Goal: Transaction & Acquisition: Purchase product/service

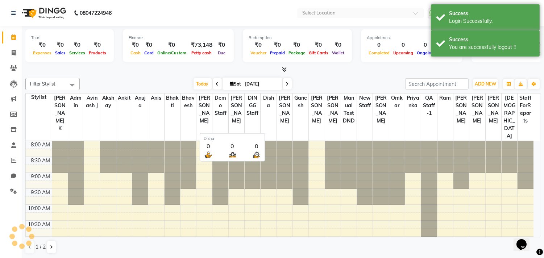
select select "en"
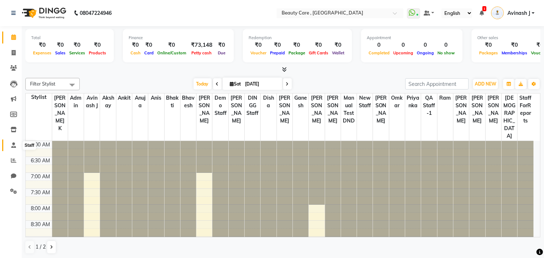
click at [11, 144] on icon at bounding box center [13, 144] width 5 height 5
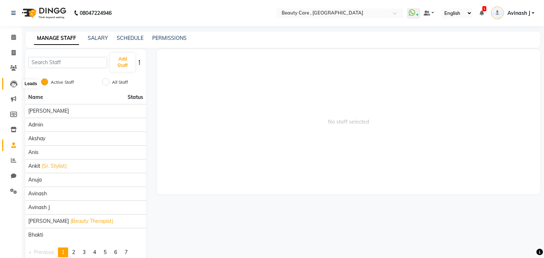
click at [11, 84] on icon at bounding box center [13, 83] width 7 height 7
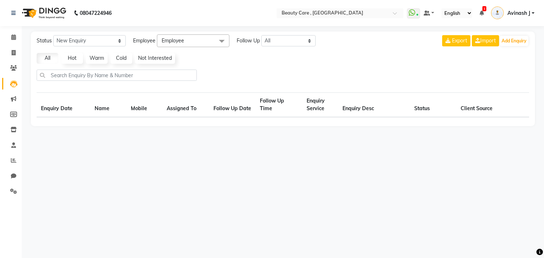
select select "10"
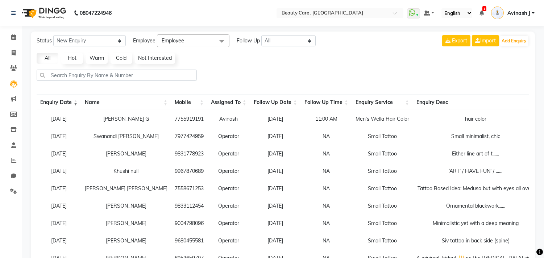
drag, startPoint x: 195, startPoint y: 121, endPoint x: 205, endPoint y: 118, distance: 10.9
click at [207, 118] on td "Avinash" at bounding box center [228, 118] width 43 height 17
click at [10, 83] on icon at bounding box center [13, 83] width 7 height 7
click at [11, 81] on icon at bounding box center [13, 83] width 7 height 7
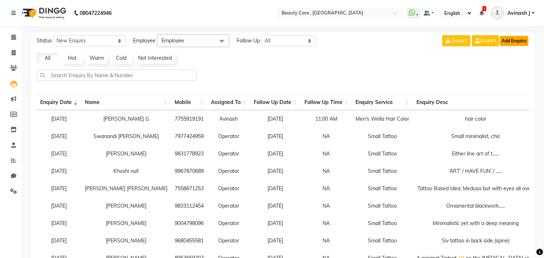
click at [510, 39] on button "Add Enquiry" at bounding box center [514, 41] width 29 height 10
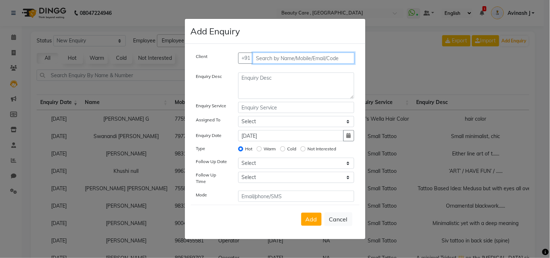
click at [263, 57] on input "text" at bounding box center [304, 58] width 102 height 11
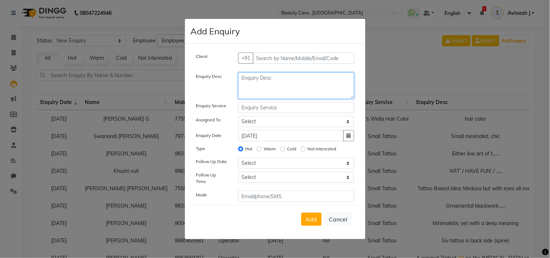
click at [257, 90] on textarea at bounding box center [296, 85] width 116 height 26
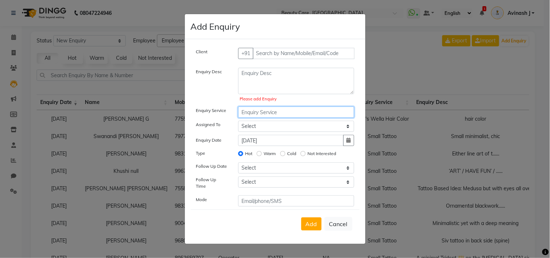
click at [258, 111] on input "text" at bounding box center [296, 112] width 116 height 11
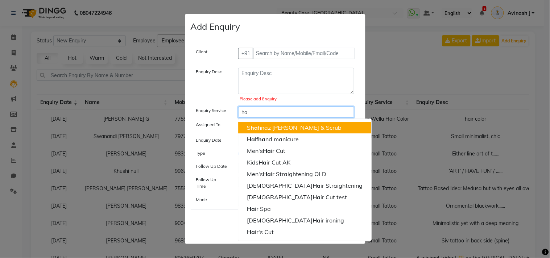
type input "h"
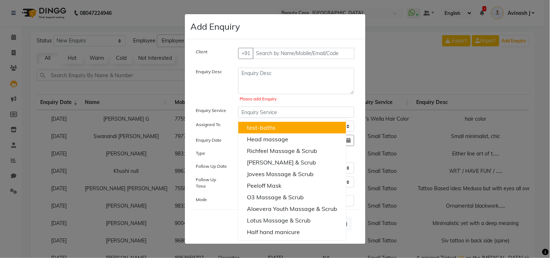
click at [222, 102] on div "Enquiry Desc" at bounding box center [212, 86] width 42 height 36
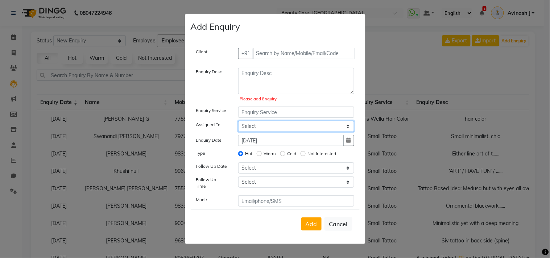
click at [262, 132] on select "Select Aayush Yadav Admin Akshay Anis Ankit Anuja Avinash Avinash J Avneesh Bha…" at bounding box center [296, 126] width 116 height 11
click at [223, 140] on div "Enquiry Date" at bounding box center [212, 141] width 42 height 10
drag, startPoint x: 197, startPoint y: 154, endPoint x: 206, endPoint y: 157, distance: 9.3
click at [206, 157] on div "Type" at bounding box center [212, 154] width 42 height 10
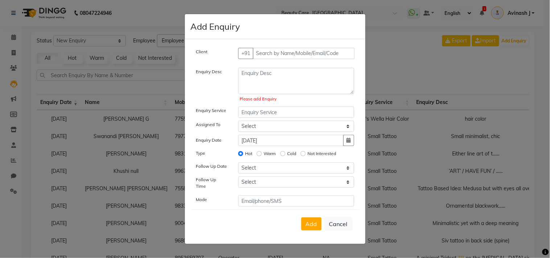
click at [253, 158] on div "Hot Warm Cold Not Interested" at bounding box center [296, 154] width 127 height 10
click at [282, 158] on div "Cold" at bounding box center [288, 153] width 16 height 9
click at [301, 156] on input "Not Interested" at bounding box center [302, 153] width 5 height 5
radio input "true"
click at [239, 155] on input "Hot" at bounding box center [240, 153] width 5 height 5
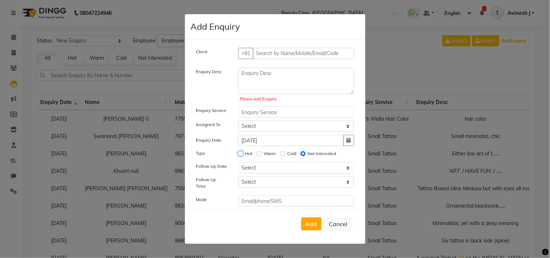
radio input "true"
radio input "false"
click at [255, 171] on select "Select Today Tomorrow In 2 days (Monday) In 3 days (Tuesday) In 4 days (Wednesd…" at bounding box center [296, 167] width 116 height 11
select select "2025-10-06"
click at [238, 165] on select "Select Today Tomorrow In 2 days (Monday) In 3 days (Tuesday) In 4 days (Wednesd…" at bounding box center [296, 167] width 116 height 11
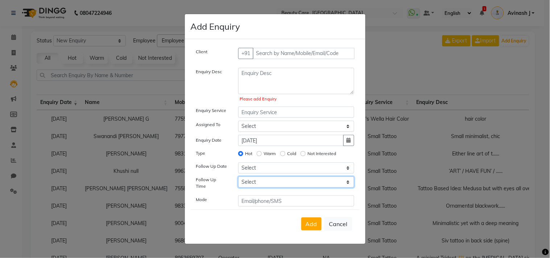
click at [252, 187] on select "Select 07:00 AM 07:05 AM 07:10 AM 07:15 AM 07:20 AM 07:25 AM 07:30 AM 07:35 AM …" at bounding box center [296, 182] width 116 height 11
click at [214, 159] on div "Type" at bounding box center [212, 154] width 42 height 10
click at [248, 178] on div "Client +91 Enquiry Desc Please add Enquiry Enquiry Service Assigned To Select A…" at bounding box center [275, 127] width 169 height 159
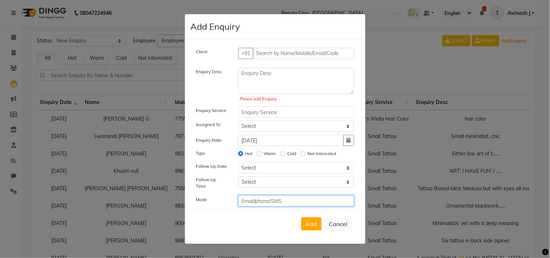
click at [251, 195] on input "text" at bounding box center [296, 200] width 116 height 11
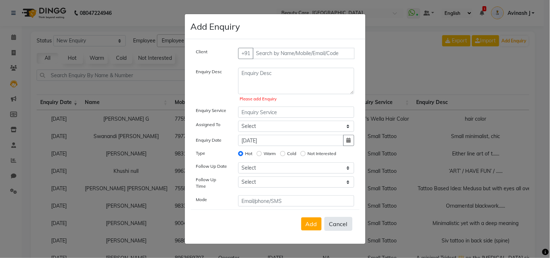
click at [331, 219] on button "Cancel" at bounding box center [338, 224] width 28 height 14
select select
radio input "false"
select select
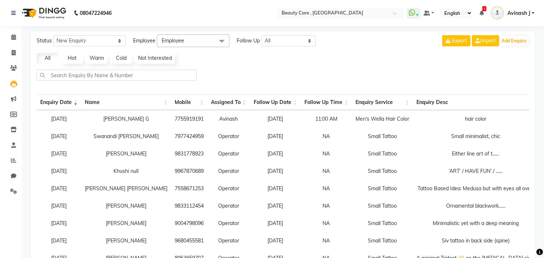
click at [216, 42] on span at bounding box center [222, 41] width 14 height 14
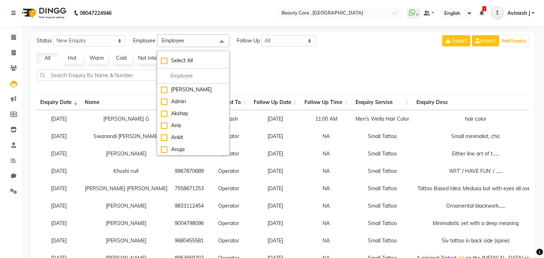
click at [252, 77] on div at bounding box center [283, 78] width 498 height 17
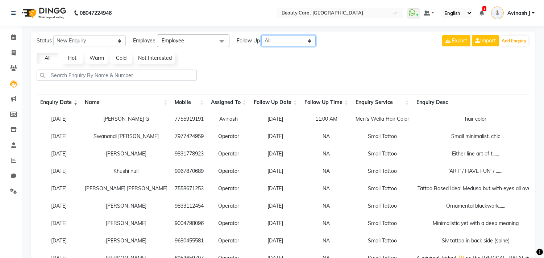
click at [285, 40] on select "All Today Tomorrow This Week This Month Custom" at bounding box center [288, 40] width 54 height 11
click at [262, 35] on select "All Today Tomorrow This Week This Month Custom" at bounding box center [288, 40] width 54 height 11
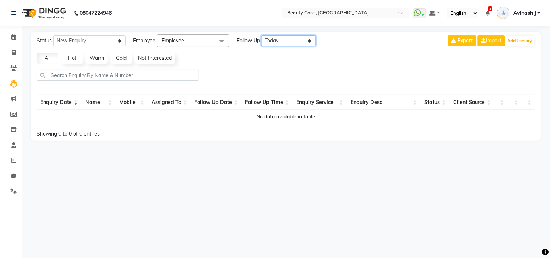
click at [286, 41] on select "All Today Tomorrow This Week This Month Custom" at bounding box center [288, 40] width 54 height 11
click at [338, 77] on div at bounding box center [286, 78] width 504 height 17
click at [182, 41] on span "Employee" at bounding box center [173, 40] width 22 height 7
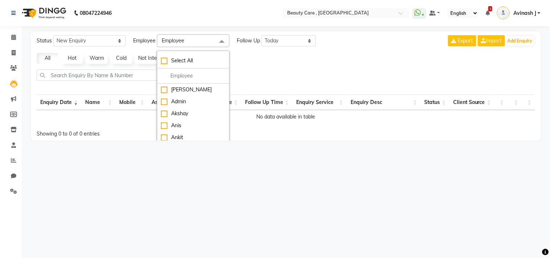
click at [182, 41] on span "Employee" at bounding box center [173, 40] width 22 height 7
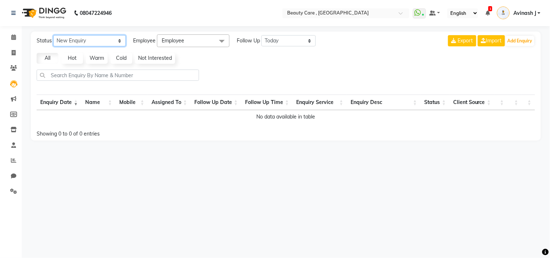
click at [82, 40] on select "New Enquiry Open Enquiry Converted Enquiry All" at bounding box center [89, 40] width 72 height 11
click at [173, 53] on link "Not Interested" at bounding box center [155, 58] width 40 height 11
click at [104, 41] on select "New Enquiry Open Enquiry Converted Enquiry All" at bounding box center [89, 40] width 72 height 11
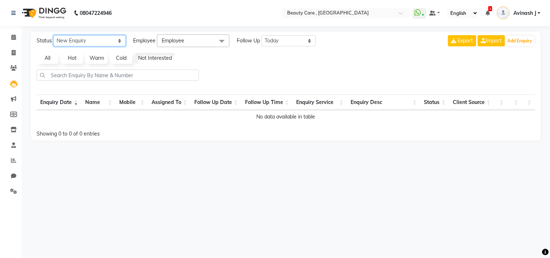
click at [104, 41] on select "New Enquiry Open Enquiry Converted Enquiry All" at bounding box center [89, 40] width 72 height 11
click at [270, 40] on select "All Today Tomorrow This Week This Month Custom" at bounding box center [288, 40] width 54 height 11
select select "nodate"
click at [262, 35] on select "All Today Tomorrow This Week This Month Custom" at bounding box center [288, 40] width 54 height 11
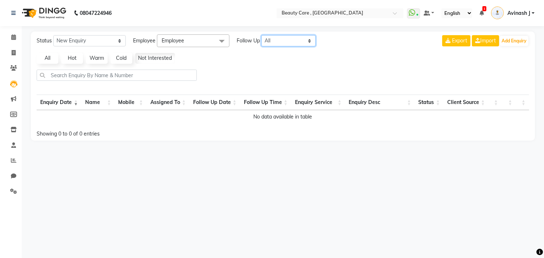
select select "10"
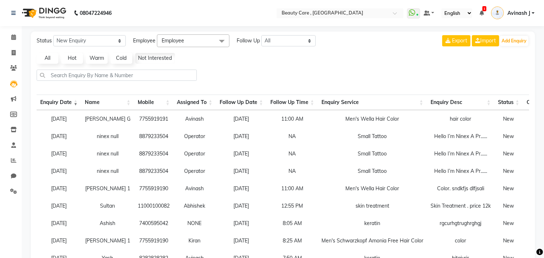
click at [43, 57] on link "All" at bounding box center [48, 58] width 22 height 11
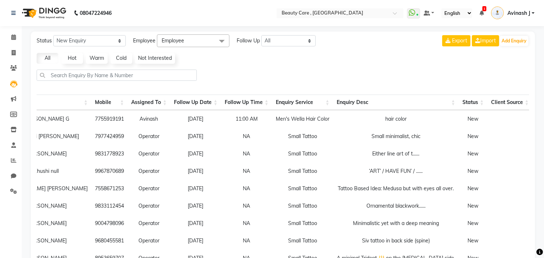
click at [536, 117] on icon at bounding box center [538, 118] width 5 height 5
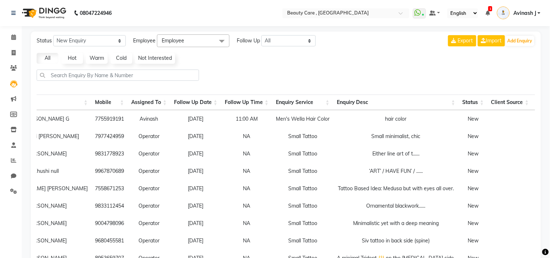
select select "26666"
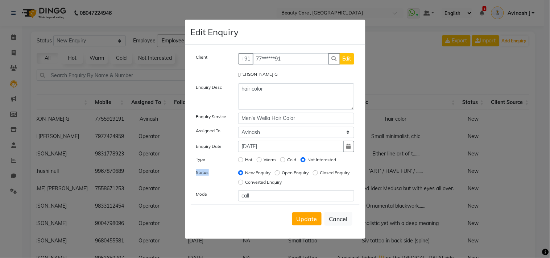
drag, startPoint x: 195, startPoint y: 173, endPoint x: 208, endPoint y: 174, distance: 13.8
click at [208, 174] on div "Status" at bounding box center [212, 178] width 42 height 19
click at [343, 224] on button "Cancel" at bounding box center [338, 219] width 28 height 14
select select
radio input "false"
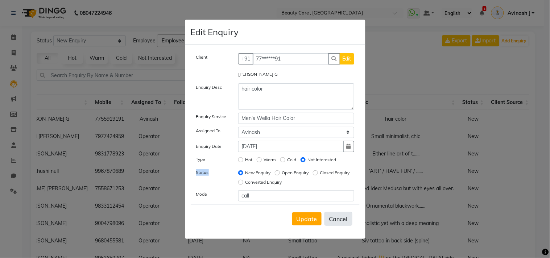
radio input "false"
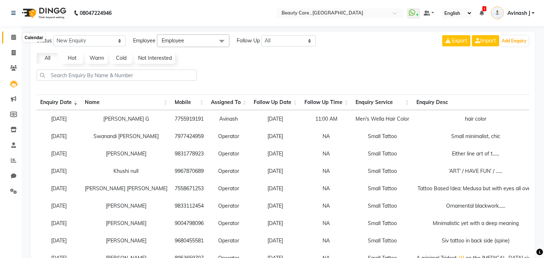
click at [14, 34] on span at bounding box center [13, 37] width 13 height 8
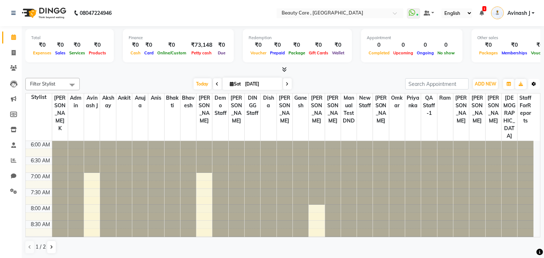
click at [535, 83] on icon "button" at bounding box center [534, 84] width 4 height 4
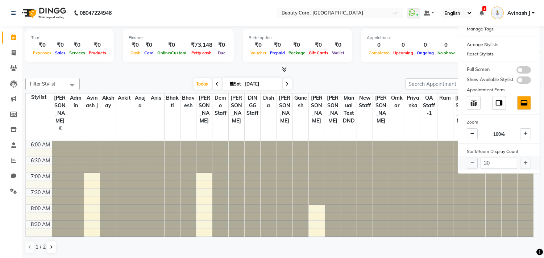
click at [524, 165] on div "30" at bounding box center [499, 163] width 82 height 14
click at [473, 162] on icon at bounding box center [472, 163] width 4 height 4
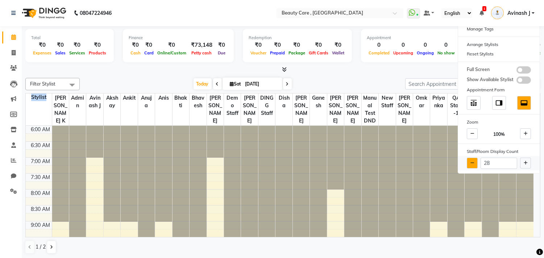
click at [473, 162] on icon at bounding box center [472, 163] width 4 height 4
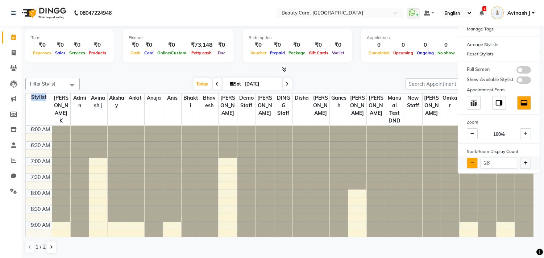
click at [473, 162] on icon at bounding box center [472, 163] width 4 height 4
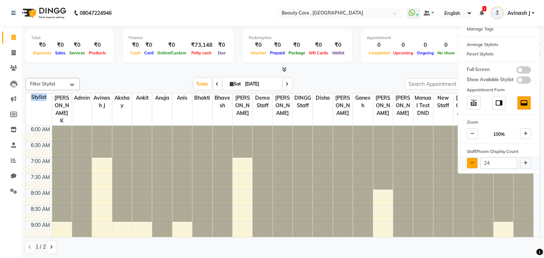
click at [473, 162] on icon at bounding box center [472, 163] width 4 height 4
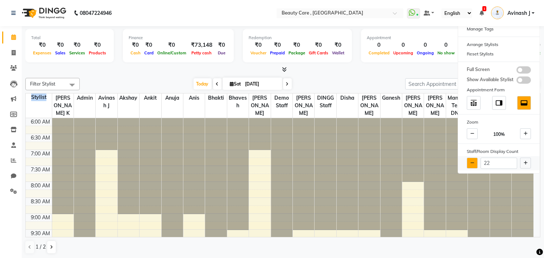
click at [473, 162] on icon at bounding box center [472, 163] width 4 height 4
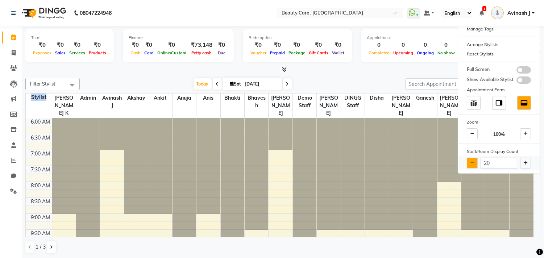
click at [473, 162] on icon at bounding box center [472, 163] width 4 height 4
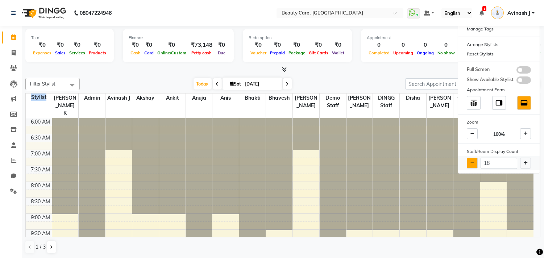
click at [473, 162] on icon at bounding box center [472, 163] width 4 height 4
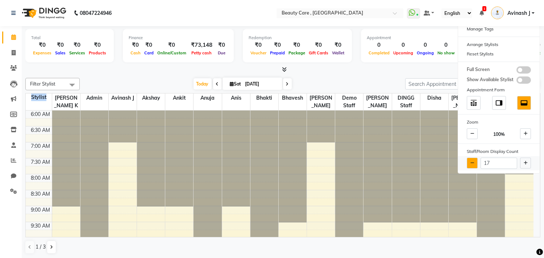
click at [473, 162] on icon at bounding box center [472, 163] width 4 height 4
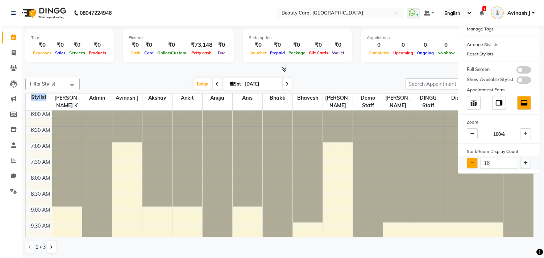
click at [473, 162] on icon at bounding box center [472, 163] width 4 height 4
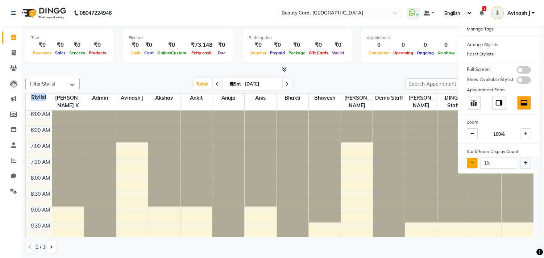
click at [473, 162] on icon at bounding box center [472, 163] width 4 height 4
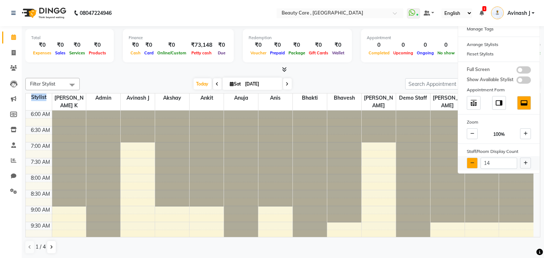
click at [473, 162] on icon at bounding box center [472, 163] width 4 height 4
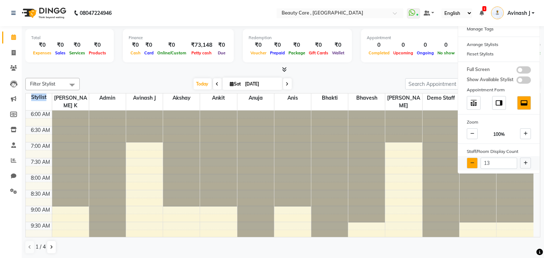
click at [473, 162] on icon at bounding box center [472, 163] width 4 height 4
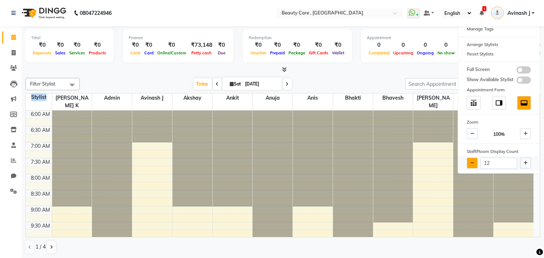
click at [473, 162] on icon at bounding box center [472, 163] width 4 height 4
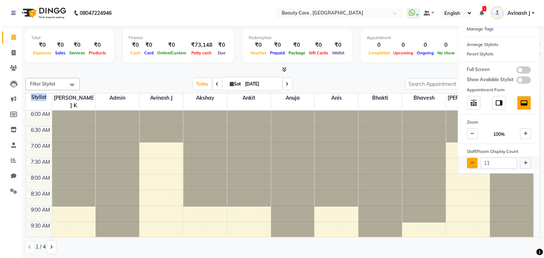
click at [473, 162] on icon at bounding box center [472, 163] width 4 height 4
type input "10"
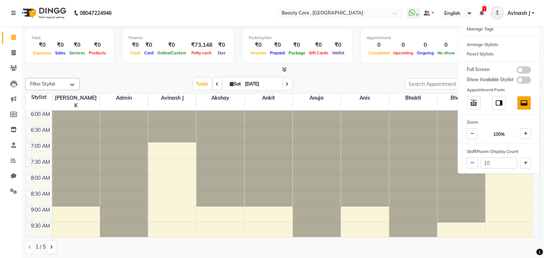
click at [368, 88] on div "Today Sat 04 October 2025" at bounding box center [242, 84] width 318 height 11
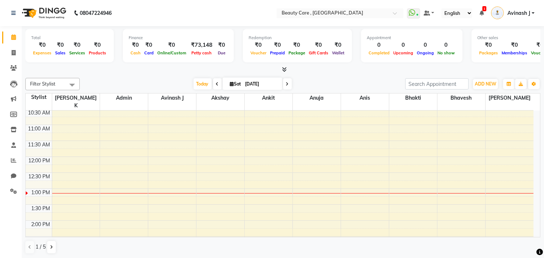
scroll to position [147, 0]
click at [178, 190] on div "6:00 AM 6:30 AM 7:00 AM 7:30 AM 8:00 AM 8:30 AM 9:00 AM 9:30 AM 10:00 AM 10:30 …" at bounding box center [280, 218] width 508 height 510
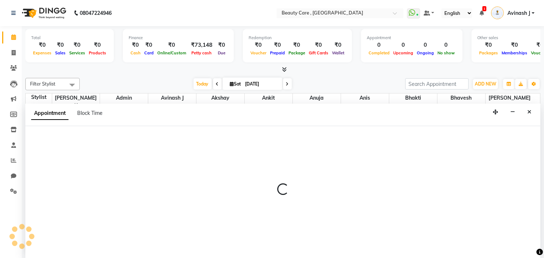
scroll to position [0, 0]
select select "88832"
select select "tentative"
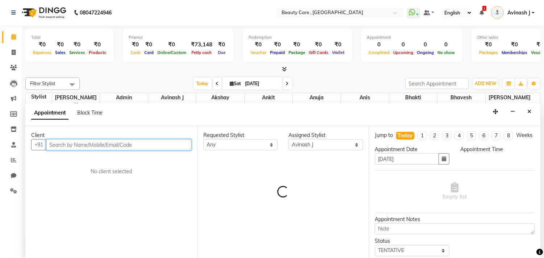
select select "795"
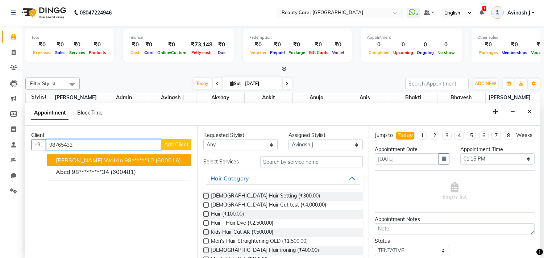
click at [124, 159] on ngb-highlight "98******10" at bounding box center [139, 160] width 30 height 7
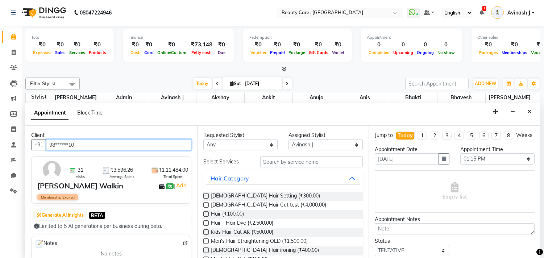
type input "98******10"
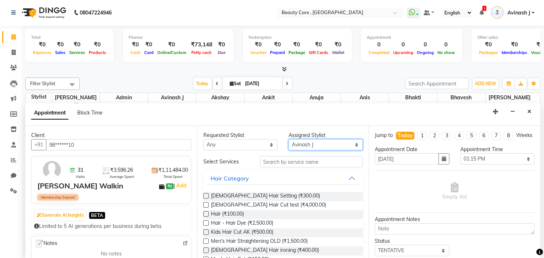
click at [306, 142] on select "Select Admin Akshay Anis Ankit Anuja Avinash J Bhakti bhavesh Daniel Demo staff…" at bounding box center [326, 144] width 74 height 11
click at [289, 139] on select "Select Admin Akshay Anis Ankit Anuja Avinash J Bhakti bhavesh Daniel Demo staff…" at bounding box center [326, 144] width 74 height 11
click at [204, 196] on label at bounding box center [205, 195] width 5 height 5
click at [204, 196] on input "checkbox" at bounding box center [205, 196] width 5 height 5
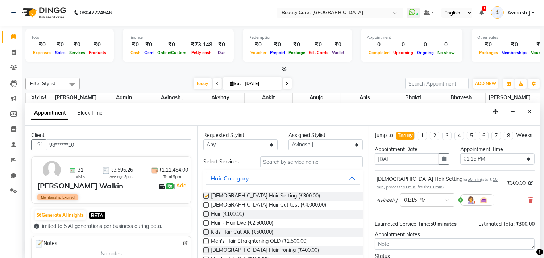
checkbox input "false"
click at [207, 214] on label at bounding box center [205, 213] width 5 height 5
click at [207, 214] on input "checkbox" at bounding box center [205, 214] width 5 height 5
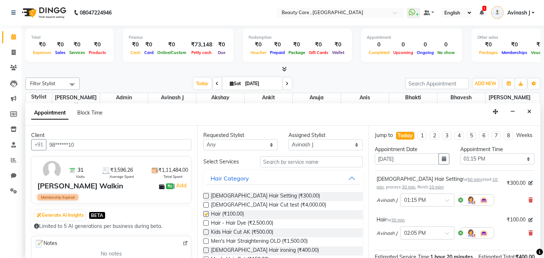
checkbox input "false"
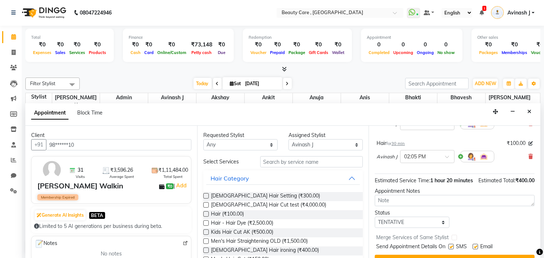
scroll to position [78, 0]
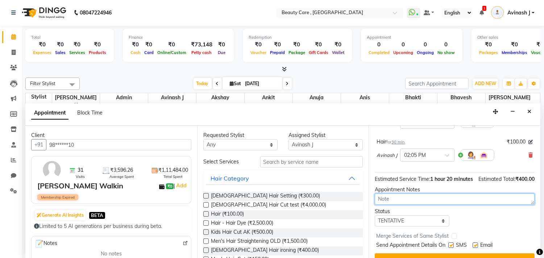
click at [407, 205] on textarea at bounding box center [455, 199] width 160 height 11
click at [528, 205] on div "Appointment Notes" at bounding box center [454, 195] width 171 height 19
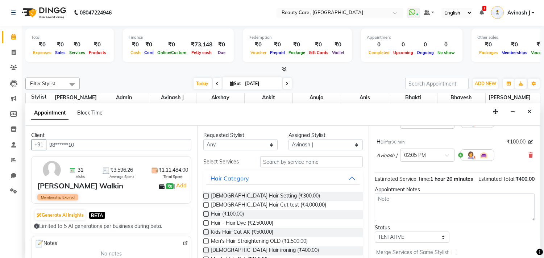
drag, startPoint x: 527, startPoint y: 216, endPoint x: 526, endPoint y: 234, distance: 17.4
click at [526, 221] on textarea at bounding box center [455, 208] width 160 height 28
click at [466, 222] on textarea at bounding box center [455, 208] width 160 height 28
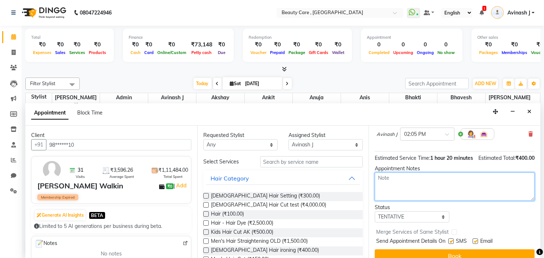
scroll to position [100, 0]
click at [394, 191] on textarea at bounding box center [455, 185] width 160 height 28
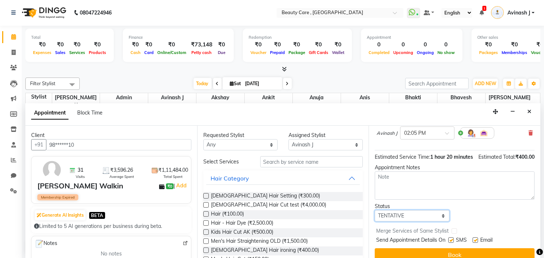
click at [398, 221] on select "Select TENTATIVE CONFIRM CHECK-IN UPCOMING" at bounding box center [412, 215] width 74 height 11
click at [375, 221] on select "Select TENTATIVE CONFIRM CHECK-IN UPCOMING" at bounding box center [412, 215] width 74 height 11
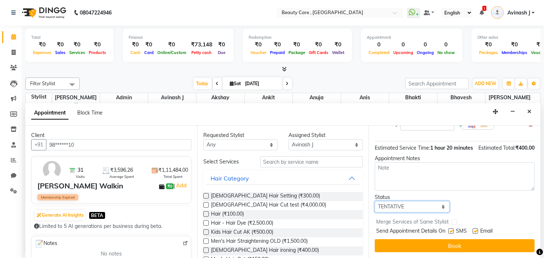
scroll to position [123, 0]
click at [452, 230] on label at bounding box center [450, 230] width 5 height 5
click at [452, 230] on input "checkbox" at bounding box center [450, 231] width 5 height 5
checkbox input "false"
click at [478, 231] on label at bounding box center [475, 230] width 5 height 5
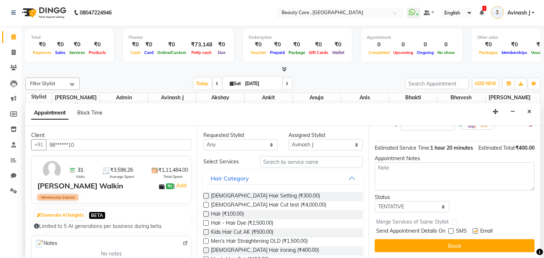
click at [477, 231] on input "checkbox" at bounding box center [475, 231] width 5 height 5
checkbox input "false"
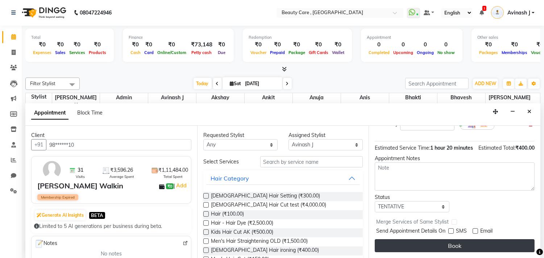
click at [418, 249] on button "Book" at bounding box center [455, 245] width 160 height 13
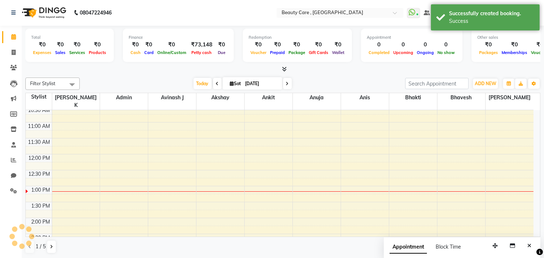
scroll to position [0, 0]
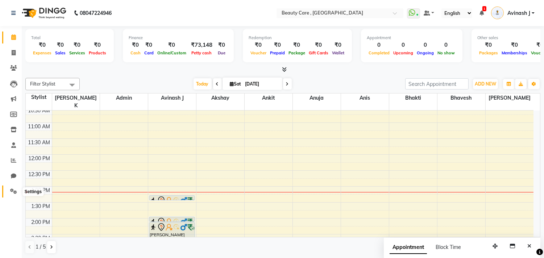
click at [10, 192] on icon at bounding box center [13, 190] width 7 height 5
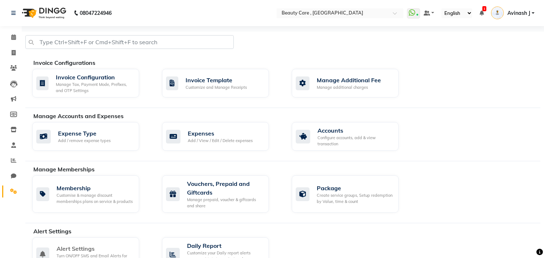
scroll to position [84, 0]
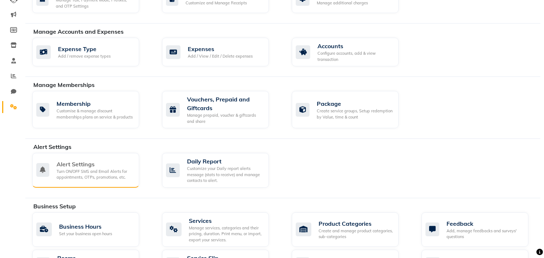
click at [104, 172] on div "Turn ON/OFF SMS and Email Alerts for appointments, OTPs, promotions, etc." at bounding box center [95, 175] width 77 height 12
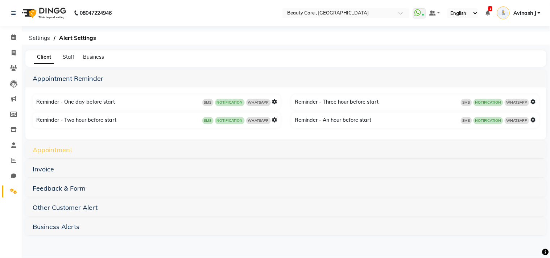
click at [64, 149] on link "Appointment" at bounding box center [53, 150] width 40 height 8
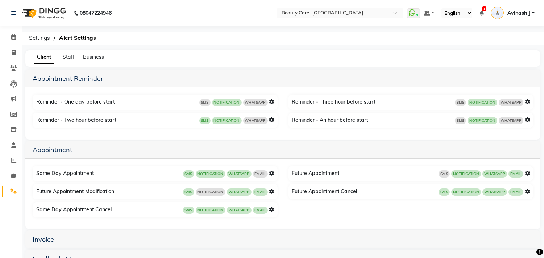
click at [270, 174] on icon at bounding box center [271, 173] width 5 height 5
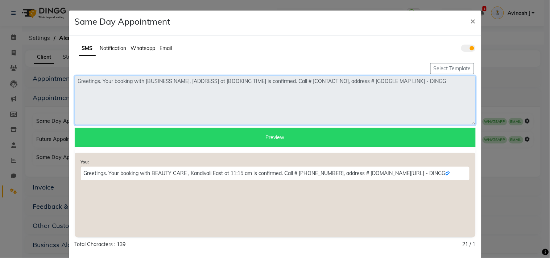
drag, startPoint x: 71, startPoint y: 80, endPoint x: 446, endPoint y: 89, distance: 375.3
click at [446, 89] on textarea "Greetings. Your booking with [BUSINESS NAME], [ADDRESS] at [BOOKING TIME] is co…" at bounding box center [275, 100] width 401 height 49
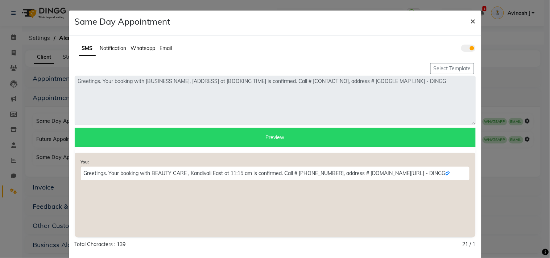
click at [470, 22] on span "×" at bounding box center [472, 20] width 5 height 11
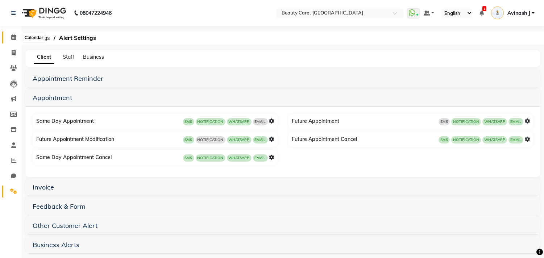
click at [13, 37] on icon at bounding box center [13, 36] width 5 height 5
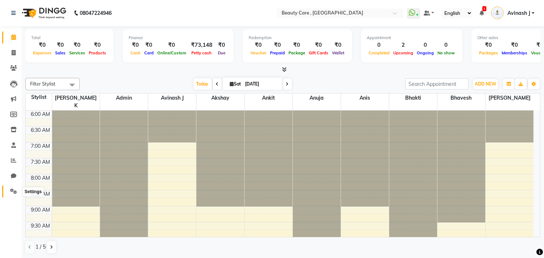
click at [9, 190] on span at bounding box center [13, 191] width 13 height 8
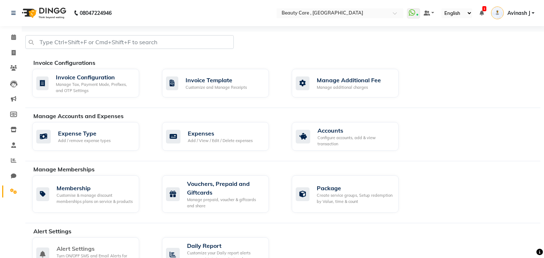
scroll to position [69, 0]
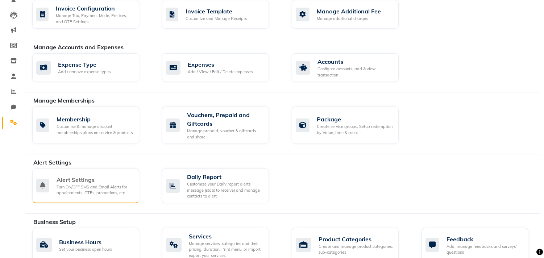
click at [86, 194] on div "Turn ON/OFF SMS and Email Alerts for appointments, OTPs, promotions, etc." at bounding box center [95, 190] width 77 height 12
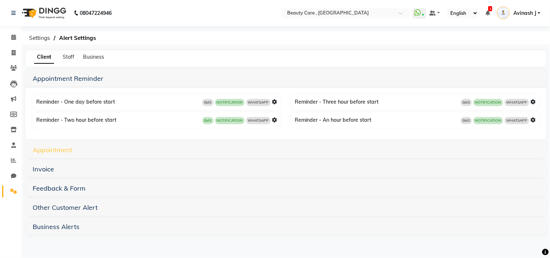
click at [41, 149] on link "Appointment" at bounding box center [53, 150] width 40 height 8
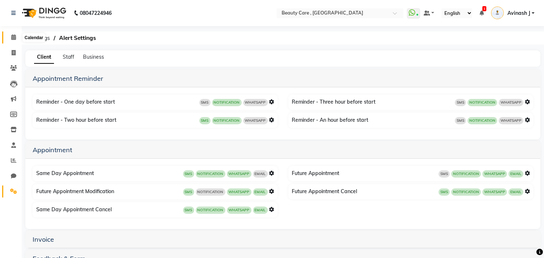
click at [12, 34] on span at bounding box center [13, 37] width 13 height 8
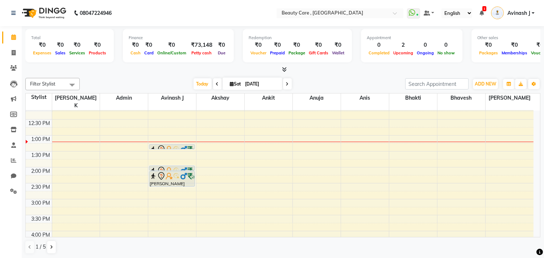
scroll to position [200, 0]
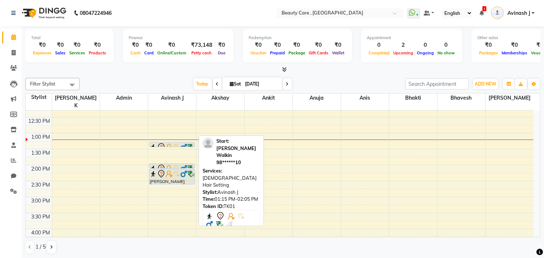
click at [166, 144] on img at bounding box center [169, 147] width 7 height 7
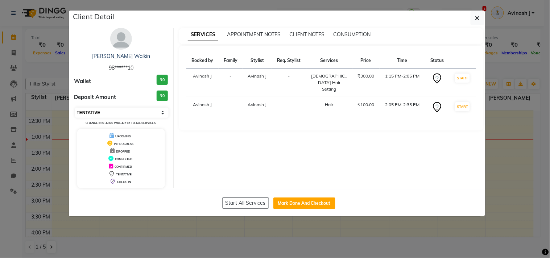
click at [95, 115] on select "Select IN SERVICE CONFIRMED TENTATIVE CHECK IN MARK DONE DROPPED UPCOMING" at bounding box center [122, 113] width 94 height 10
click at [75, 108] on select "Select IN SERVICE CONFIRMED TENTATIVE CHECK IN MARK DONE DROPPED UPCOMING" at bounding box center [122, 113] width 94 height 10
click at [97, 112] on select "Select IN SERVICE CONFIRMED TENTATIVE CHECK IN MARK DONE DROPPED UPCOMING" at bounding box center [122, 113] width 94 height 10
click at [75, 108] on select "Select IN SERVICE CONFIRMED TENTATIVE CHECK IN MARK DONE DROPPED UPCOMING" at bounding box center [122, 113] width 94 height 10
click at [142, 113] on select "Select IN SERVICE CONFIRMED TENTATIVE CHECK IN MARK DONE DROPPED UPCOMING" at bounding box center [122, 113] width 94 height 10
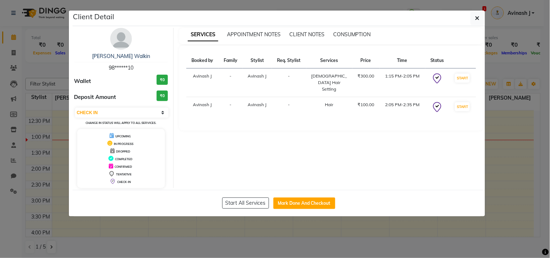
click at [242, 129] on div "SERVICES APPOINTMENT NOTES CLIENT NOTES CONSUMPTION Booked by Family Stylist Re…" at bounding box center [331, 108] width 315 height 160
click at [460, 76] on button "START" at bounding box center [462, 78] width 15 height 9
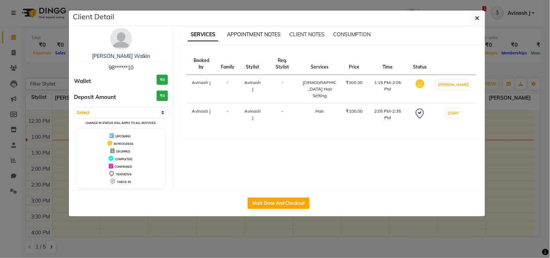
click at [239, 35] on span "APPOINTMENT NOTES" at bounding box center [254, 34] width 54 height 7
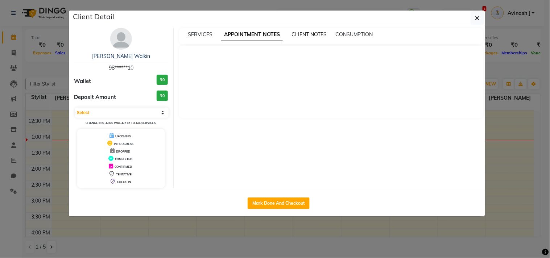
click at [303, 33] on span "CLIENT NOTES" at bounding box center [308, 34] width 35 height 7
click at [346, 33] on span "CONSUMPTION" at bounding box center [354, 34] width 38 height 7
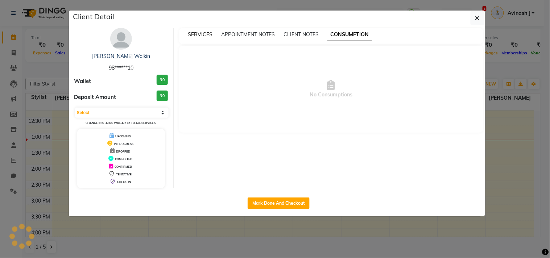
click at [202, 34] on span "SERVICES" at bounding box center [200, 34] width 25 height 7
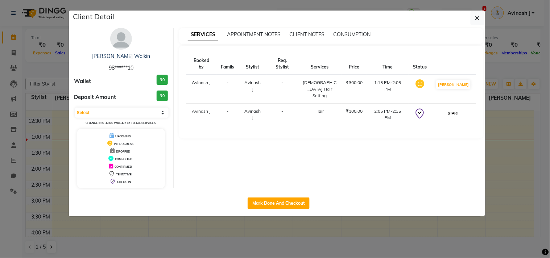
click at [455, 109] on button "START" at bounding box center [453, 113] width 15 height 9
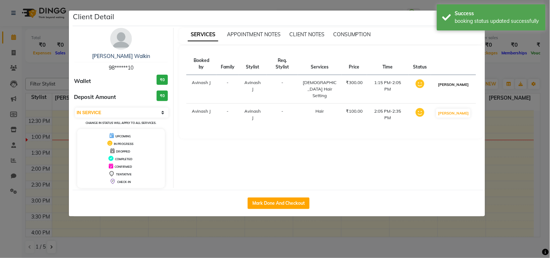
click at [451, 80] on button "MARK DONE" at bounding box center [453, 84] width 34 height 9
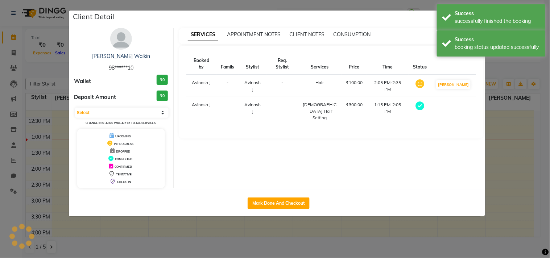
select select "select"
click at [268, 203] on button "Mark Done And Checkout" at bounding box center [279, 204] width 62 height 12
select select "service"
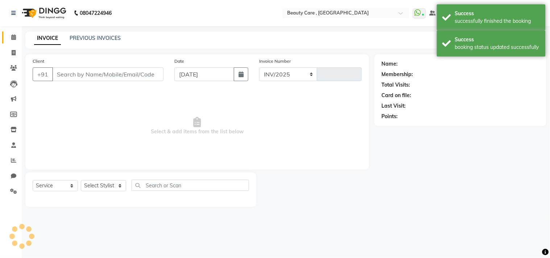
select select "5646"
type input "3095"
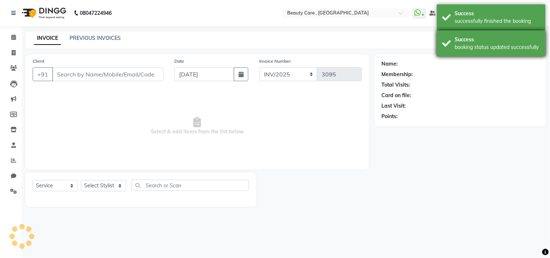
click at [452, 43] on div "Success booking status updated successfully" at bounding box center [491, 43] width 109 height 26
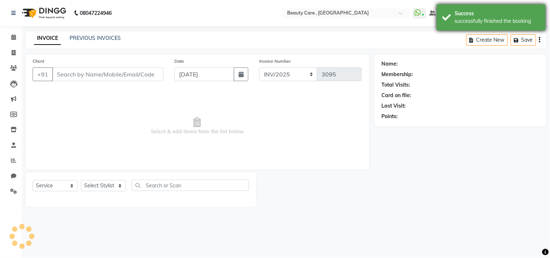
type input "98******10"
select select "88832"
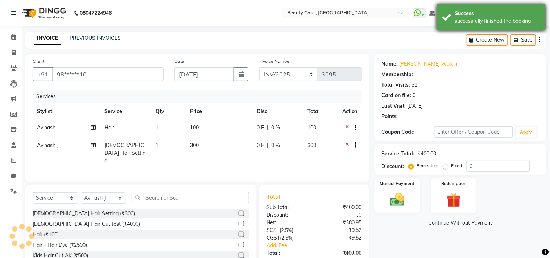
click at [460, 14] on div "Success" at bounding box center [497, 14] width 85 height 8
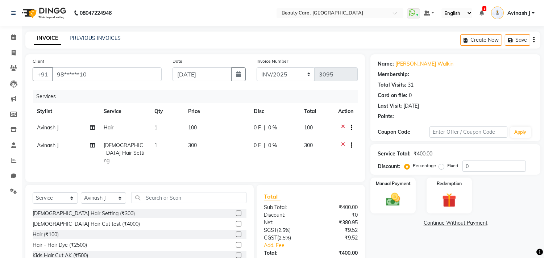
radio input "false"
radio input "true"
type input "10"
select select "1: Object"
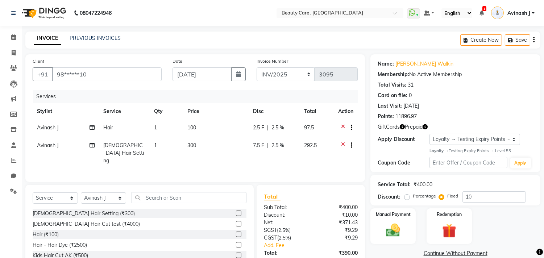
scroll to position [31, 0]
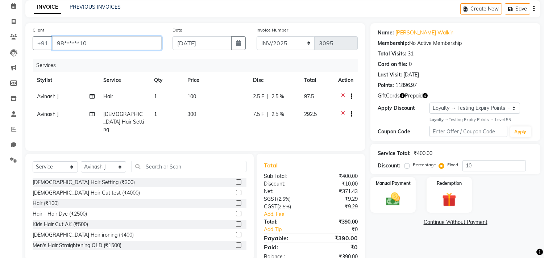
click at [87, 45] on input "98******10" at bounding box center [106, 43] width 109 height 14
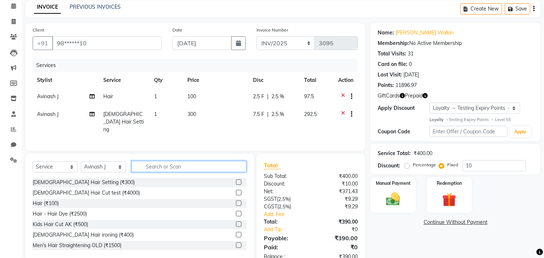
click at [144, 164] on input "text" at bounding box center [189, 166] width 115 height 11
click at [51, 165] on select "Select Service Product Membership Package Voucher Prepaid Gift Card" at bounding box center [55, 166] width 45 height 11
select select "product"
click at [33, 161] on select "Select Service Product Membership Package Voucher Prepaid Gift Card" at bounding box center [55, 166] width 45 height 11
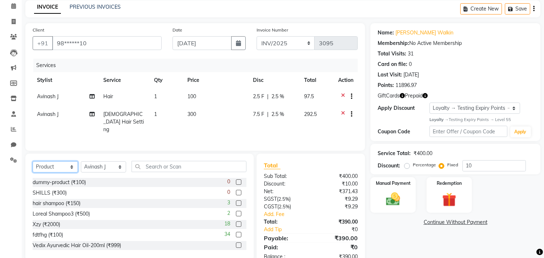
click at [49, 165] on select "Select Service Product Membership Package Voucher Prepaid Gift Card" at bounding box center [55, 166] width 45 height 11
click at [33, 161] on select "Select Service Product Membership Package Voucher Prepaid Gift Card" at bounding box center [55, 166] width 45 height 11
drag, startPoint x: 106, startPoint y: 196, endPoint x: 117, endPoint y: 232, distance: 37.8
click at [117, 232] on div "dummy-product (₹100) 0 SHILLS (₹300) 0 hair shampoo (₹150) 3 Loreal Shampoo3 (₹…" at bounding box center [140, 214] width 214 height 72
click at [236, 222] on label at bounding box center [238, 223] width 5 height 5
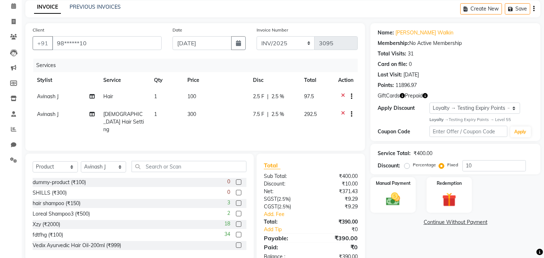
click at [236, 222] on input "checkbox" at bounding box center [238, 224] width 5 height 5
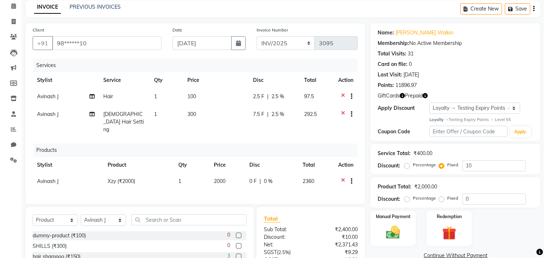
checkbox input "false"
drag, startPoint x: 34, startPoint y: 142, endPoint x: 76, endPoint y: 145, distance: 42.2
click at [76, 145] on div "Products" at bounding box center [198, 150] width 330 height 13
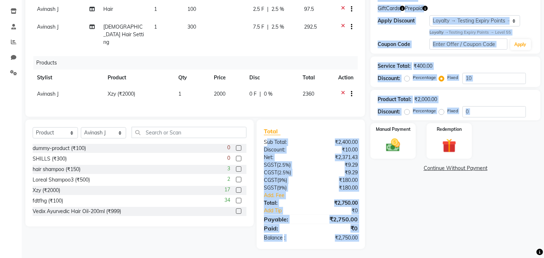
drag, startPoint x: 266, startPoint y: 138, endPoint x: 367, endPoint y: 136, distance: 100.8
click at [367, 136] on div "Client +91 98******10 Date 04 October 2025 Invoice Number INV/2025 SER-25 INV/2…" at bounding box center [283, 92] width 526 height 313
click at [337, 146] on div "₹10.00" at bounding box center [337, 150] width 53 height 8
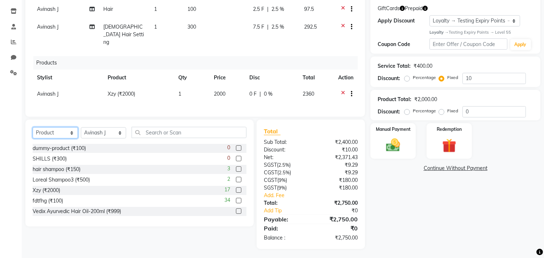
click at [48, 130] on select "Select Service Product Membership Package Voucher Prepaid Gift Card" at bounding box center [55, 132] width 45 height 11
click at [33, 127] on select "Select Service Product Membership Package Voucher Prepaid Gift Card" at bounding box center [55, 132] width 45 height 11
click at [156, 128] on input "text" at bounding box center [189, 132] width 115 height 11
click at [98, 129] on select "Select Stylist Admin Akshay Anis Ankit Anuja Avinash Avinash J Avneesh Bhakti b…" at bounding box center [103, 132] width 45 height 11
select select "15135"
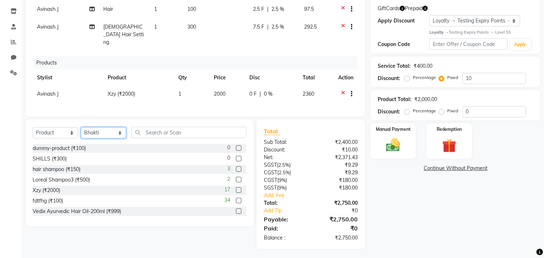
click at [81, 127] on select "Select Stylist Admin Akshay Anis Ankit Anuja Avinash Avinash J Avneesh Bhakti b…" at bounding box center [103, 132] width 45 height 11
click at [236, 198] on label at bounding box center [238, 200] width 5 height 5
click at [236, 199] on input "checkbox" at bounding box center [238, 201] width 5 height 5
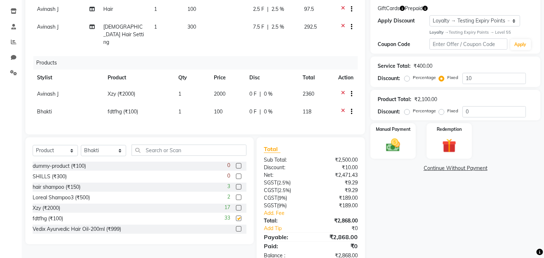
checkbox input "false"
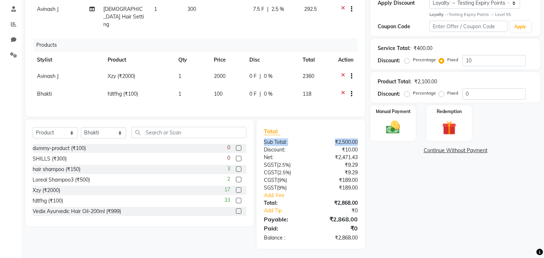
drag, startPoint x: 262, startPoint y: 140, endPoint x: 357, endPoint y: 139, distance: 95.0
click at [357, 139] on div "Sub Total: ₹2,500.00" at bounding box center [310, 142] width 105 height 8
drag, startPoint x: 261, startPoint y: 161, endPoint x: 299, endPoint y: 168, distance: 38.4
click at [299, 168] on div "Total Sub Total: ₹2,500.00 Discount: ₹10.00 Net: ₹2,471.43 SGST ( 2.5% ) ₹9.29 …" at bounding box center [311, 184] width 94 height 115
click at [293, 173] on div "CGST ( 2.5% )" at bounding box center [284, 173] width 53 height 8
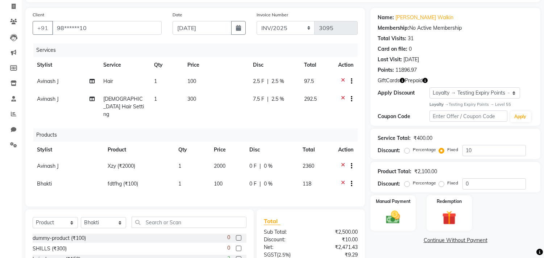
scroll to position [45, 0]
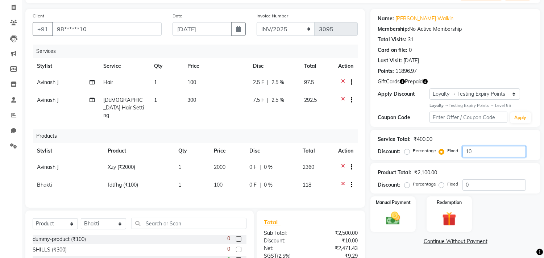
click at [472, 151] on input "10" at bounding box center [494, 151] width 63 height 11
type input "1"
click at [401, 150] on div "Discount: Percentage Fixed" at bounding box center [455, 151] width 155 height 11
click at [413, 151] on label "Percentage" at bounding box center [424, 151] width 23 height 7
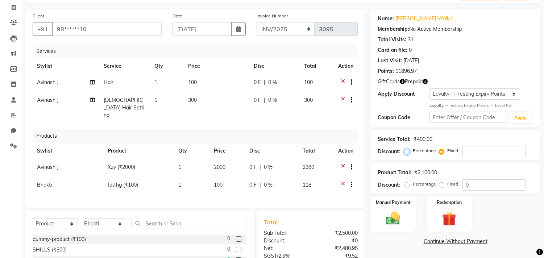
click at [409, 151] on input "Percentage" at bounding box center [408, 150] width 5 height 5
radio input "true"
click at [472, 149] on input "number" at bounding box center [494, 151] width 63 height 11
type input "10"
click at [413, 186] on label "Percentage" at bounding box center [424, 184] width 23 height 7
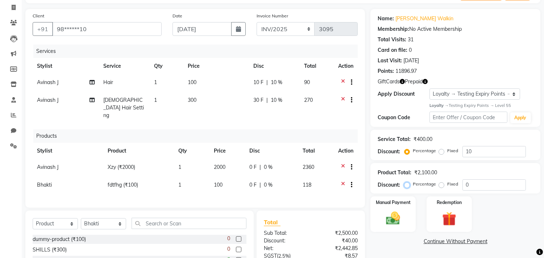
click at [408, 186] on input "Percentage" at bounding box center [408, 184] width 5 height 5
radio input "true"
click at [473, 186] on input "0" at bounding box center [494, 184] width 63 height 11
type input "10"
click at [474, 149] on input "10" at bounding box center [494, 151] width 63 height 11
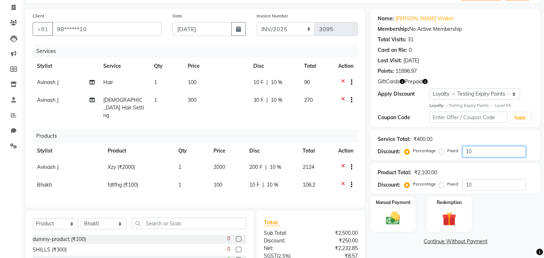
type input "1"
type input "0"
click at [459, 158] on div "Service Total: ₹400.00 Discount: Percentage Fixed 0" at bounding box center [455, 145] width 170 height 30
click at [268, 100] on span "0 %" at bounding box center [272, 100] width 9 height 8
select select "88832"
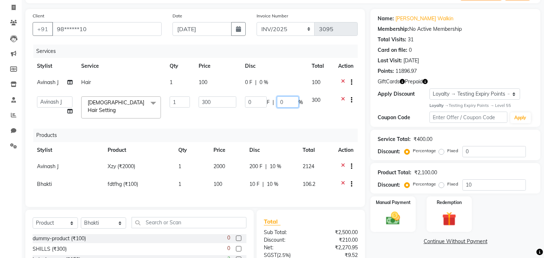
click at [284, 101] on input "0" at bounding box center [288, 101] width 22 height 11
type input "20"
click at [288, 130] on div "Products" at bounding box center [198, 135] width 330 height 13
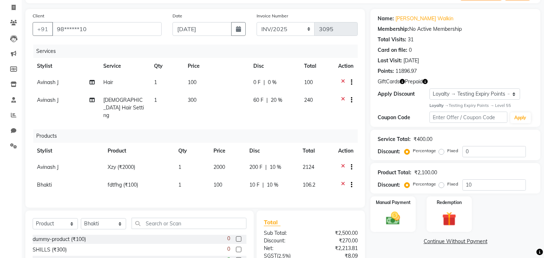
click at [280, 99] on span "20 %" at bounding box center [277, 100] width 12 height 8
select select "88832"
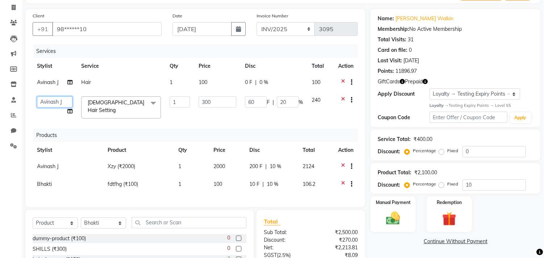
click at [63, 100] on select "Admin Akshay Anis Ankit Anuja Avinash Avinash J Avneesh Bhakti bhavesh Bikesh D…" at bounding box center [55, 101] width 36 height 11
select select "75415"
click at [146, 118] on td "Ladies Hair Setting x Ladies Hair Setting Ladies Hair Cut test Hair Hair - Hair…" at bounding box center [121, 107] width 88 height 31
click at [70, 113] on icon at bounding box center [69, 111] width 5 height 5
select select "75415"
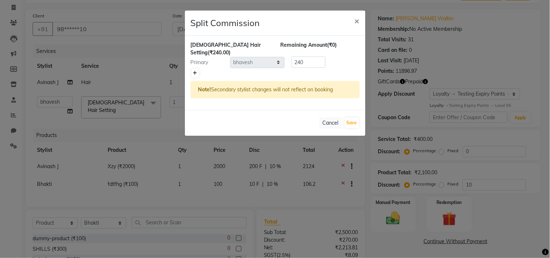
click at [194, 69] on link at bounding box center [195, 73] width 8 height 9
type input "120"
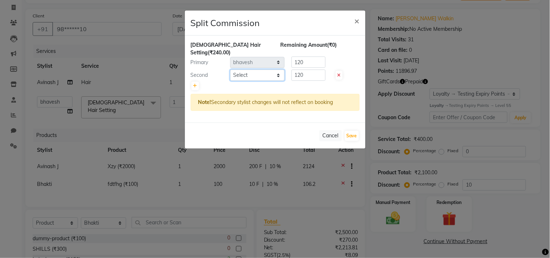
click at [251, 70] on select "Select Admin Akshay Anis Ankit Anuja Avinash Avinash J Avneesh Bhakti bhavesh B…" at bounding box center [257, 75] width 54 height 11
select select "71151"
click at [230, 70] on select "Select Admin Akshay Anis Ankit Anuja Avinash Avinash J Avneesh Bhakti bhavesh B…" at bounding box center [257, 75] width 54 height 11
click at [354, 20] on span "×" at bounding box center [356, 20] width 5 height 11
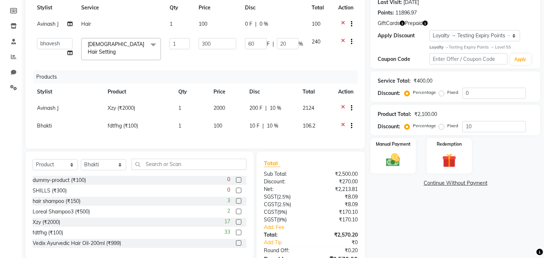
scroll to position [70, 0]
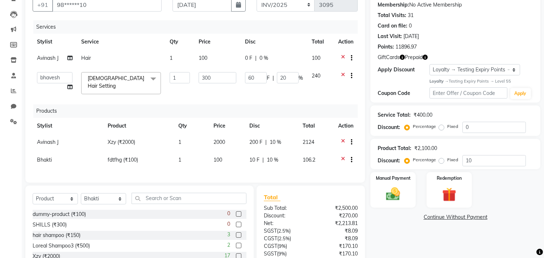
click at [319, 79] on span "240" at bounding box center [316, 75] width 9 height 7
click at [300, 107] on div "Products" at bounding box center [198, 110] width 330 height 13
click at [262, 111] on div "Products" at bounding box center [198, 110] width 330 height 13
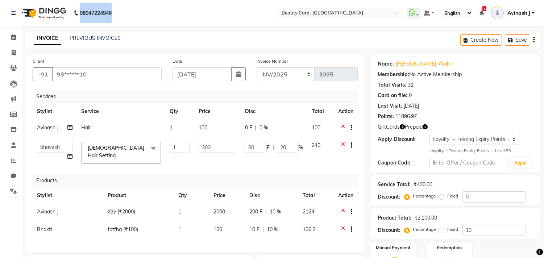
drag, startPoint x: 81, startPoint y: 13, endPoint x: 121, endPoint y: 17, distance: 40.4
click at [121, 17] on nav "08047224946 Select Location × Beauty Care , Kandivali East WhatsApp Status ✕ St…" at bounding box center [272, 13] width 544 height 26
drag, startPoint x: 121, startPoint y: 17, endPoint x: 73, endPoint y: 17, distance: 48.2
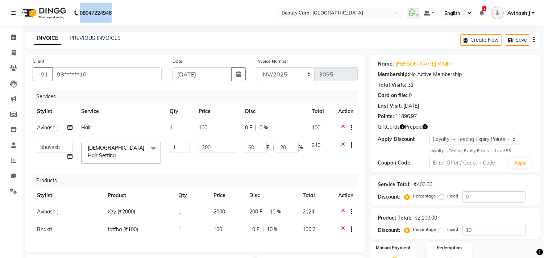
click at [73, 17] on nav "08047224946 Select Location × Beauty Care , Kandivali East WhatsApp Status ✕ St…" at bounding box center [272, 13] width 544 height 26
click at [134, 30] on div "08047224946 Select Location × Beauty Care , Kandivali East WhatsApp Status ✕ St…" at bounding box center [272, 201] width 544 height 403
drag, startPoint x: 113, startPoint y: 11, endPoint x: 74, endPoint y: 17, distance: 39.0
click at [74, 17] on p "08047224946" at bounding box center [93, 13] width 38 height 20
click at [138, 22] on nav "08047224946 Select Location × Beauty Care , Kandivali East WhatsApp Status ✕ St…" at bounding box center [272, 13] width 544 height 26
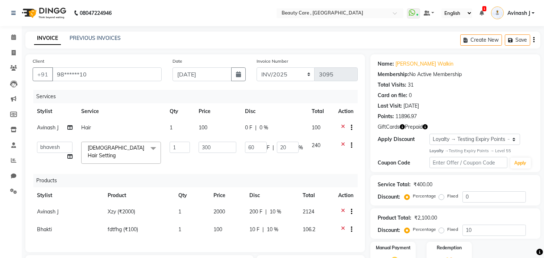
scroll to position [148, 0]
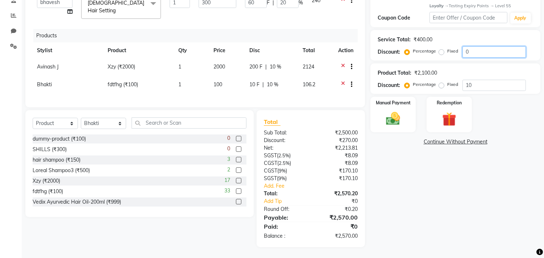
click at [470, 48] on input "0" at bounding box center [494, 51] width 63 height 11
type input "0"
type input "1"
type input "3"
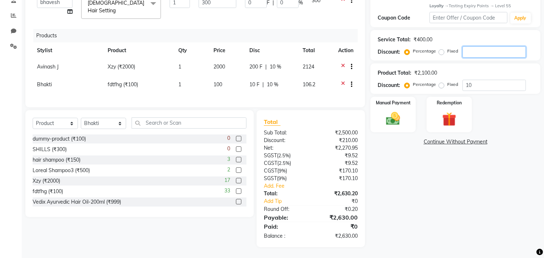
type input "1"
type input "10"
type input "30"
type input "10"
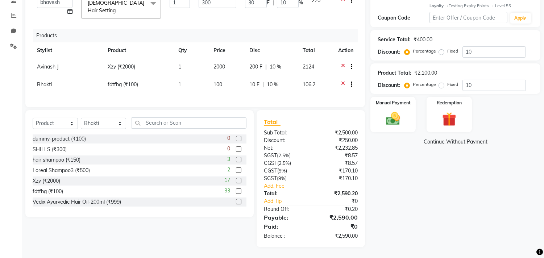
click at [414, 182] on div "Name: Satvik Walkin Membership: No Active Membership Total Visits: 31 Card on f…" at bounding box center [457, 78] width 175 height 338
click at [383, 110] on img at bounding box center [393, 118] width 24 height 17
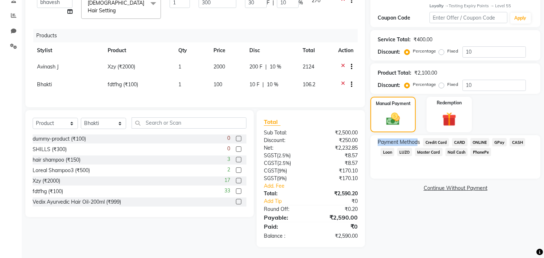
drag, startPoint x: 375, startPoint y: 140, endPoint x: 418, endPoint y: 139, distance: 42.4
click at [418, 139] on div "Payment Methods Credit Card CARD ONLINE GPay CASH Loan LUZO Master Card Nail Ca…" at bounding box center [455, 156] width 170 height 43
click at [408, 177] on div "Name: Satvik Walkin Membership: No Active Membership Total Visits: 31 Card on f…" at bounding box center [457, 78] width 175 height 338
click at [518, 138] on span "CASH" at bounding box center [518, 142] width 16 height 8
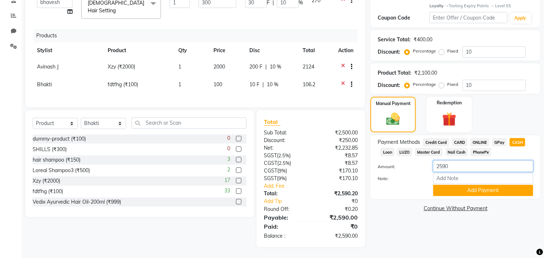
drag, startPoint x: 448, startPoint y: 166, endPoint x: 425, endPoint y: 169, distance: 23.0
click at [425, 169] on div "Amount: 2590" at bounding box center [455, 167] width 166 height 12
click at [462, 165] on input "2590" at bounding box center [483, 166] width 100 height 11
click at [465, 188] on button "Add Payment" at bounding box center [483, 190] width 100 height 11
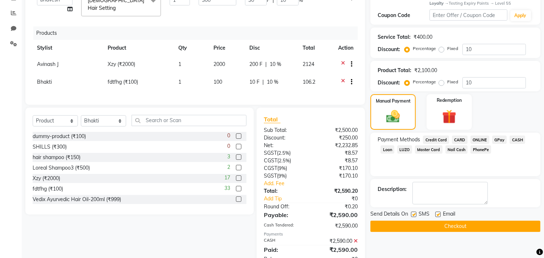
scroll to position [209, 0]
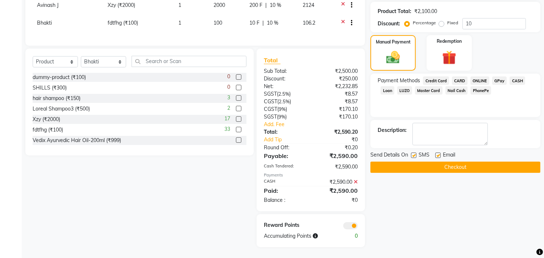
click at [412, 153] on label at bounding box center [413, 155] width 5 height 5
click at [412, 153] on input "checkbox" at bounding box center [413, 155] width 5 height 5
click at [412, 153] on label at bounding box center [413, 155] width 5 height 5
click at [412, 153] on input "checkbox" at bounding box center [413, 155] width 5 height 5
checkbox input "true"
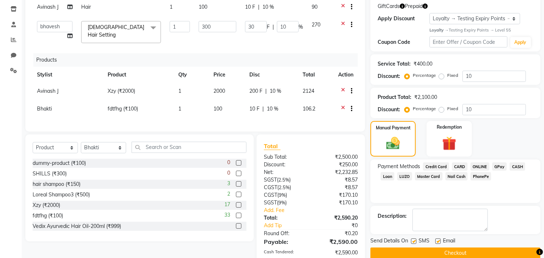
scroll to position [0, 0]
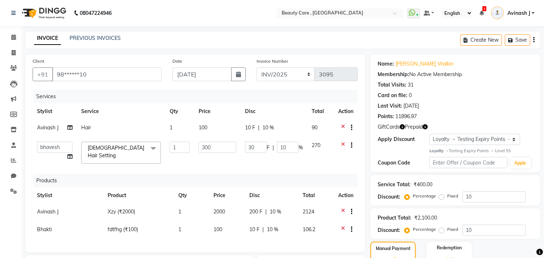
click at [216, 156] on td "300" at bounding box center [217, 152] width 46 height 31
click at [225, 148] on input "300" at bounding box center [217, 147] width 37 height 11
drag, startPoint x: 225, startPoint y: 148, endPoint x: 173, endPoint y: 151, distance: 52.3
click at [173, 151] on tr "Admin Akshay Anis Ankit Anuja Avinash Avinash J Avneesh Bhakti bhavesh Bikesh D…" at bounding box center [195, 152] width 325 height 31
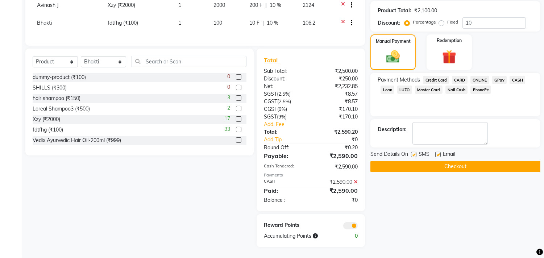
click at [355, 181] on icon at bounding box center [356, 181] width 4 height 5
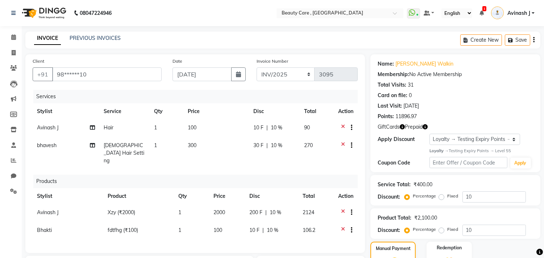
scroll to position [144, 0]
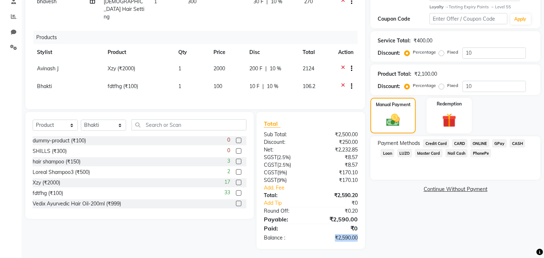
drag, startPoint x: 335, startPoint y: 237, endPoint x: 370, endPoint y: 236, distance: 35.2
click at [370, 236] on div "Total Sub Total: ₹2,500.00 Discount: ₹250.00 Net: ₹2,232.85 SGST ( 2.5% ) ₹8.57…" at bounding box center [312, 180] width 117 height 137
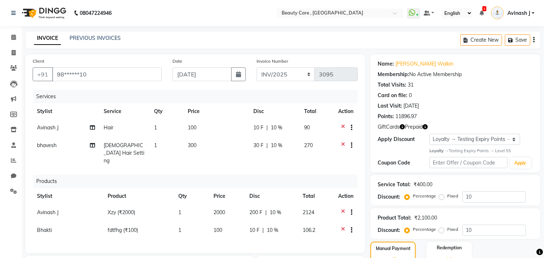
click at [191, 127] on span "100" at bounding box center [192, 127] width 9 height 7
select select "88832"
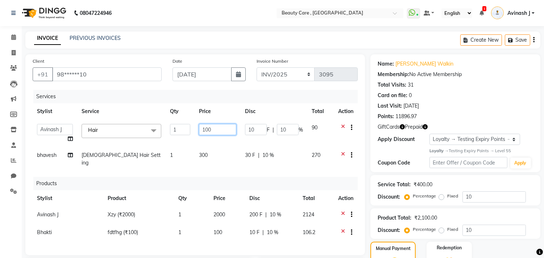
drag, startPoint x: 217, startPoint y: 130, endPoint x: 110, endPoint y: 120, distance: 107.3
click at [110, 120] on tr "Admin Akshay Anis Ankit Anuja Avinash Avinash J Avneesh Bhakti bhavesh Bikesh D…" at bounding box center [195, 134] width 325 height 28
type input "200"
click at [233, 96] on div "Services" at bounding box center [198, 96] width 330 height 13
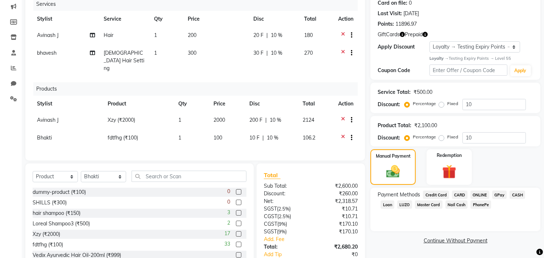
scroll to position [144, 0]
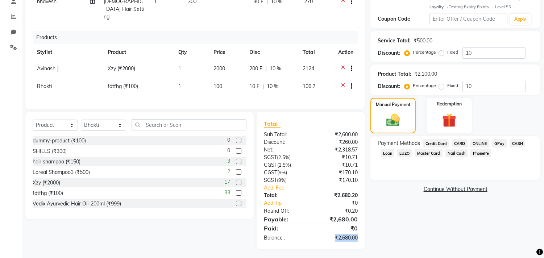
drag, startPoint x: 357, startPoint y: 237, endPoint x: 318, endPoint y: 235, distance: 39.6
click at [318, 235] on div "₹2,680.00" at bounding box center [337, 238] width 53 height 8
click at [401, 118] on img at bounding box center [393, 120] width 23 height 16
click at [512, 143] on span "CASH" at bounding box center [518, 143] width 16 height 8
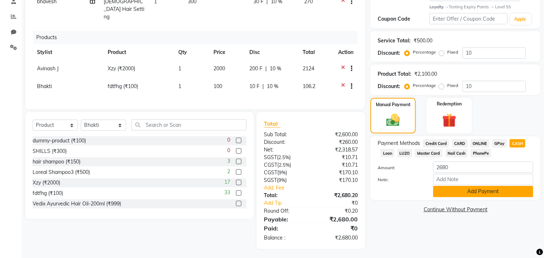
click at [463, 196] on button "Add Payment" at bounding box center [483, 191] width 100 height 11
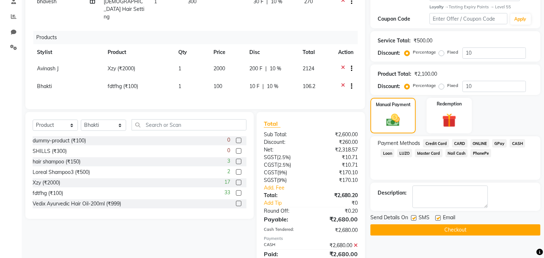
scroll to position [206, 0]
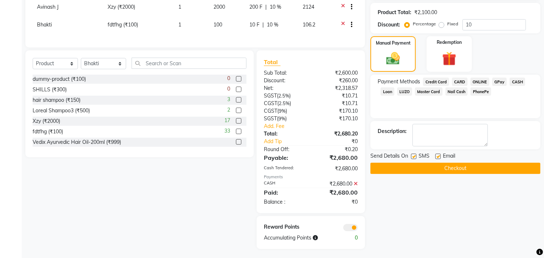
click at [262, 183] on div "CASH" at bounding box center [284, 184] width 53 height 8
drag, startPoint x: 262, startPoint y: 182, endPoint x: 362, endPoint y: 183, distance: 100.4
click at [362, 183] on div "CASH ₹2,680.00" at bounding box center [310, 184] width 105 height 8
click at [437, 155] on label at bounding box center [437, 156] width 5 height 5
click at [437, 155] on input "checkbox" at bounding box center [437, 156] width 5 height 5
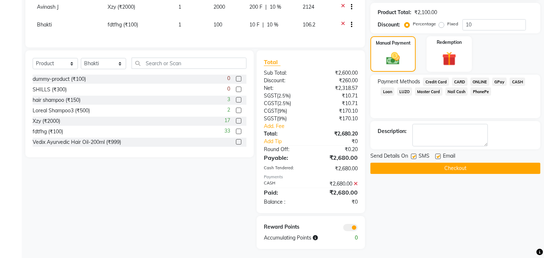
checkbox input "false"
click at [414, 157] on label at bounding box center [413, 156] width 5 height 5
click at [414, 157] on input "checkbox" at bounding box center [413, 156] width 5 height 5
checkbox input "false"
click at [355, 182] on icon at bounding box center [356, 183] width 4 height 5
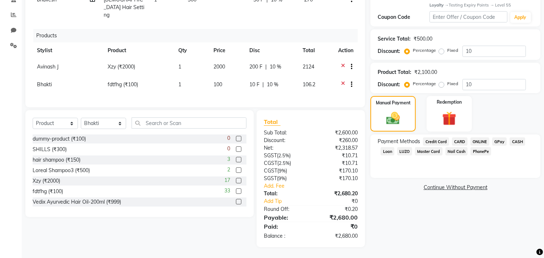
scroll to position [144, 0]
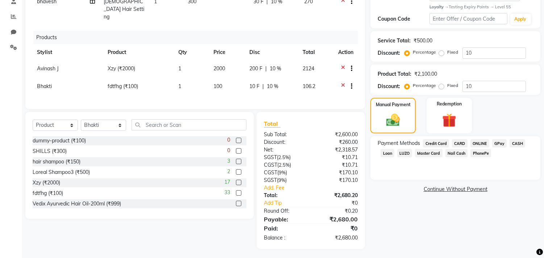
click at [479, 142] on span "ONLINE" at bounding box center [479, 143] width 19 height 8
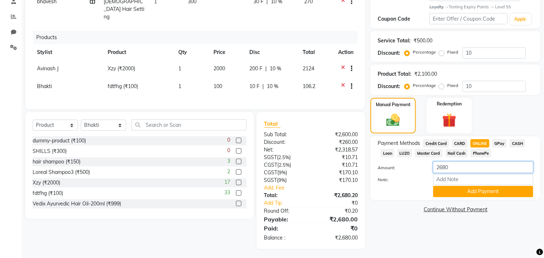
drag, startPoint x: 458, startPoint y: 164, endPoint x: 308, endPoint y: 151, distance: 150.6
click at [308, 151] on div "Client +91 98******10 Date 04 October 2025 Invoice Number INV/2025 SER-25 INV/2…" at bounding box center [283, 79] width 526 height 339
type input "1000"
click at [445, 193] on button "Add Payment" at bounding box center [483, 191] width 100 height 11
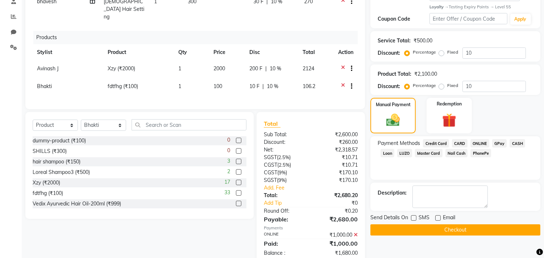
scroll to position [166, 0]
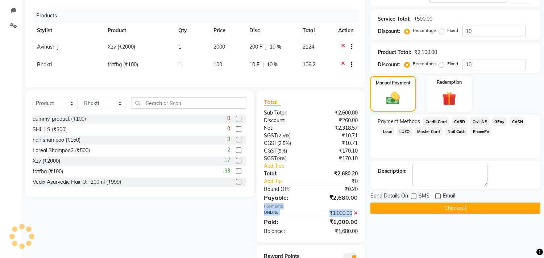
drag, startPoint x: 262, startPoint y: 202, endPoint x: 357, endPoint y: 210, distance: 95.3
click at [357, 210] on div "Total Sub Total: ₹2,600.00 Discount: ₹260.00 Net: ₹2,318.57 SGST ( 2.5% ) ₹10.7…" at bounding box center [311, 166] width 108 height 152
click at [523, 120] on span "CASH" at bounding box center [518, 121] width 16 height 8
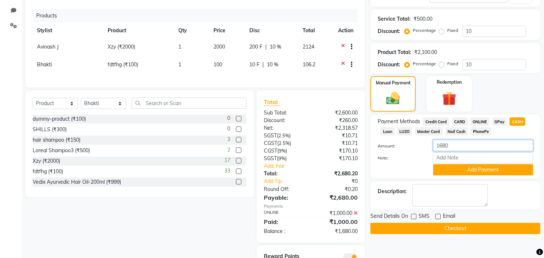
drag, startPoint x: 457, startPoint y: 145, endPoint x: 431, endPoint y: 143, distance: 25.5
click at [431, 143] on div "1680" at bounding box center [483, 145] width 111 height 11
click at [447, 169] on button "Add Payment" at bounding box center [483, 169] width 100 height 11
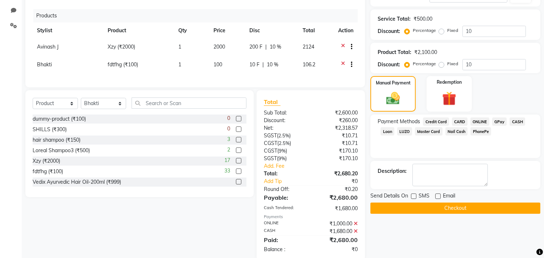
scroll to position [213, 0]
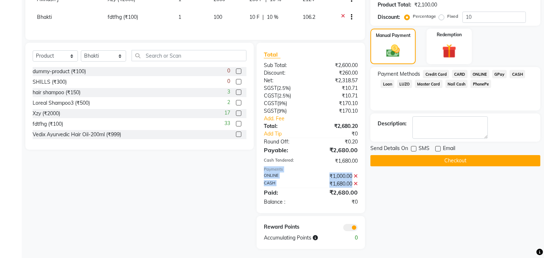
drag, startPoint x: 263, startPoint y: 165, endPoint x: 361, endPoint y: 183, distance: 100.2
click at [361, 183] on div "Total Sub Total: ₹2,600.00 Discount: ₹260.00 Net: ₹2,318.57 SGST ( 2.5% ) ₹10.7…" at bounding box center [311, 128] width 108 height 170
click at [325, 198] on div "₹0" at bounding box center [337, 202] width 53 height 8
drag, startPoint x: 331, startPoint y: 190, endPoint x: 361, endPoint y: 192, distance: 29.5
click at [361, 192] on div "₹2,680.00" at bounding box center [337, 192] width 53 height 9
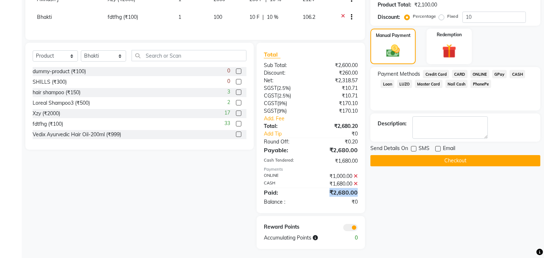
click at [416, 158] on button "Checkout" at bounding box center [455, 160] width 170 height 11
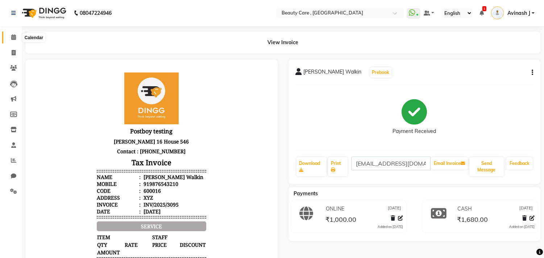
click at [18, 40] on span at bounding box center [13, 37] width 13 height 8
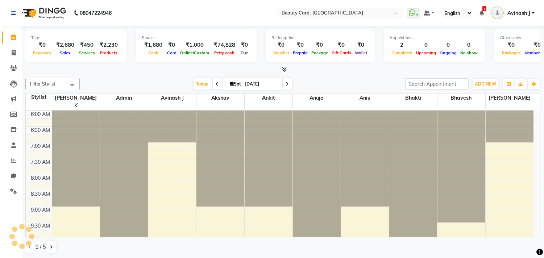
scroll to position [225, 0]
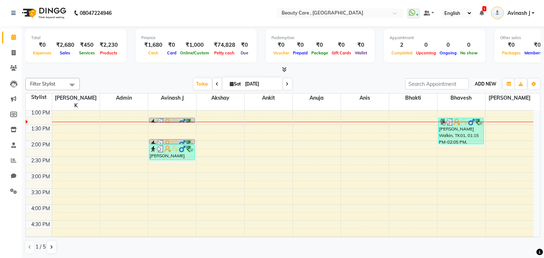
click at [480, 83] on span "ADD NEW" at bounding box center [485, 83] width 21 height 5
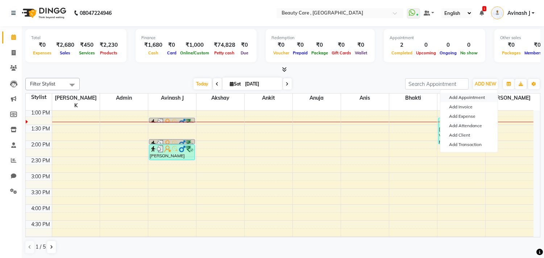
click at [456, 95] on button "Add Appointment" at bounding box center [468, 97] width 57 height 9
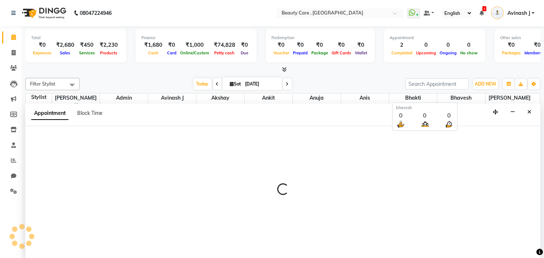
scroll to position [0, 0]
select select "tentative"
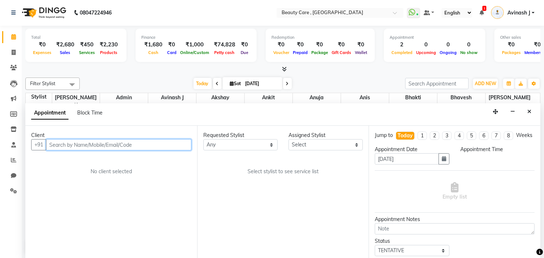
select select "420"
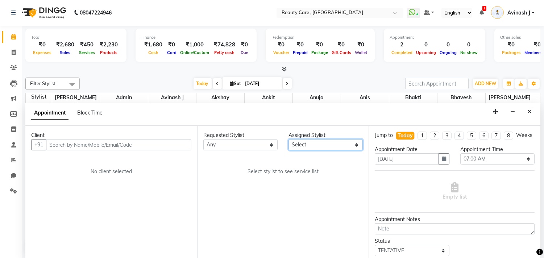
click at [307, 145] on select "Select Admin Akshay Anis Ankit Anuja Avinash J Bhakti bhavesh Daniel Demo staff…" at bounding box center [326, 144] width 74 height 11
click at [487, 165] on select "Select 07:00 AM 07:05 AM 07:10 AM 07:15 AM 07:20 AM 07:25 AM 07:30 AM 07:35 AM …" at bounding box center [497, 158] width 74 height 11
click at [324, 84] on div "Today Sat 04 October 2025" at bounding box center [242, 83] width 318 height 11
click at [321, 144] on select "Select Admin Akshay Anis Ankit Anuja Avinash J Bhakti bhavesh Daniel Demo staff…" at bounding box center [326, 144] width 74 height 11
drag, startPoint x: 204, startPoint y: 133, endPoint x: 246, endPoint y: 133, distance: 41.7
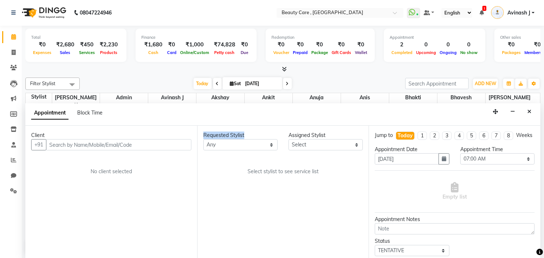
click at [246, 133] on div "Requested Stylist" at bounding box center [240, 136] width 74 height 8
click at [233, 149] on select "Any Admin Akshay Anis Ankit Anuja Avinash J Bhakti bhavesh Daniel Demo staff dh…" at bounding box center [240, 144] width 74 height 11
click at [293, 141] on select "Select Admin Akshay Anis Ankit Anuja Avinash J Bhakti bhavesh Daniel Demo staff…" at bounding box center [326, 144] width 74 height 11
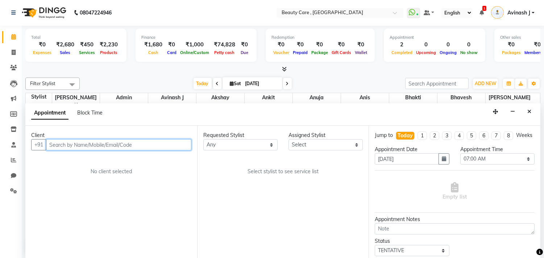
click at [66, 144] on input "text" at bounding box center [118, 144] width 145 height 11
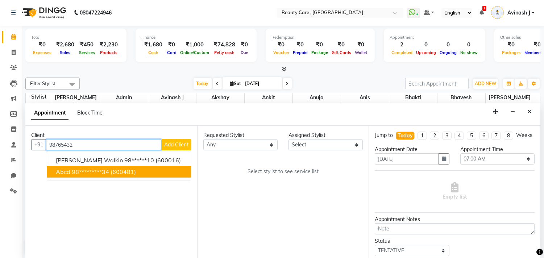
click at [76, 169] on ngb-highlight "98*********34" at bounding box center [90, 171] width 37 height 7
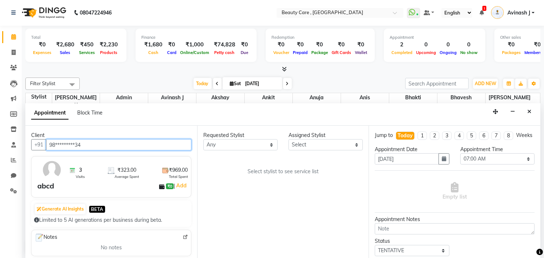
type input "98*********34"
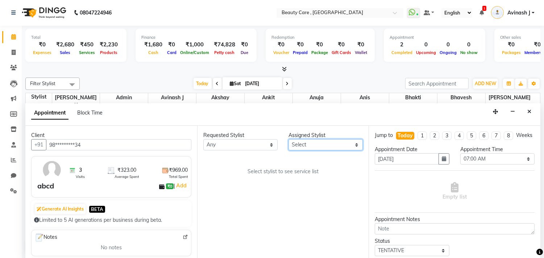
click at [312, 145] on select "Select Admin Akshay Anis Ankit Anuja Avinash J Bhakti bhavesh Daniel Demo staff…" at bounding box center [326, 144] width 74 height 11
select select "88832"
click at [289, 139] on select "Select Admin Akshay Anis Ankit Anuja Avinash J Bhakti bhavesh Daniel Demo staff…" at bounding box center [326, 144] width 74 height 11
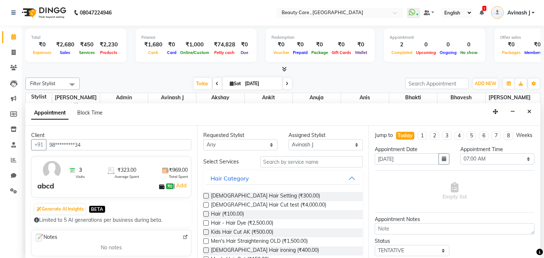
click at [203, 192] on div "Ladies Hair Setting (₹300.00)" at bounding box center [283, 196] width 160 height 9
click at [204, 193] on label at bounding box center [205, 195] width 5 height 5
click at [204, 194] on input "checkbox" at bounding box center [205, 196] width 5 height 5
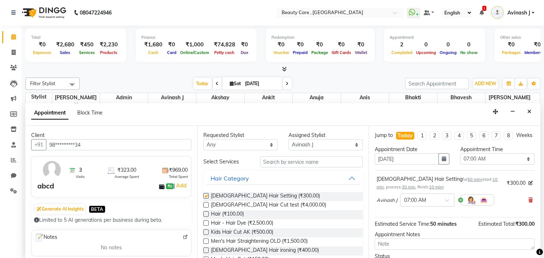
checkbox input "false"
drag, startPoint x: 375, startPoint y: 207, endPoint x: 401, endPoint y: 210, distance: 26.5
click at [401, 210] on div "Ladies Hair Setting for 50 min ( start: 10 min , process: 30 min , finish: 10 m…" at bounding box center [455, 193] width 160 height 38
click at [381, 217] on div "Ladies Hair Setting for 50 min ( start: 10 min , process: 30 min , finish: 10 m…" at bounding box center [455, 193] width 160 height 47
click at [391, 204] on span "Avinash J" at bounding box center [387, 200] width 21 height 7
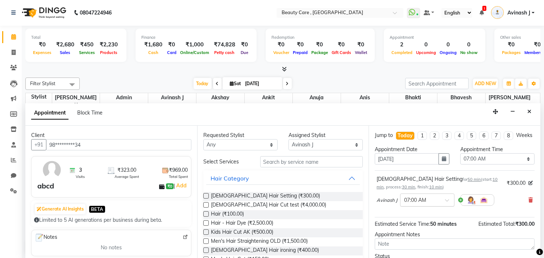
click at [420, 203] on input "text" at bounding box center [420, 200] width 32 height 8
click at [528, 185] on icon at bounding box center [530, 183] width 4 height 4
click at [529, 185] on icon at bounding box center [531, 183] width 4 height 4
click at [528, 203] on icon at bounding box center [530, 200] width 4 height 5
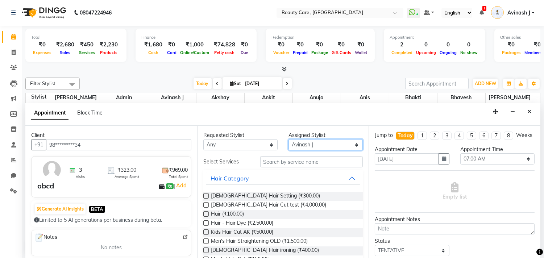
click at [291, 146] on select "Select Admin Akshay Anis Ankit Anuja Avinash J Bhakti bhavesh Daniel Demo staff…" at bounding box center [326, 144] width 74 height 11
select select "68359"
click at [289, 139] on select "Select Admin Akshay Anis Ankit Anuja Avinash J Bhakti bhavesh Daniel Demo staff…" at bounding box center [326, 144] width 74 height 11
click at [207, 195] on label at bounding box center [205, 195] width 5 height 5
click at [207, 195] on input "checkbox" at bounding box center [205, 196] width 5 height 5
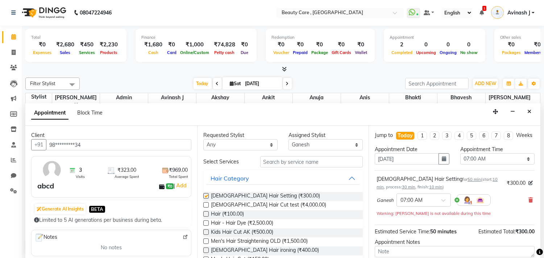
checkbox input "false"
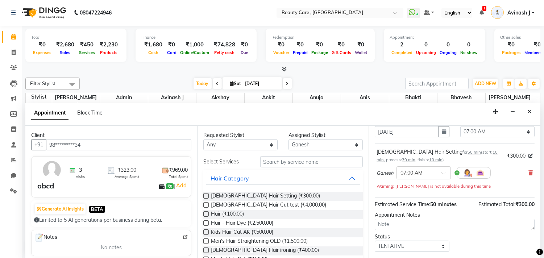
scroll to position [31, 0]
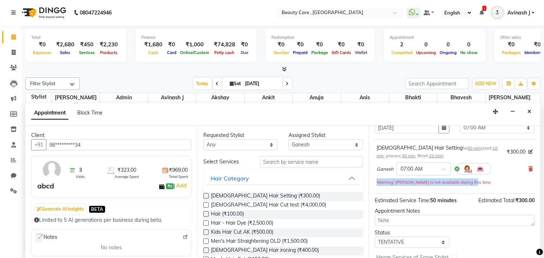
drag, startPoint x: 377, startPoint y: 188, endPoint x: 474, endPoint y: 194, distance: 97.3
click at [474, 188] on div "Ladies Hair Setting for 50 min ( start: 10 min , process: 30 min , finish: 10 m…" at bounding box center [455, 164] width 160 height 45
click at [473, 188] on div "Ladies Hair Setting for 50 min ( start: 10 min , process: 30 min , finish: 10 m…" at bounding box center [455, 164] width 160 height 45
click at [528, 171] on icon at bounding box center [530, 168] width 4 height 5
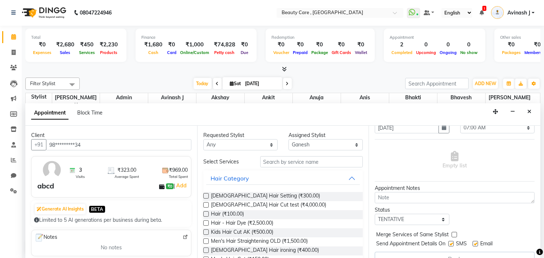
click at [208, 216] on label at bounding box center [205, 213] width 5 height 5
click at [208, 216] on input "checkbox" at bounding box center [205, 214] width 5 height 5
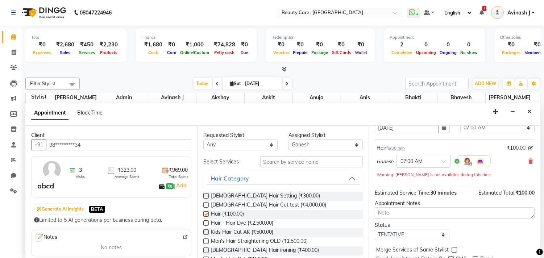
checkbox input "false"
click at [295, 142] on select "Select Admin Akshay Anis Ankit Anuja Avinash J Bhakti bhavesh Daniel Demo staff…" at bounding box center [326, 144] width 74 height 11
select select "1233"
click at [289, 139] on select "Select Admin Akshay Anis Ankit Anuja Avinash J Bhakti bhavesh Daniel Demo staff…" at bounding box center [326, 144] width 74 height 11
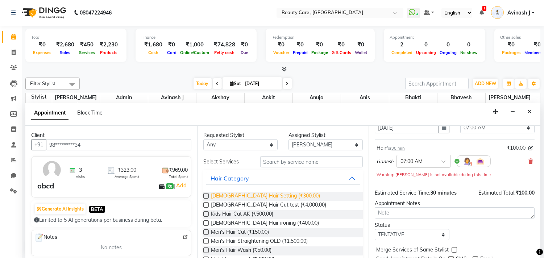
click at [235, 199] on span "Ladies Hair Setting (₹300.00)" at bounding box center [265, 196] width 109 height 9
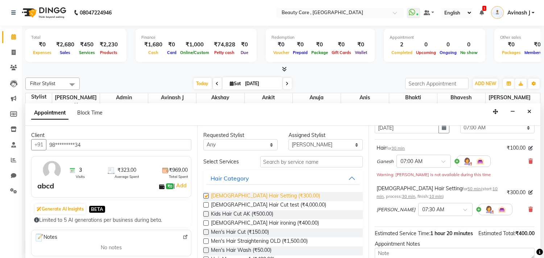
checkbox input "false"
click at [528, 164] on icon at bounding box center [530, 161] width 4 height 5
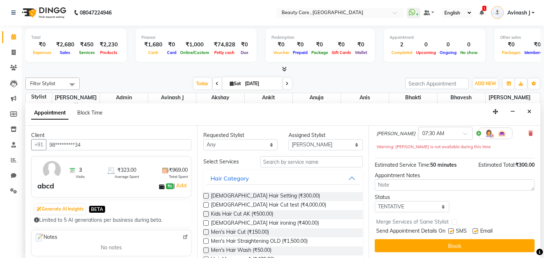
scroll to position [73, 0]
click at [529, 110] on icon "Close" at bounding box center [529, 111] width 4 height 5
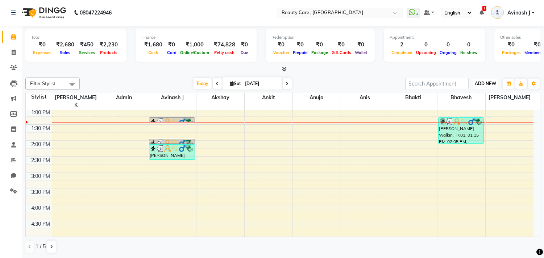
click at [483, 85] on span "ADD NEW" at bounding box center [485, 83] width 21 height 5
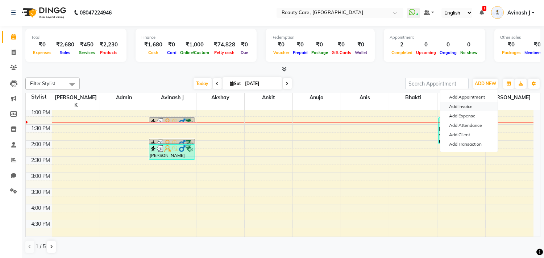
click at [453, 106] on link "Add Invoice" at bounding box center [468, 106] width 57 height 9
select select "service"
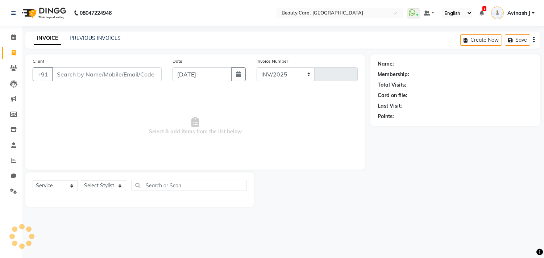
select select "5646"
type input "3096"
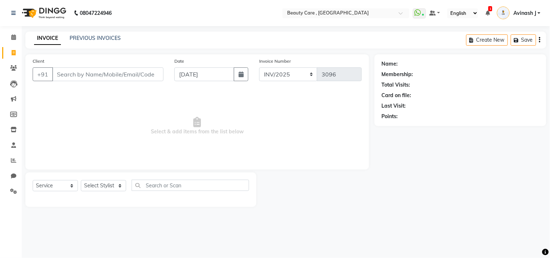
click at [79, 74] on input "Client" at bounding box center [107, 74] width 111 height 14
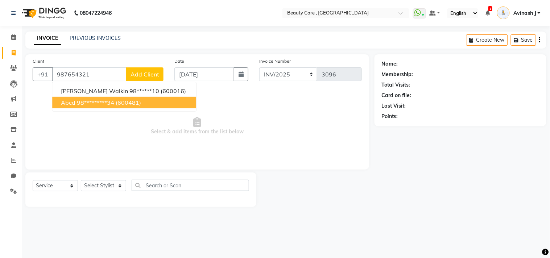
click at [80, 100] on ngb-highlight "98*********34" at bounding box center [95, 102] width 37 height 7
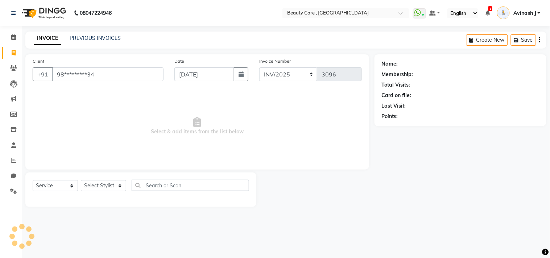
type input "98*********34"
select select "1: Object"
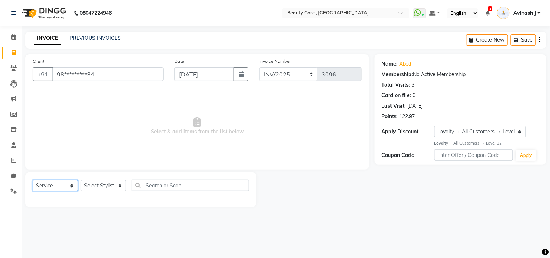
click at [46, 187] on select "Select Service Product Membership Package Voucher Prepaid Gift Card" at bounding box center [55, 185] width 45 height 11
click at [33, 181] on select "Select Service Product Membership Package Voucher Prepaid Gift Card" at bounding box center [55, 185] width 45 height 11
click at [99, 189] on select "Select Stylist Admin Akshay Anis Ankit Anuja Avinash Avinash J Avneesh Bhakti b…" at bounding box center [103, 185] width 45 height 11
click at [47, 116] on span "Select & add items from the list below" at bounding box center [197, 126] width 329 height 72
drag, startPoint x: 110, startPoint y: 78, endPoint x: 10, endPoint y: 73, distance: 99.8
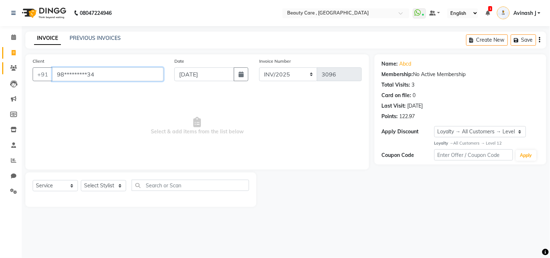
click at [10, 73] on app-home "08047224946 Select Location × Beauty Care , Kandivali East WhatsApp Status ✕ St…" at bounding box center [275, 109] width 550 height 218
click at [80, 146] on span "Select & add items from the list below" at bounding box center [197, 126] width 329 height 72
click at [50, 189] on select "Select Service Product Membership Package Voucher Prepaid Gift Card" at bounding box center [55, 185] width 45 height 11
select select "G"
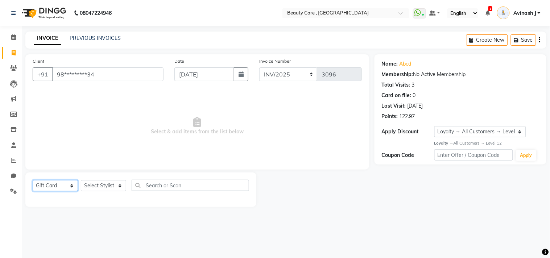
click at [33, 181] on select "Select Service Product Membership Package Voucher Prepaid Gift Card" at bounding box center [55, 185] width 45 height 11
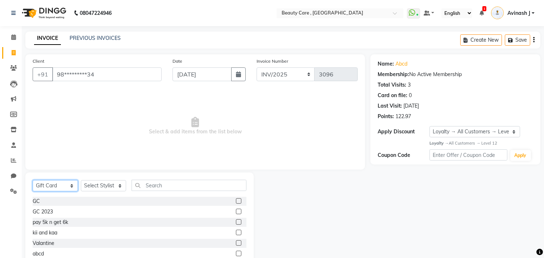
scroll to position [43, 0]
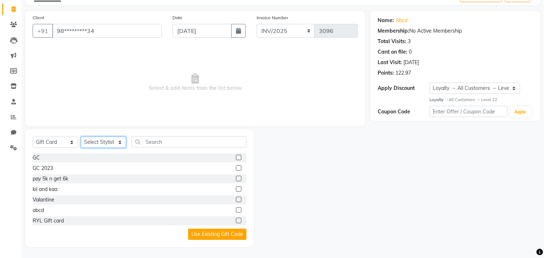
click at [88, 140] on select "Select Stylist Admin Akshay Anis Ankit Anuja Avinash Avinash J Avneesh Bhakti b…" at bounding box center [103, 142] width 45 height 11
select select "71732"
click at [81, 137] on select "Select Stylist Admin Akshay Anis Ankit Anuja Avinash Avinash J Avneesh Bhakti b…" at bounding box center [103, 142] width 45 height 11
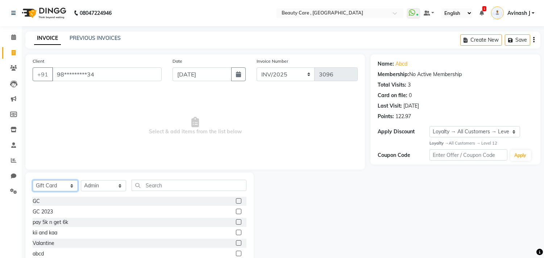
click at [44, 182] on select "Select Service Product Membership Package Voucher Prepaid Gift Card" at bounding box center [55, 185] width 45 height 11
select select "service"
click at [33, 181] on select "Select Service Product Membership Package Voucher Prepaid Gift Card" at bounding box center [55, 185] width 45 height 11
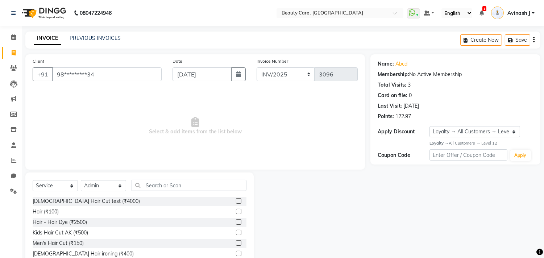
click at [236, 201] on div at bounding box center [241, 201] width 11 height 9
click at [236, 201] on label at bounding box center [238, 200] width 5 height 5
click at [236, 201] on input "checkbox" at bounding box center [238, 201] width 5 height 5
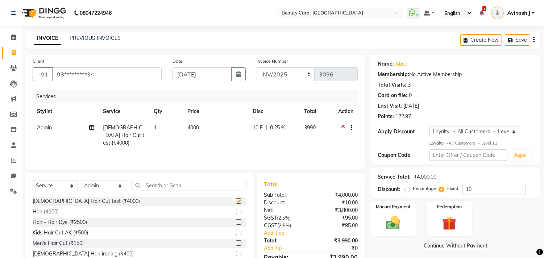
checkbox input "false"
click at [14, 35] on icon at bounding box center [13, 36] width 5 height 5
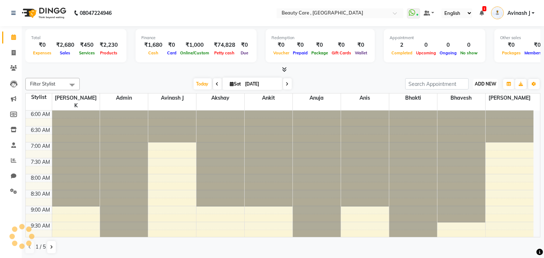
click at [490, 82] on span "ADD NEW" at bounding box center [485, 83] width 21 height 5
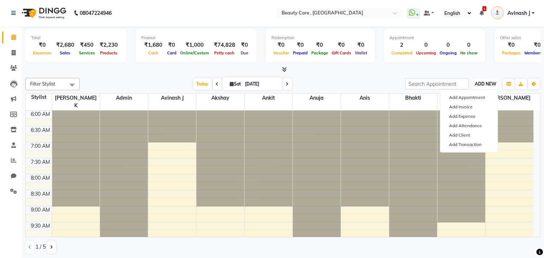
click at [487, 81] on span "ADD NEW" at bounding box center [485, 83] width 21 height 5
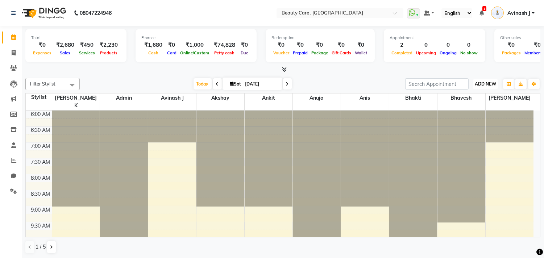
click at [487, 81] on span "ADD NEW" at bounding box center [485, 83] width 21 height 5
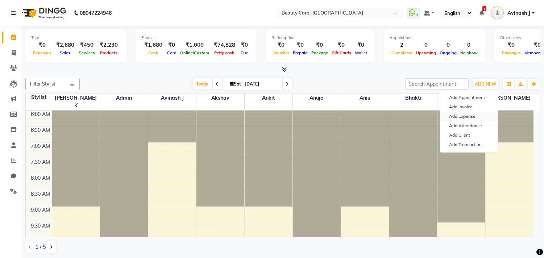
click at [457, 118] on link "Add Expense" at bounding box center [468, 116] width 57 height 9
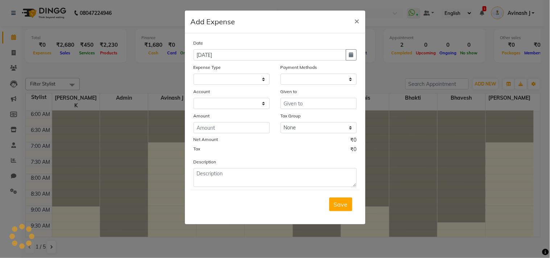
select select
select select "1"
select select "2399"
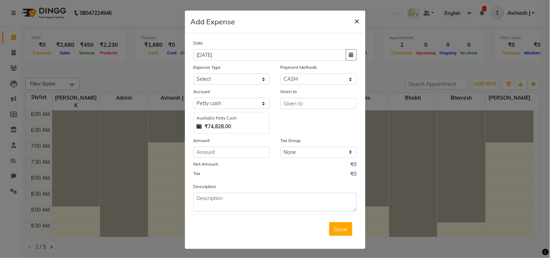
click at [354, 21] on span "×" at bounding box center [356, 20] width 5 height 11
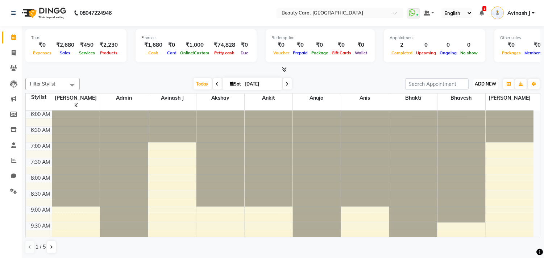
click at [488, 86] on span "ADD NEW" at bounding box center [485, 83] width 21 height 5
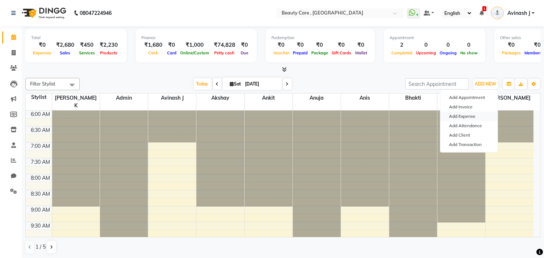
click at [464, 115] on link "Add Expense" at bounding box center [468, 116] width 57 height 9
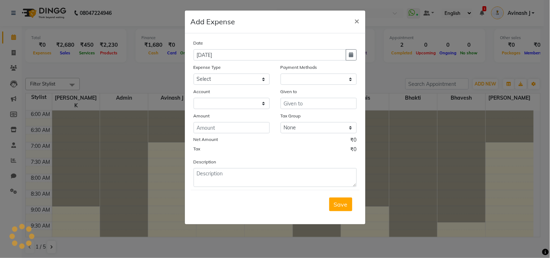
select select "1"
select select "2399"
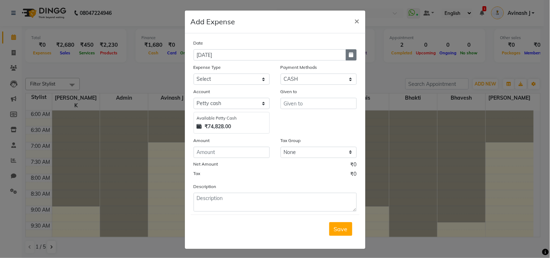
click at [349, 55] on icon "button" at bounding box center [351, 54] width 4 height 5
select select "10"
select select "2025"
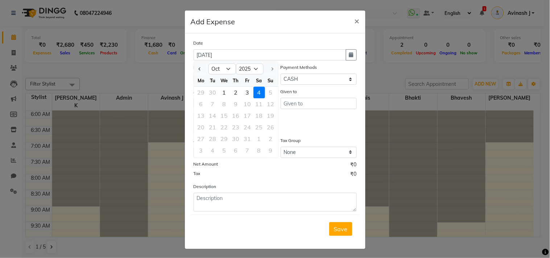
click at [259, 91] on div "4" at bounding box center [259, 93] width 12 height 12
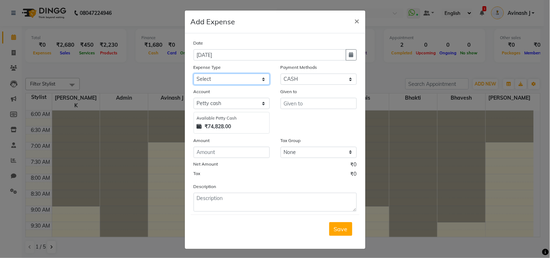
click at [229, 77] on select "Select Advance Salary Cash Handover to owner Cash paid to employees Client Snac…" at bounding box center [232, 79] width 76 height 11
select select "49"
click at [194, 74] on select "Select Advance Salary Cash Handover to owner Cash paid to employees Client Snac…" at bounding box center [232, 79] width 76 height 11
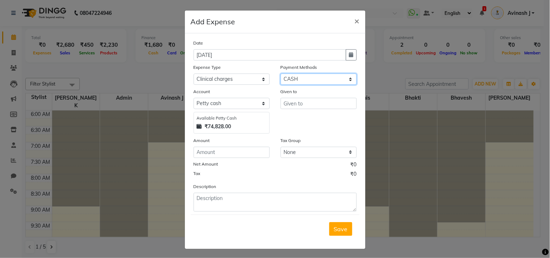
click at [285, 79] on select "Select Credit Card Wallet CARD Package Points ONLINE GPay Voucher Prepaid CASH …" at bounding box center [319, 79] width 76 height 11
click at [281, 74] on select "Select Credit Card Wallet CARD Package Points ONLINE GPay Voucher Prepaid CASH …" at bounding box center [319, 79] width 76 height 11
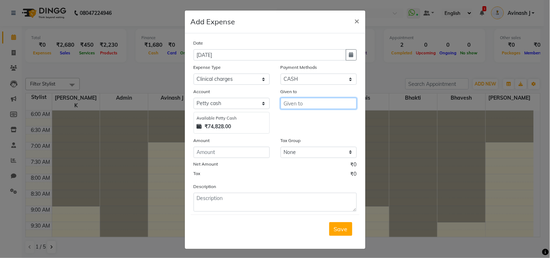
click at [289, 101] on input "text" at bounding box center [319, 103] width 76 height 11
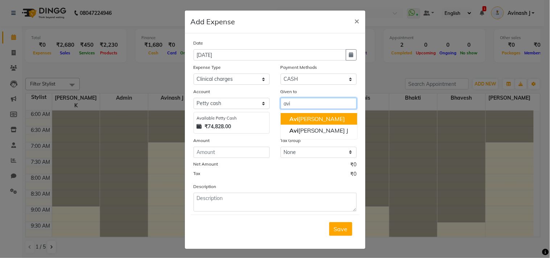
click at [294, 116] on span "Avi" at bounding box center [293, 118] width 9 height 7
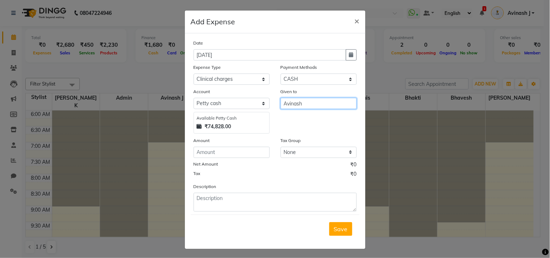
type input "Avinash"
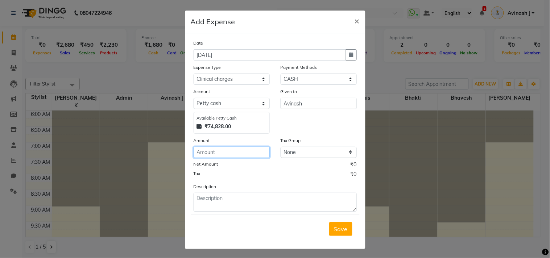
click at [236, 155] on input "number" at bounding box center [232, 152] width 76 height 11
type input "100"
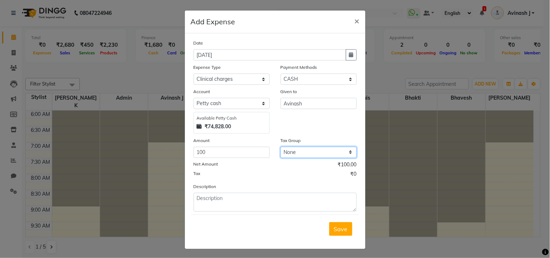
click at [286, 153] on select "None Looks 5% GST 5% GST 18% 12% Orijine GST NEW duhduh Low wastage disposal V1…" at bounding box center [319, 152] width 76 height 11
click at [289, 157] on select "None Looks 5% GST 5% GST 18% 12% Orijine GST NEW duhduh Low wastage disposal V1…" at bounding box center [319, 152] width 76 height 11
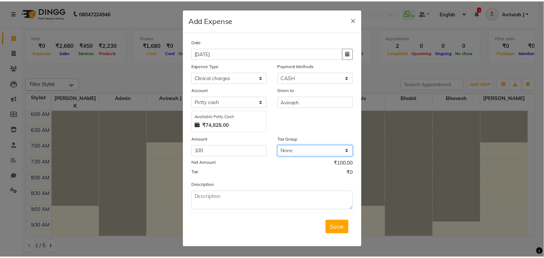
scroll to position [2, 0]
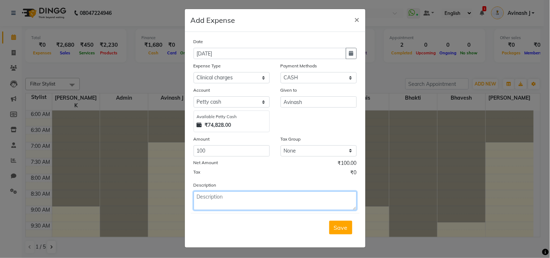
click at [205, 197] on textarea at bounding box center [275, 200] width 163 height 19
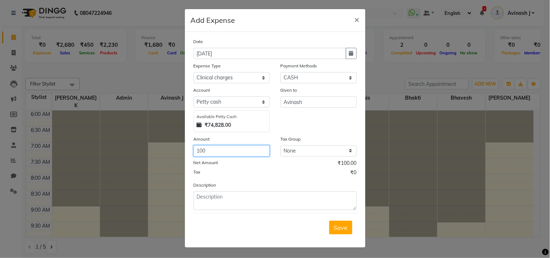
drag, startPoint x: 207, startPoint y: 154, endPoint x: 186, endPoint y: 151, distance: 21.9
click at [188, 151] on div "Amount 100" at bounding box center [231, 145] width 87 height 21
type input "78.50"
click at [223, 166] on div "Net Amount ₹78.50" at bounding box center [275, 163] width 163 height 9
drag, startPoint x: 219, startPoint y: 149, endPoint x: 173, endPoint y: 157, distance: 47.4
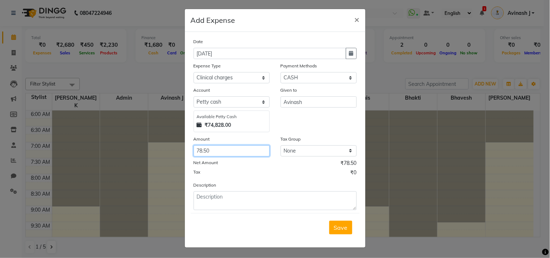
click at [173, 157] on ngb-modal-window "Add Expense × Date 04 October 2025 Expense Type Select Advance Salary Cash Hand…" at bounding box center [275, 129] width 550 height 258
click at [210, 153] on input "78.50" at bounding box center [232, 150] width 76 height 11
click at [336, 225] on span "Save" at bounding box center [341, 227] width 14 height 7
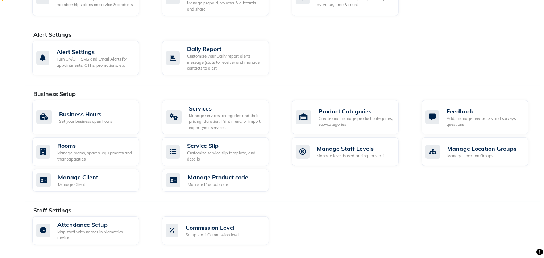
scroll to position [197, 0]
click at [198, 128] on div "Manage services, categories and their pricing, duration. Print menu, or import,…" at bounding box center [226, 121] width 74 height 18
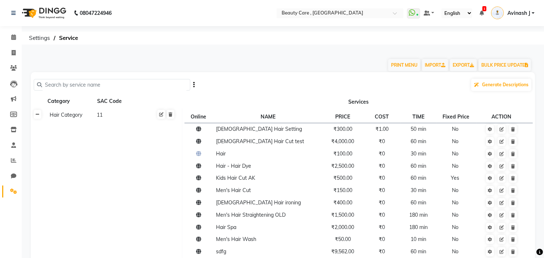
click at [37, 115] on icon at bounding box center [38, 114] width 4 height 4
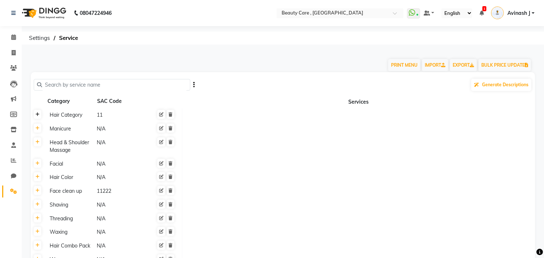
click at [37, 115] on icon at bounding box center [38, 114] width 4 height 4
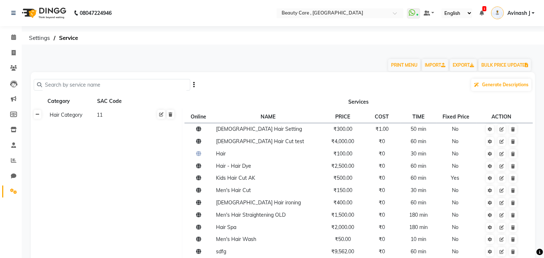
click at [38, 116] on icon at bounding box center [38, 114] width 4 height 4
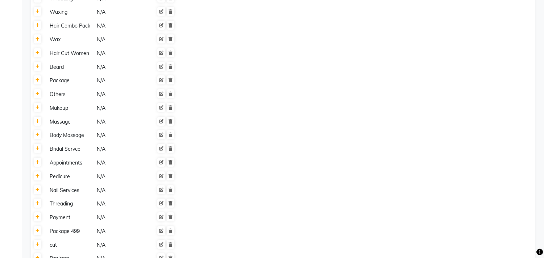
scroll to position [231, 0]
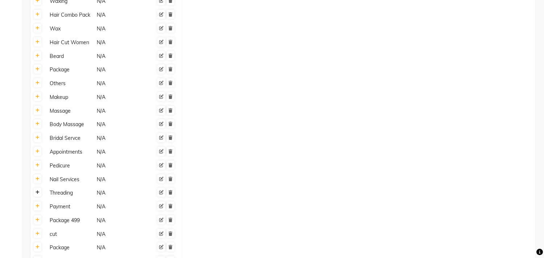
click at [37, 193] on icon at bounding box center [38, 192] width 4 height 4
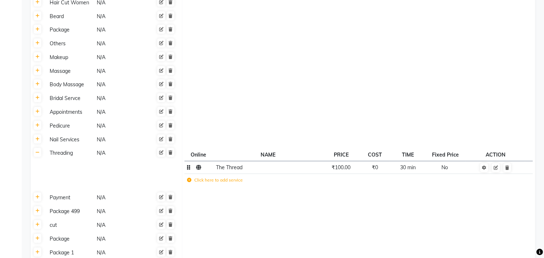
scroll to position [272, 0]
click at [234, 171] on td "The Thread" at bounding box center [267, 166] width 109 height 13
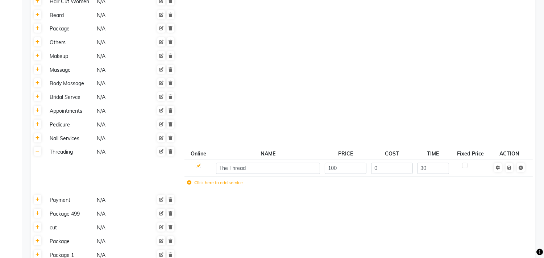
click at [466, 167] on label at bounding box center [464, 165] width 5 height 5
click at [466, 167] on input "checkbox" at bounding box center [464, 165] width 5 height 5
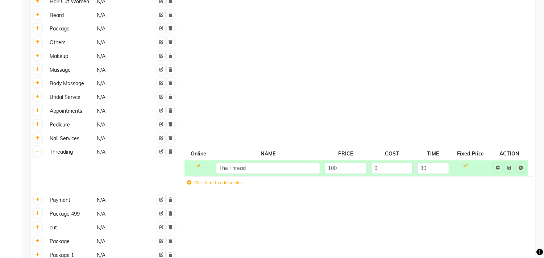
click at [466, 169] on div at bounding box center [464, 167] width 5 height 8
click at [465, 167] on label at bounding box center [464, 165] width 5 height 5
click at [465, 167] on input "checkbox" at bounding box center [464, 165] width 5 height 5
checkbox input "false"
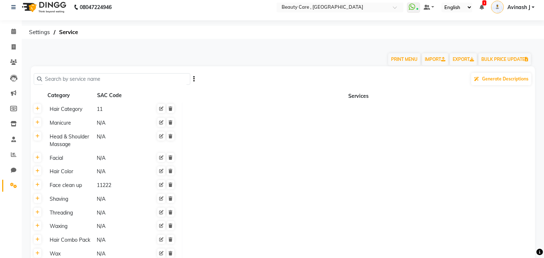
scroll to position [0, 0]
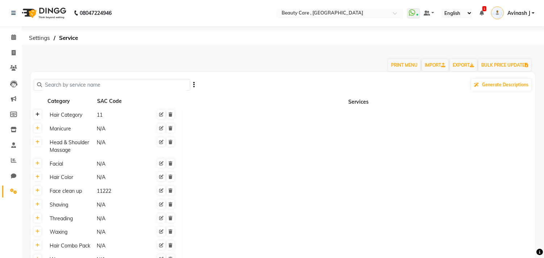
click at [38, 115] on icon at bounding box center [38, 114] width 4 height 4
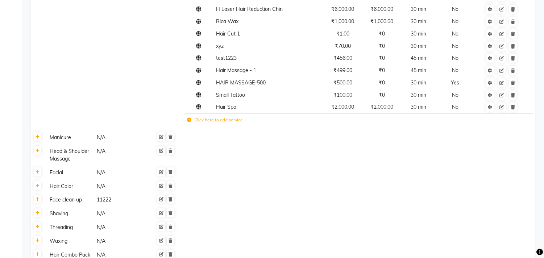
scroll to position [595, 0]
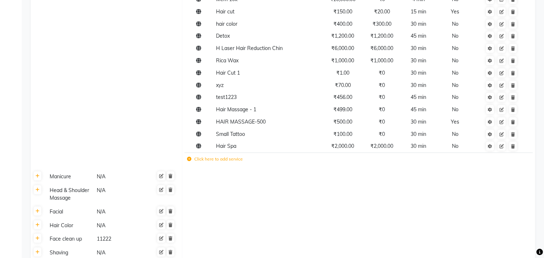
click at [194, 162] on td "Click here to add service" at bounding box center [292, 160] width 216 height 15
click at [188, 159] on icon at bounding box center [189, 159] width 4 height 4
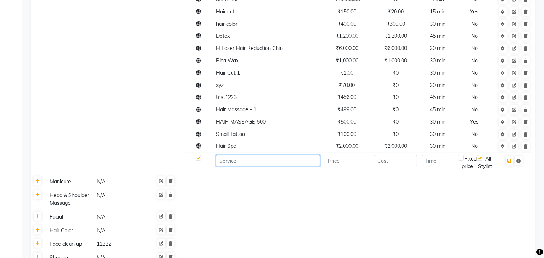
click at [223, 163] on input at bounding box center [268, 160] width 104 height 11
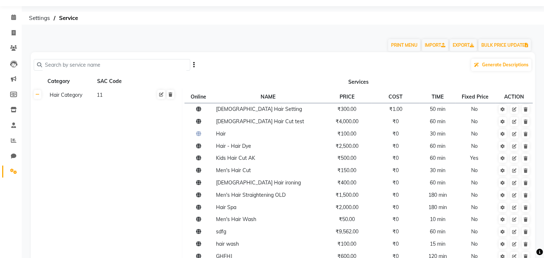
scroll to position [0, 0]
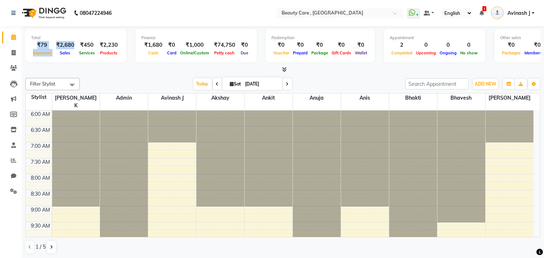
drag, startPoint x: 34, startPoint y: 45, endPoint x: 52, endPoint y: 52, distance: 19.7
click at [52, 52] on div "₹79 Expenses ₹2,680 Sales ₹450 Services ₹2,230 Products" at bounding box center [76, 49] width 90 height 16
click at [212, 25] on nav "08047224946 Select Location × Beauty Care , Kandivali East WhatsApp Status ✕ St…" at bounding box center [272, 13] width 544 height 26
click at [480, 79] on button "ADD NEW Toggle Dropdown" at bounding box center [485, 84] width 25 height 10
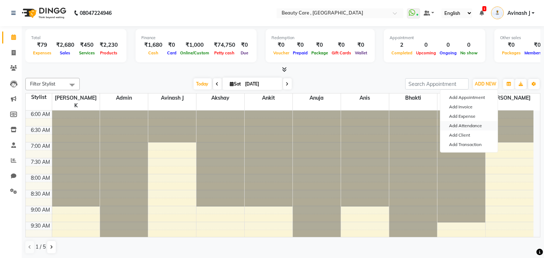
click at [460, 126] on link "Add Attendance" at bounding box center [468, 125] width 57 height 9
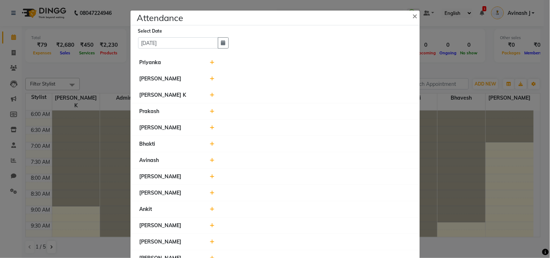
click at [210, 63] on icon at bounding box center [212, 62] width 5 height 5
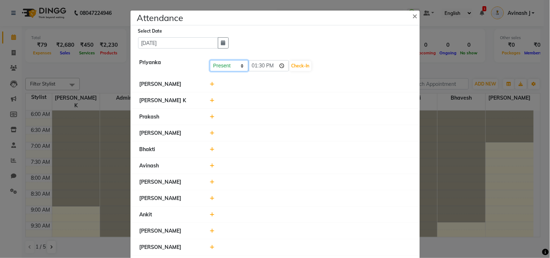
click at [223, 66] on select "Present Absent Late Half Day Weekly Off" at bounding box center [229, 65] width 38 height 11
click at [210, 60] on select "Present Absent Late Half Day Weekly Off" at bounding box center [229, 65] width 38 height 11
click at [271, 65] on input "13:30" at bounding box center [268, 65] width 41 height 11
type input "01:30"
click at [290, 62] on button "Check-In" at bounding box center [301, 66] width 22 height 10
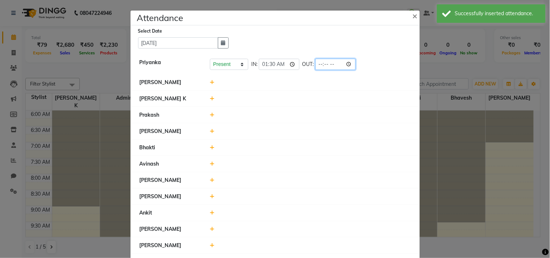
click at [323, 64] on input "time" at bounding box center [335, 64] width 41 height 11
click at [328, 64] on input "time" at bounding box center [335, 64] width 41 height 11
type input "20:30"
click at [282, 99] on div at bounding box center [310, 99] width 212 height 8
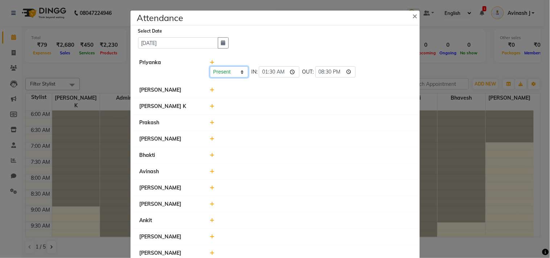
click at [236, 75] on select "Present Absent Late Half Day Weekly Off" at bounding box center [229, 71] width 38 height 11
select select "A"
click at [210, 66] on select "Present Absent Late Half Day Weekly Off" at bounding box center [229, 71] width 38 height 11
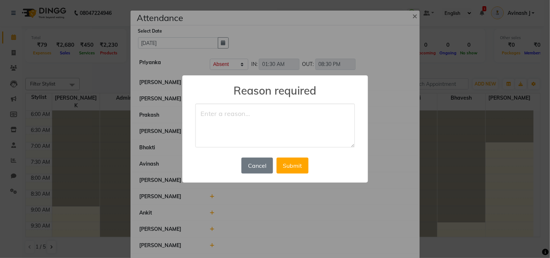
click at [216, 120] on textarea at bounding box center [274, 126] width 159 height 44
click at [261, 168] on button "Cancel" at bounding box center [256, 166] width 31 height 16
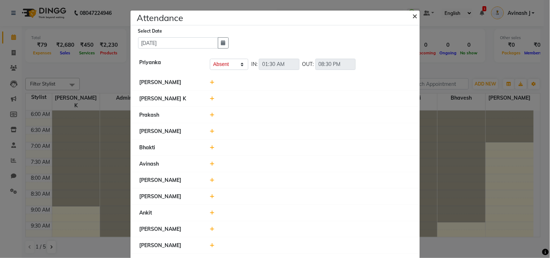
click at [412, 16] on span "×" at bounding box center [414, 15] width 5 height 11
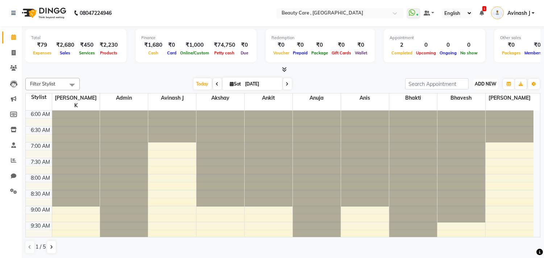
click at [485, 85] on span "ADD NEW" at bounding box center [485, 83] width 21 height 5
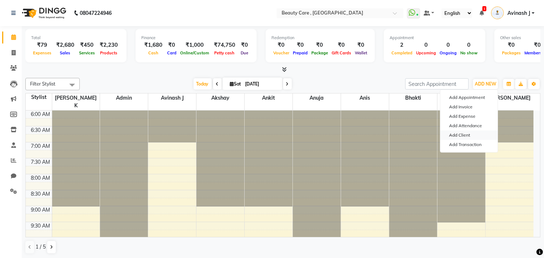
click at [463, 138] on link "Add Client" at bounding box center [468, 134] width 57 height 9
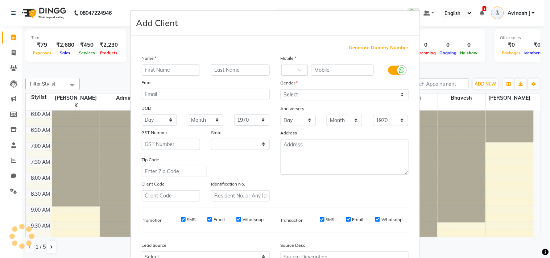
select select "22"
click at [168, 65] on input "text" at bounding box center [171, 70] width 59 height 11
click at [320, 69] on input "text" at bounding box center [342, 70] width 63 height 11
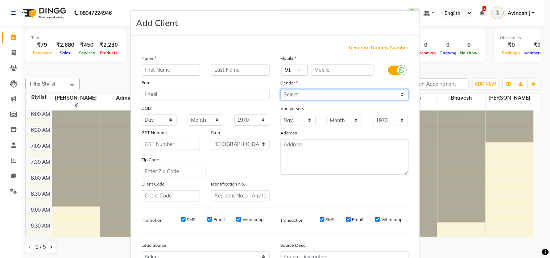
click at [299, 94] on select "Select Male Female Other Prefer Not To Say" at bounding box center [345, 94] width 128 height 11
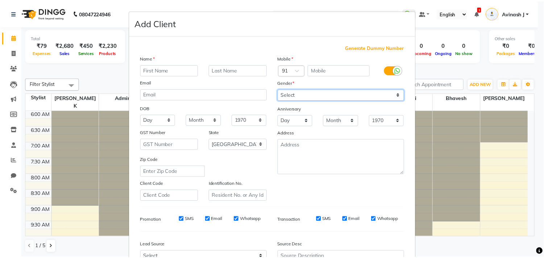
scroll to position [104, 0]
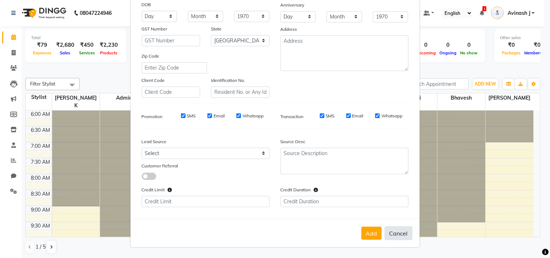
click at [392, 229] on button "Cancel" at bounding box center [399, 234] width 28 height 14
select select
select select "null"
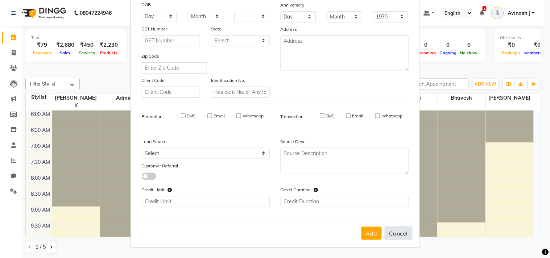
select select
checkbox input "false"
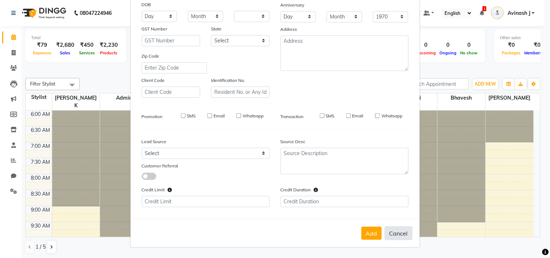
checkbox input "false"
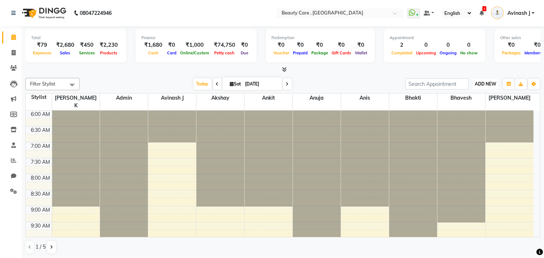
click at [477, 85] on span "ADD NEW" at bounding box center [485, 83] width 21 height 5
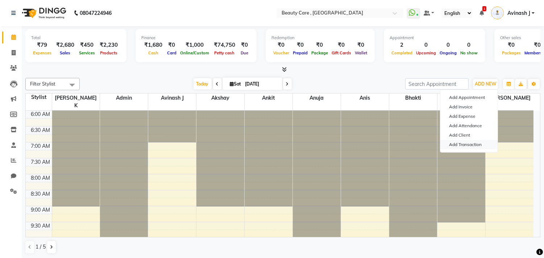
click at [461, 144] on link "Add Transaction" at bounding box center [468, 144] width 57 height 9
select select "direct"
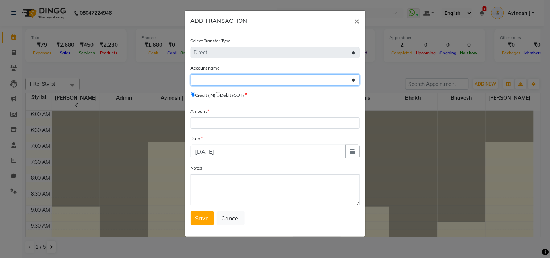
click at [208, 78] on select "Select Default Account Icici Bank Petty Cash Sbi Razorpay Pertrol Exp Company V…" at bounding box center [275, 79] width 169 height 11
select select "2399"
click at [191, 74] on select "Select Default Account Icici Bank Petty Cash Sbi Razorpay Pertrol Exp Company V…" at bounding box center [275, 79] width 169 height 11
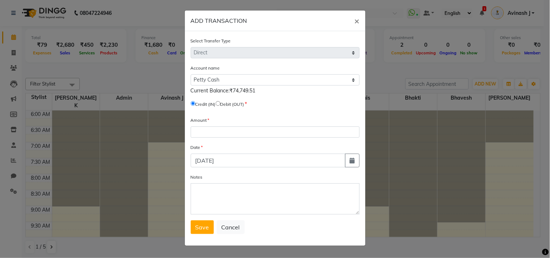
drag, startPoint x: 231, startPoint y: 90, endPoint x: 275, endPoint y: 91, distance: 44.2
click at [275, 91] on div "Current Balance:₹74,749.51" at bounding box center [275, 91] width 169 height 8
click at [272, 91] on div "Current Balance:₹74,749.51" at bounding box center [275, 91] width 169 height 8
click at [220, 103] on input "radio" at bounding box center [218, 103] width 5 height 5
radio input "true"
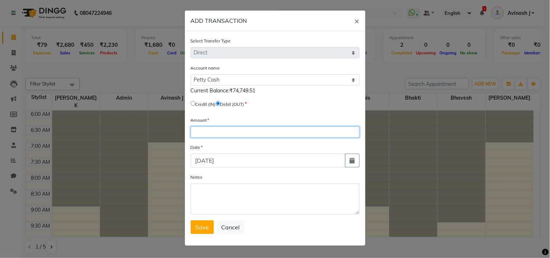
click at [200, 136] on input "number" at bounding box center [275, 131] width 169 height 11
type input "5000"
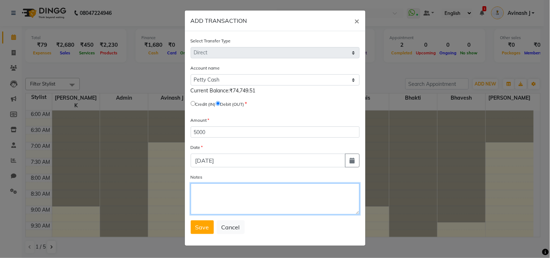
click at [214, 194] on textarea "Notes" at bounding box center [275, 198] width 169 height 31
type textarea "hand-overed to owner"
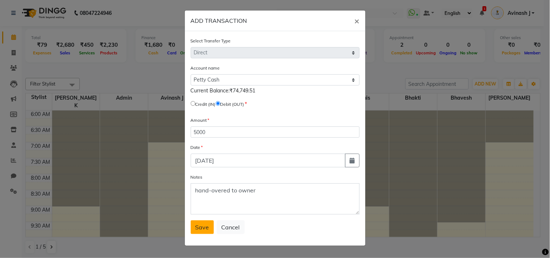
click at [195, 227] on button "Save" at bounding box center [202, 227] width 23 height 14
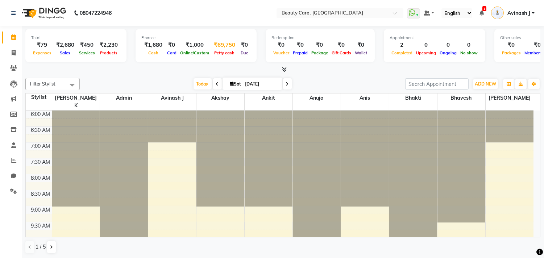
click at [222, 45] on div "₹69,750" at bounding box center [224, 45] width 27 height 8
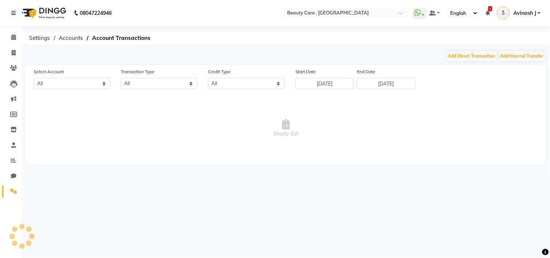
select select "2399"
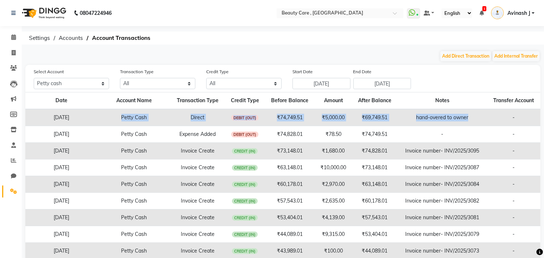
drag, startPoint x: 113, startPoint y: 118, endPoint x: 480, endPoint y: 110, distance: 366.9
click at [480, 110] on tr "04 October 2025 Petty Cash Direct DEBIT (OUT) ₹74,749.51 ₹5,000.00 ₹69,749.51 h…" at bounding box center [282, 117] width 515 height 17
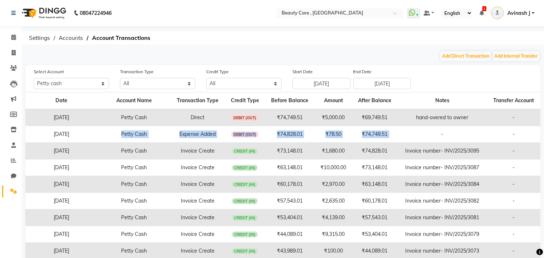
drag, startPoint x: 110, startPoint y: 127, endPoint x: 422, endPoint y: 134, distance: 312.5
click at [422, 134] on tr "04 October 2025 Petty Cash Expense Added DEBIT (OUT) ₹74,828.01 ₹78.50 ₹74,749.…" at bounding box center [282, 134] width 515 height 17
click at [412, 135] on td "-" at bounding box center [443, 134] width 90 height 17
click at [37, 39] on span "Settings" at bounding box center [39, 38] width 28 height 13
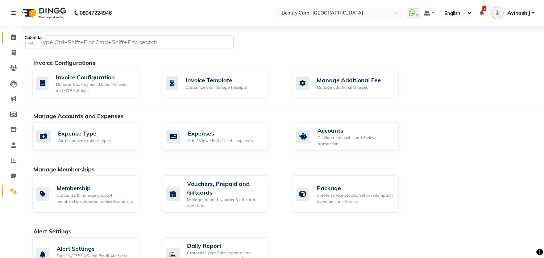
click at [9, 39] on span at bounding box center [13, 37] width 13 height 8
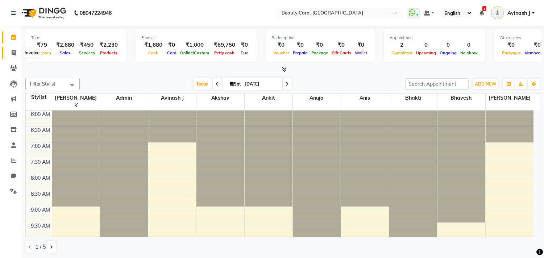
click at [17, 53] on span at bounding box center [13, 53] width 13 height 8
select select "service"
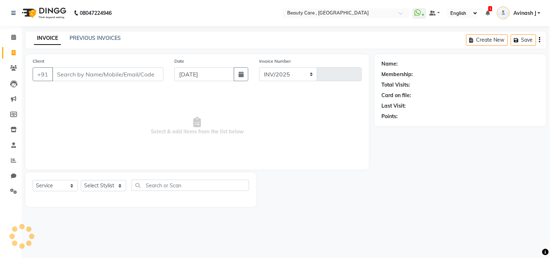
select select "5646"
type input "3096"
click at [10, 41] on span at bounding box center [13, 37] width 13 height 8
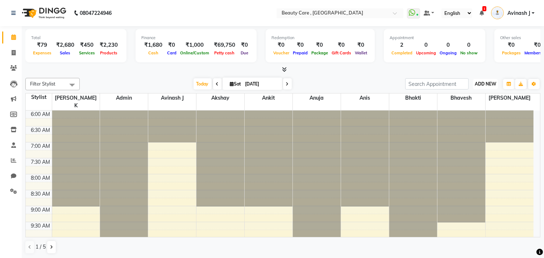
click at [486, 82] on span "ADD NEW" at bounding box center [485, 83] width 21 height 5
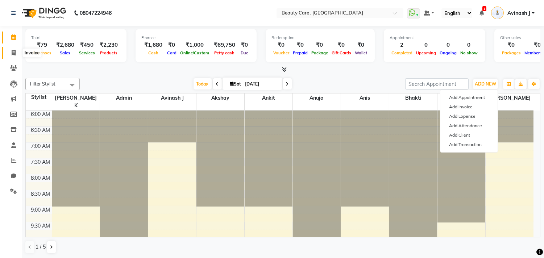
click at [15, 54] on icon at bounding box center [14, 52] width 4 height 5
select select "service"
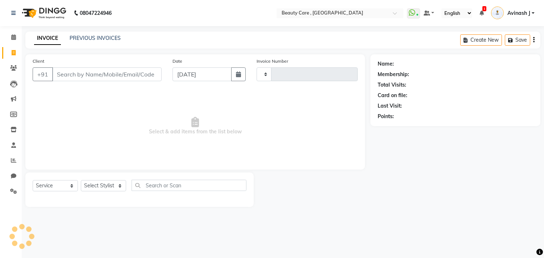
type input "3096"
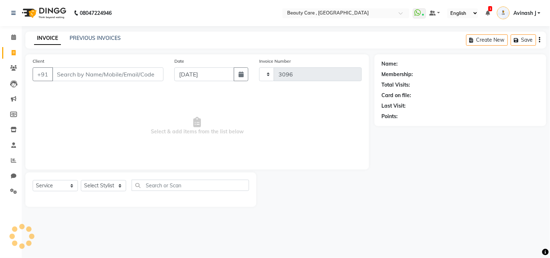
select select "5646"
click at [59, 73] on input "Client" at bounding box center [107, 74] width 111 height 14
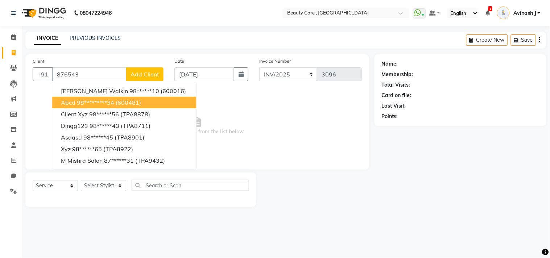
click at [67, 107] on button "abcd 98*********34 (600481)" at bounding box center [124, 103] width 144 height 12
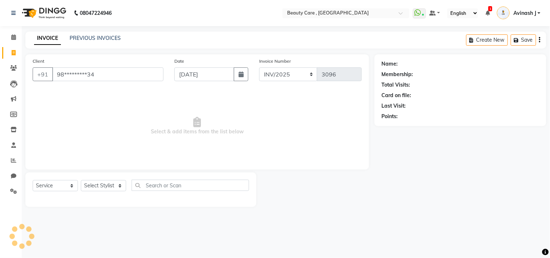
type input "98*********34"
select select "1: Object"
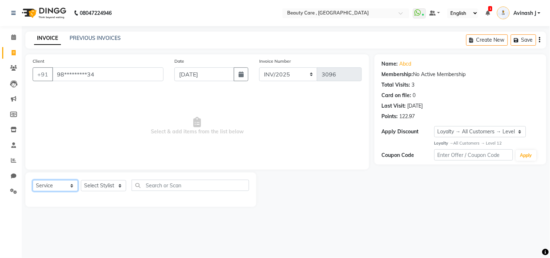
click at [64, 190] on select "Select Service Product Membership Package Voucher Prepaid Gift Card" at bounding box center [55, 185] width 45 height 11
click at [91, 184] on select "Select Stylist Admin Akshay Anis Ankit [PERSON_NAME] Avinash [PERSON_NAME] [PER…" at bounding box center [103, 185] width 45 height 11
select select "77951"
click at [81, 181] on select "Select Stylist Admin Akshay Anis Ankit [PERSON_NAME] Avinash [PERSON_NAME] [PER…" at bounding box center [103, 185] width 45 height 11
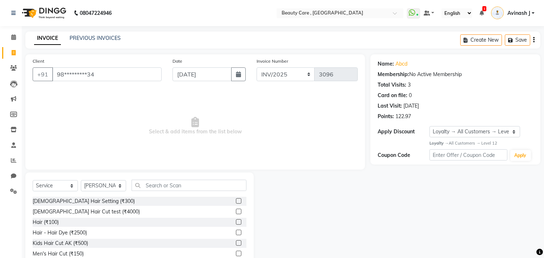
click at [236, 203] on label at bounding box center [238, 200] width 5 height 5
click at [236, 203] on input "checkbox" at bounding box center [238, 201] width 5 height 5
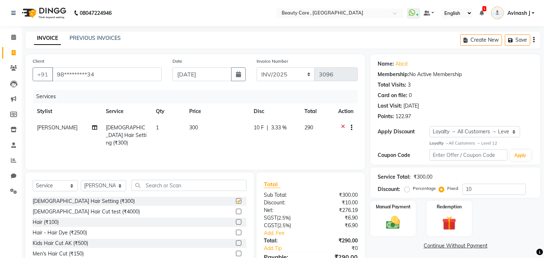
checkbox input "false"
click at [88, 37] on link "PREVIOUS INVOICES" at bounding box center [95, 38] width 51 height 7
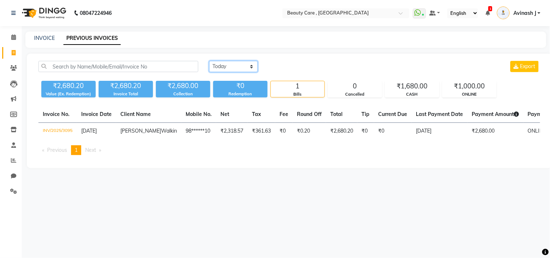
click at [212, 66] on select "Today Yesterday Custom Range" at bounding box center [233, 66] width 49 height 11
select select "yesterday"
click at [209, 61] on select "Today Yesterday Custom Range" at bounding box center [233, 66] width 49 height 11
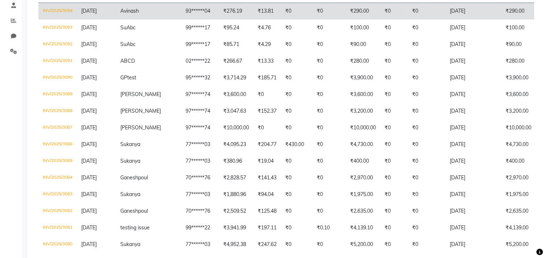
scroll to position [150, 0]
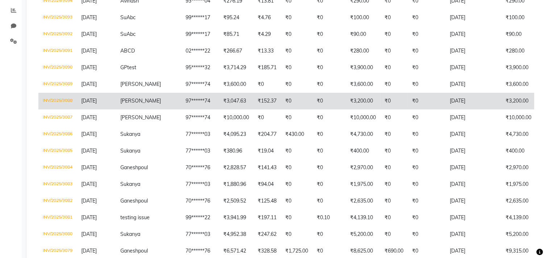
click at [253, 109] on td "₹152.37" at bounding box center [267, 101] width 28 height 17
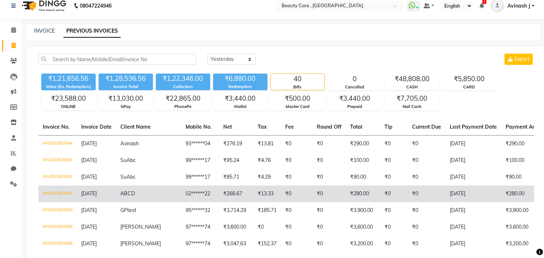
scroll to position [0, 0]
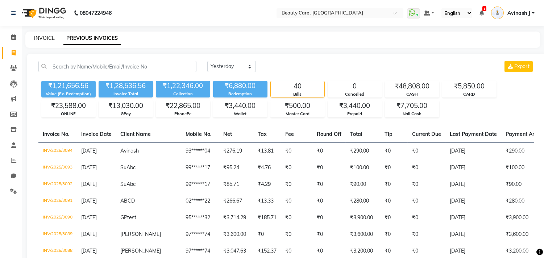
click at [42, 39] on link "INVOICE" at bounding box center [44, 38] width 21 height 7
select select "service"
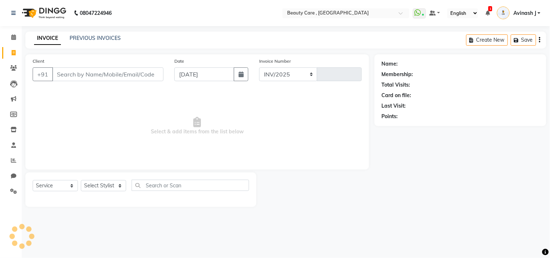
select select "5646"
type input "3096"
click at [78, 38] on link "PREVIOUS INVOICES" at bounding box center [95, 38] width 51 height 7
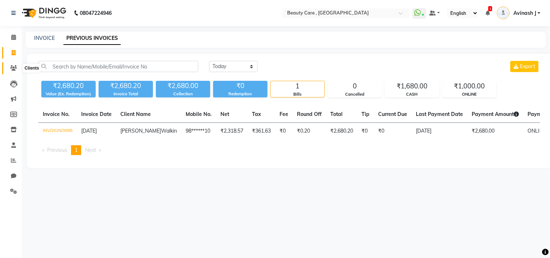
click at [12, 70] on icon at bounding box center [13, 67] width 7 height 5
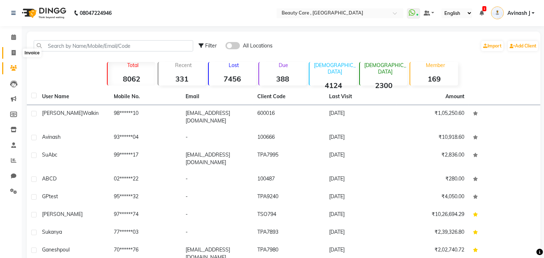
click at [12, 55] on icon at bounding box center [14, 52] width 4 height 5
select select "service"
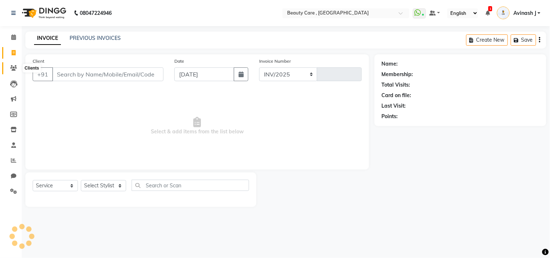
select select "5646"
type input "3096"
click at [12, 67] on icon at bounding box center [13, 67] width 7 height 5
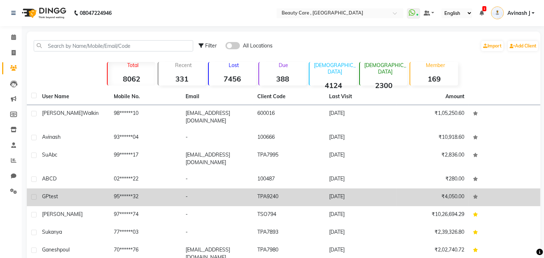
scroll to position [62, 0]
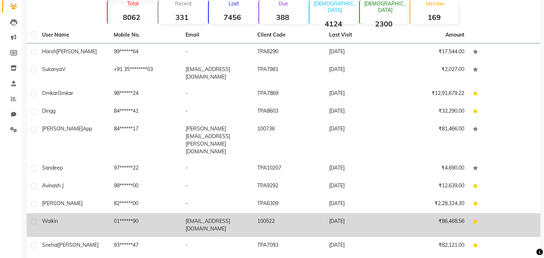
scroll to position [0, 0]
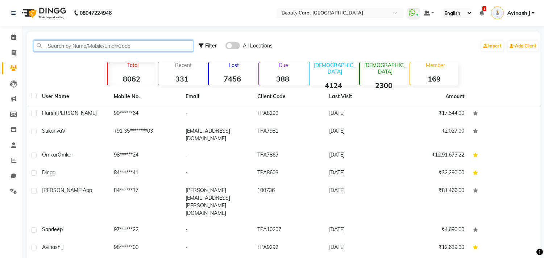
click at [56, 41] on input "text" at bounding box center [113, 45] width 159 height 11
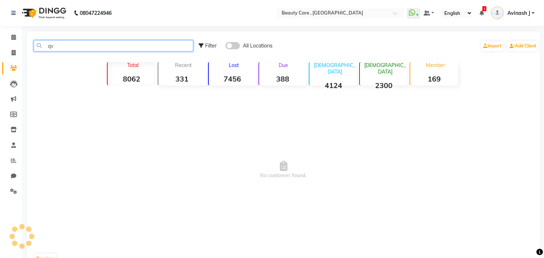
type input "q"
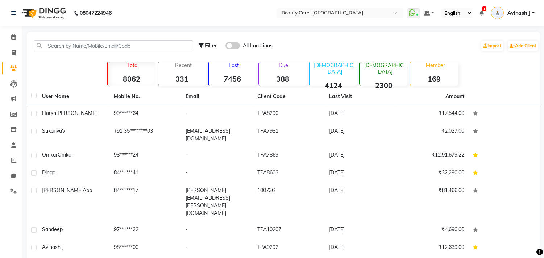
click at [124, 79] on strong "8062" at bounding box center [131, 78] width 47 height 9
click at [172, 73] on div "Recent 331" at bounding box center [182, 74] width 48 height 24
click at [223, 73] on div "Lost 7456" at bounding box center [232, 74] width 48 height 24
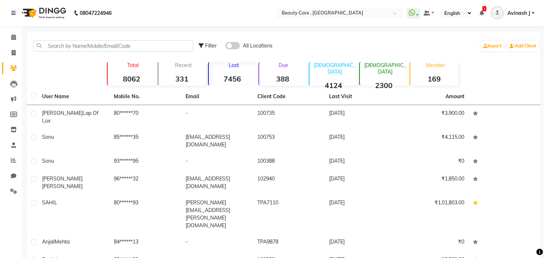
click at [272, 73] on div "Due 388" at bounding box center [282, 74] width 48 height 24
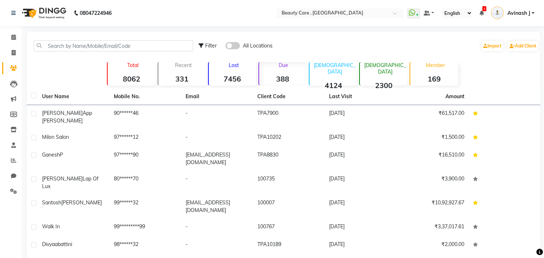
click at [330, 71] on div "Male 4124" at bounding box center [333, 74] width 48 height 24
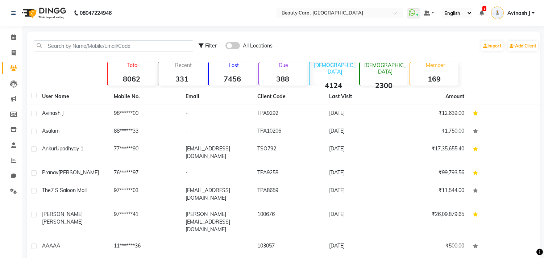
click at [381, 68] on p "Female" at bounding box center [385, 68] width 45 height 13
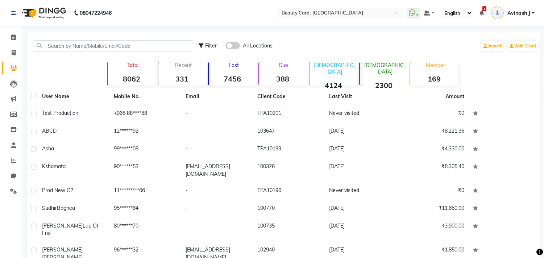
click at [419, 69] on div "Member 169" at bounding box center [434, 74] width 48 height 24
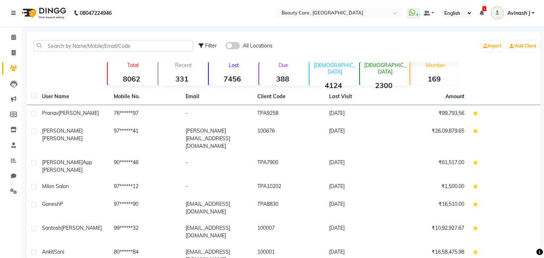
click at [129, 71] on div "Total 8062" at bounding box center [131, 74] width 48 height 24
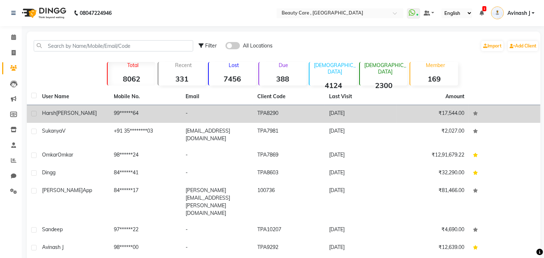
click at [244, 109] on td "-" at bounding box center [217, 114] width 72 height 18
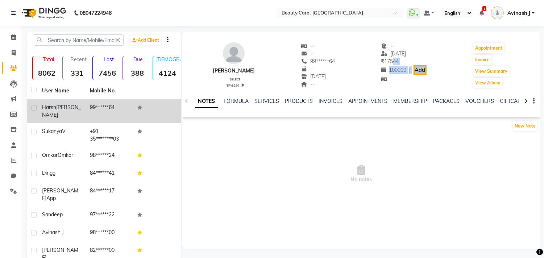
drag, startPoint x: 393, startPoint y: 60, endPoint x: 427, endPoint y: 65, distance: 34.4
click at [426, 65] on div "-- 03 October 2025 ₹ 17544 100000 | Add" at bounding box center [403, 65] width 45 height 46
click at [401, 41] on div "Harsh Patidar Select TPA8290 -- -- 99******64 -- 22 February 2019 -- -- 03 Octo…" at bounding box center [361, 62] width 358 height 54
drag, startPoint x: 353, startPoint y: 158, endPoint x: 410, endPoint y: 235, distance: 95.5
click at [410, 235] on div "Harsh Patidar Select TPA8290 -- -- 99******64 -- 22 February 2019 -- -- 03 Octo…" at bounding box center [361, 140] width 358 height 217
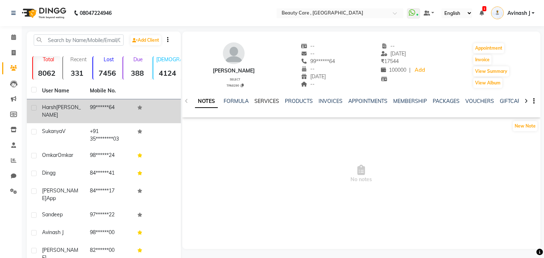
click at [257, 101] on link "SERVICES" at bounding box center [266, 101] width 25 height 7
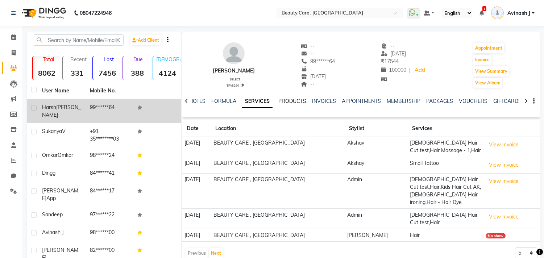
click at [283, 99] on link "PRODUCTS" at bounding box center [292, 101] width 28 height 7
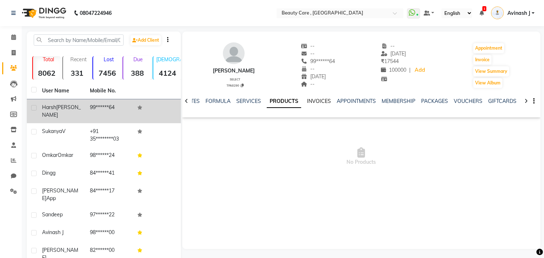
click at [312, 101] on link "INVOICES" at bounding box center [319, 101] width 24 height 7
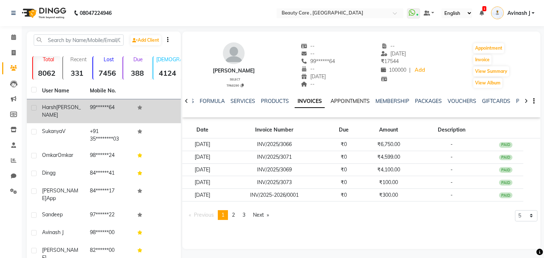
click at [335, 100] on link "APPOINTMENTS" at bounding box center [350, 101] width 39 height 7
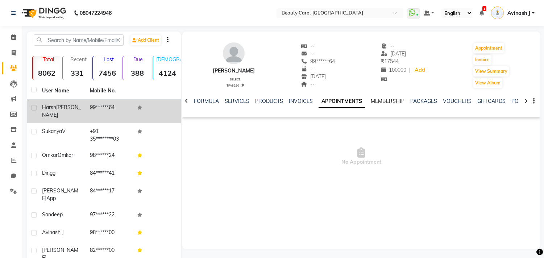
click at [383, 101] on link "MEMBERSHIP" at bounding box center [388, 101] width 34 height 7
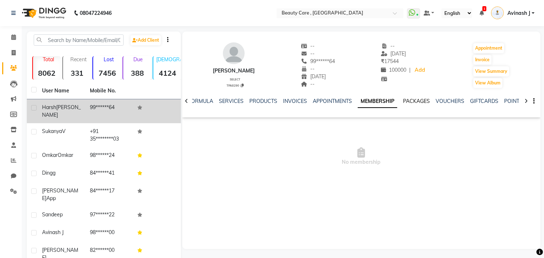
click at [407, 102] on link "PACKAGES" at bounding box center [416, 101] width 27 height 7
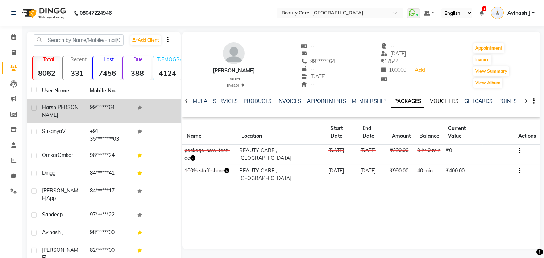
click at [434, 100] on link "VOUCHERS" at bounding box center [444, 101] width 29 height 7
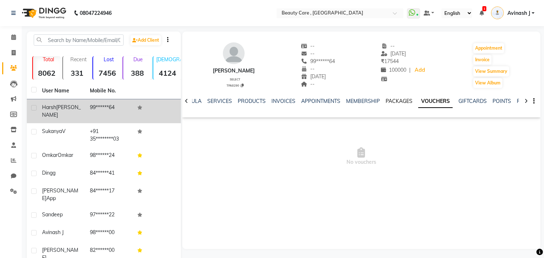
click at [399, 101] on link "PACKAGES" at bounding box center [399, 101] width 27 height 7
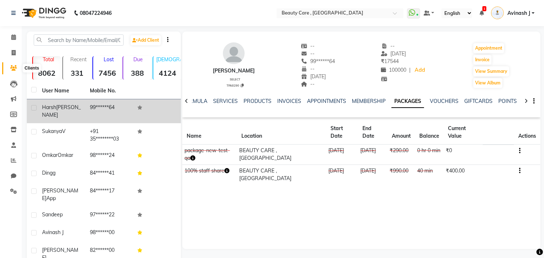
click at [9, 67] on span at bounding box center [13, 68] width 13 height 8
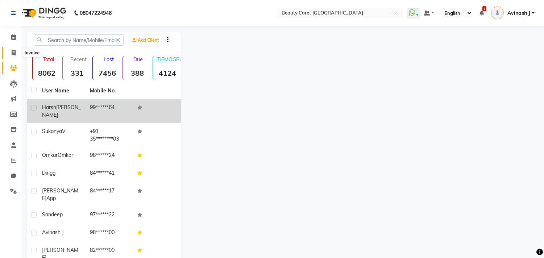
click at [12, 50] on icon at bounding box center [14, 52] width 4 height 5
select select "service"
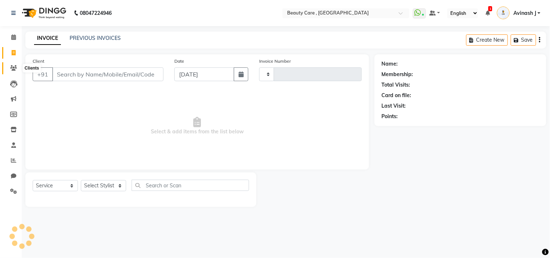
click at [9, 71] on span at bounding box center [13, 68] width 13 height 8
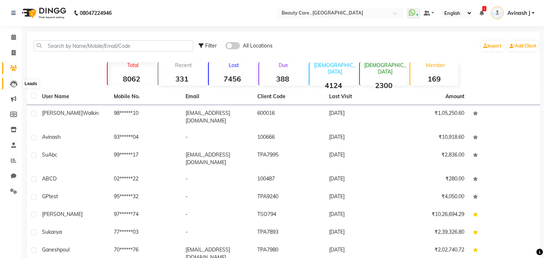
click at [9, 84] on span at bounding box center [13, 84] width 13 height 8
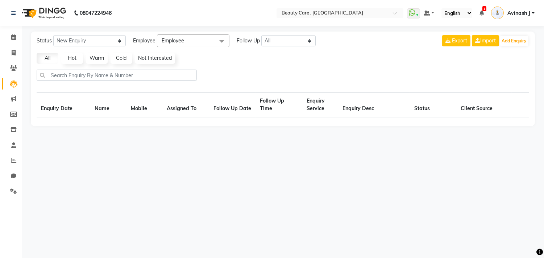
select select "10"
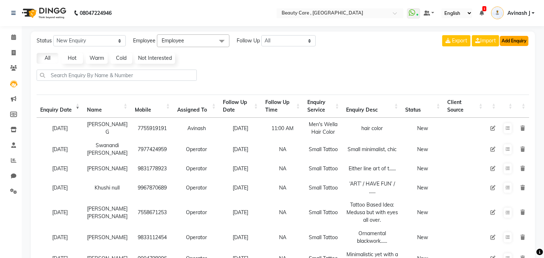
click at [510, 43] on button "Add Enquiry" at bounding box center [514, 41] width 29 height 10
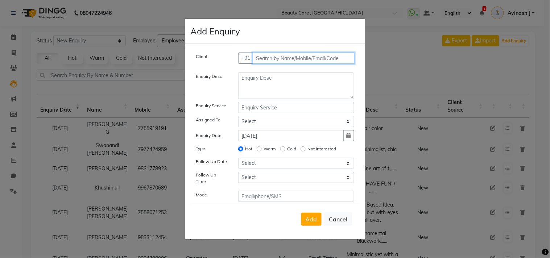
click at [280, 62] on input "text" at bounding box center [304, 58] width 102 height 11
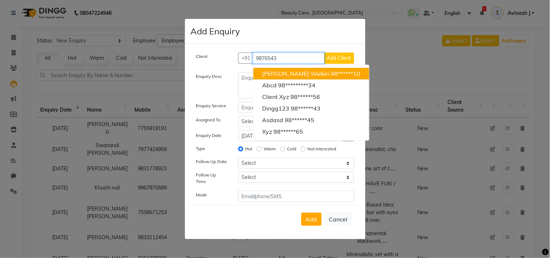
click at [281, 74] on span "Satvik Walkin" at bounding box center [295, 73] width 67 height 7
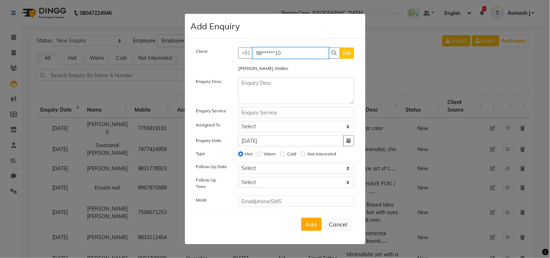
type input "98******10"
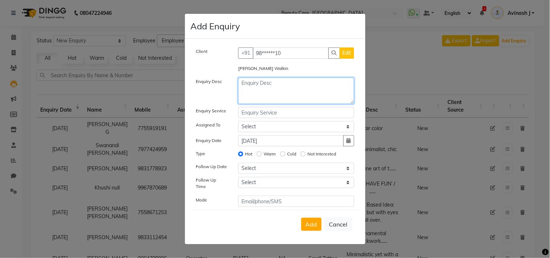
click at [270, 85] on textarea at bounding box center [296, 91] width 116 height 26
type textarea "iuytrewq"
click at [256, 117] on input "text" at bounding box center [296, 112] width 116 height 11
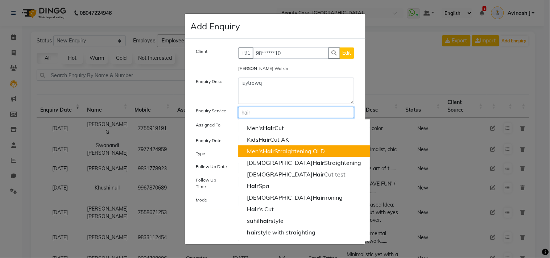
click at [265, 157] on button "Men's Hair Straightening OLD" at bounding box center [304, 151] width 132 height 12
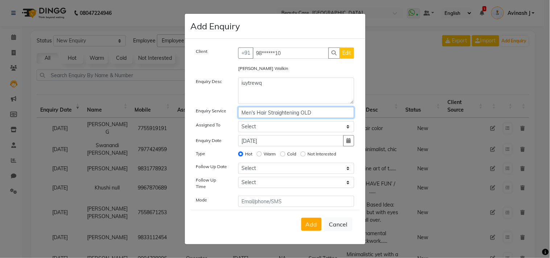
type input "Men's Hair Straightening OLD"
click at [253, 132] on select "Select Aayush Yadav Admin Akshay Anis Ankit Anuja Avinash Avinash J Avneesh Bha…" at bounding box center [296, 126] width 116 height 11
select select "88832"
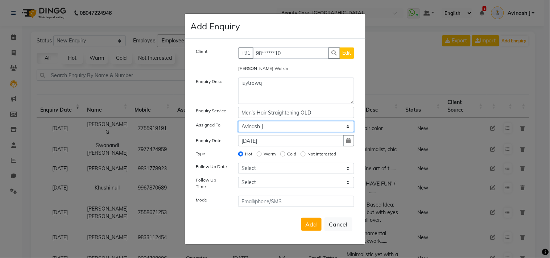
click at [238, 123] on select "Select Aayush Yadav Admin Akshay Anis Ankit Anuja Avinash Avinash J Avneesh Bha…" at bounding box center [296, 126] width 116 height 11
click at [347, 142] on icon "button" at bounding box center [349, 140] width 4 height 5
select select "10"
select select "2025"
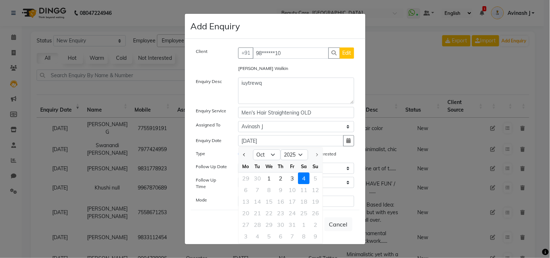
click at [299, 180] on div "4" at bounding box center [304, 179] width 12 height 12
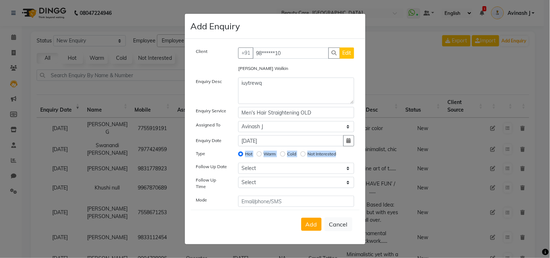
drag, startPoint x: 231, startPoint y: 153, endPoint x: 362, endPoint y: 157, distance: 131.3
click at [362, 157] on div "Client +91 98******10 Edit Satvik Walkin Enquiry Desc iuytrewq Enquiry Service …" at bounding box center [275, 142] width 181 height 206
click at [339, 160] on div "Hot Warm Cold Not Interested" at bounding box center [296, 155] width 127 height 10
click at [260, 157] on input "Warm" at bounding box center [259, 154] width 5 height 5
radio input "true"
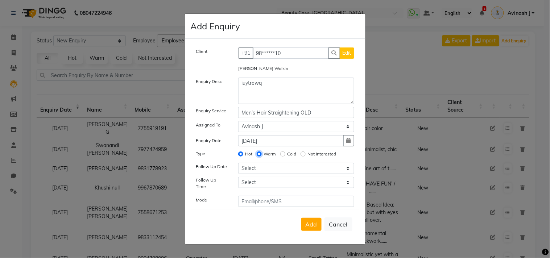
radio input "false"
click at [287, 156] on label "Cold" at bounding box center [291, 154] width 9 height 7
click at [285, 156] on input "Cold" at bounding box center [282, 154] width 5 height 5
radio input "true"
radio input "false"
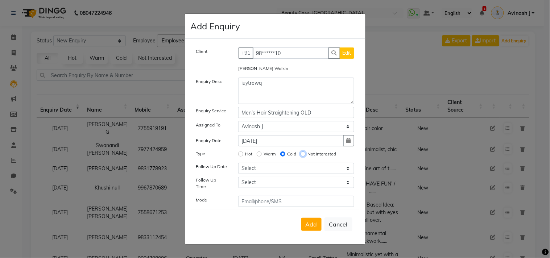
click at [303, 155] on input "Not Interested" at bounding box center [302, 154] width 5 height 5
radio input "true"
radio input "false"
click at [238, 157] on div "Hot" at bounding box center [245, 154] width 14 height 9
click at [242, 157] on input "Hot" at bounding box center [240, 154] width 5 height 5
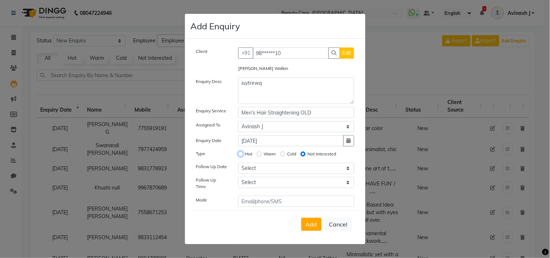
radio input "true"
radio input "false"
click at [254, 173] on select "Select Today Tomorrow In 2 days (Monday) In 3 days (Tuesday) In 4 days (Wednesd…" at bounding box center [296, 168] width 116 height 11
select select "2025-10-05"
click at [238, 165] on select "Select Today Tomorrow In 2 days (Monday) In 3 days (Tuesday) In 4 days (Wednesd…" at bounding box center [296, 168] width 116 height 11
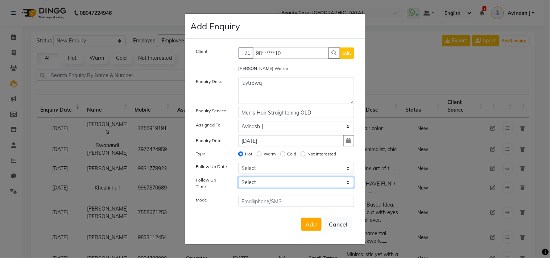
click at [253, 187] on select "Select 07:00 AM 07:05 AM 07:10 AM 07:15 AM 07:20 AM 07:25 AM 07:30 AM 07:35 AM …" at bounding box center [296, 182] width 116 height 11
select select "500"
click at [238, 179] on select "Select 07:00 AM 07:05 AM 07:10 AM 07:15 AM 07:20 AM 07:25 AM 07:30 AM 07:35 AM …" at bounding box center [296, 182] width 116 height 11
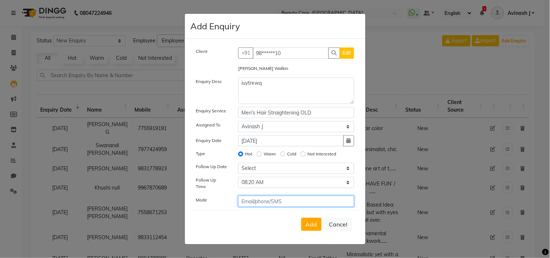
click at [250, 203] on input "text" at bounding box center [296, 201] width 116 height 11
type input "phone"
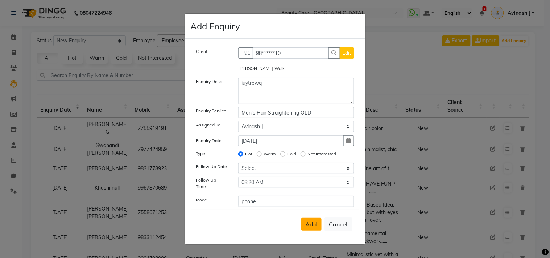
click at [312, 225] on span "Add" at bounding box center [312, 224] width 12 height 7
select select
radio input "false"
select select
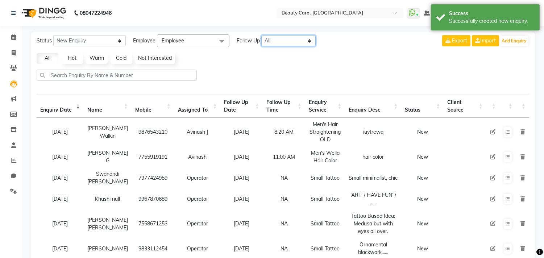
click at [276, 41] on select "All Today Tomorrow This Week This Month Custom" at bounding box center [288, 40] width 54 height 11
click at [262, 35] on select "All Today Tomorrow This Week This Month Custom" at bounding box center [288, 40] width 54 height 11
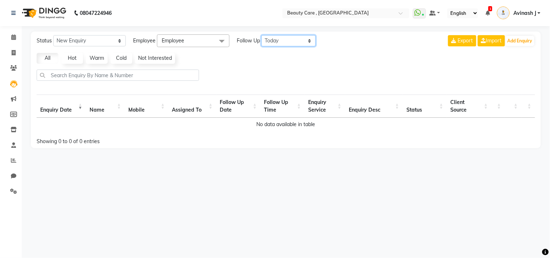
click at [273, 42] on select "All Today Tomorrow This Week This Month Custom" at bounding box center [288, 40] width 54 height 11
click at [262, 35] on select "All Today Tomorrow This Week This Month Custom" at bounding box center [288, 40] width 54 height 11
click at [278, 42] on select "All Today Tomorrow This Week This Month Custom" at bounding box center [288, 40] width 54 height 11
select select "tommarow"
click at [262, 35] on select "All Today Tomorrow This Week This Month Custom" at bounding box center [288, 40] width 54 height 11
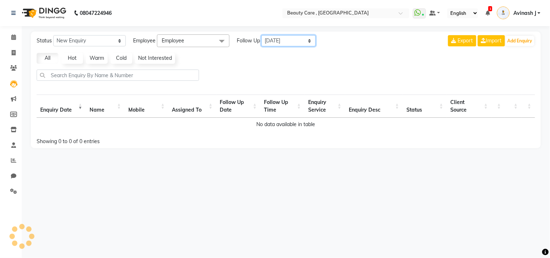
select select "10"
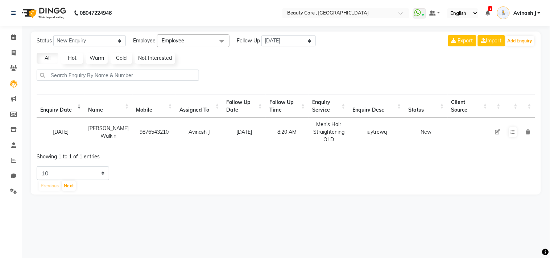
click at [173, 40] on span "Employee" at bounding box center [173, 40] width 22 height 7
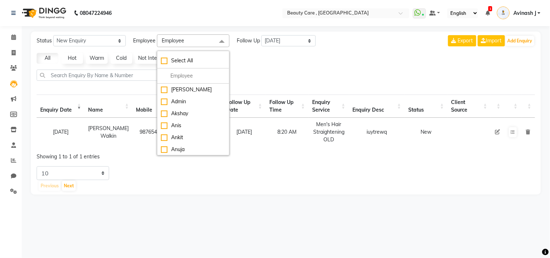
click at [173, 40] on span "Employee" at bounding box center [173, 40] width 22 height 7
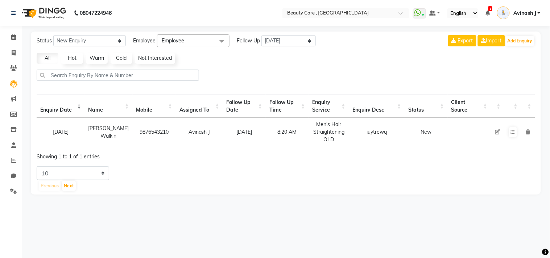
click at [70, 57] on link "Hot" at bounding box center [72, 58] width 22 height 11
click at [150, 60] on link "Not Interested" at bounding box center [155, 58] width 40 height 11
click at [119, 59] on link "Cold" at bounding box center [122, 58] width 22 height 11
click at [97, 60] on link "Warm" at bounding box center [97, 58] width 22 height 11
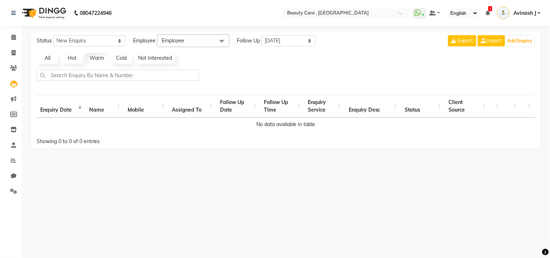
click at [78, 60] on link "Hot" at bounding box center [72, 58] width 22 height 11
select select "10"
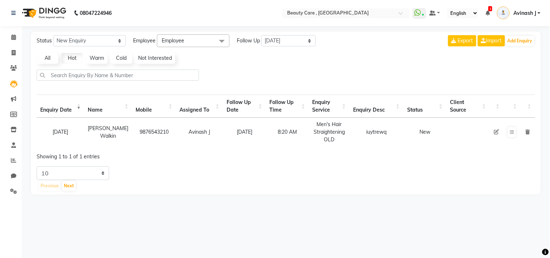
click at [48, 58] on link "All" at bounding box center [48, 58] width 22 height 11
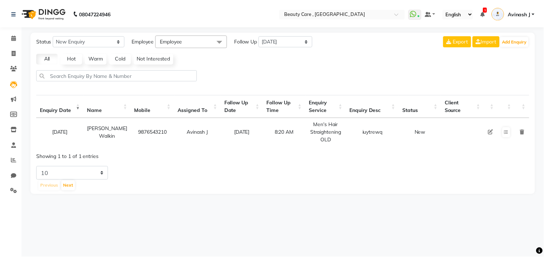
scroll to position [0, 2]
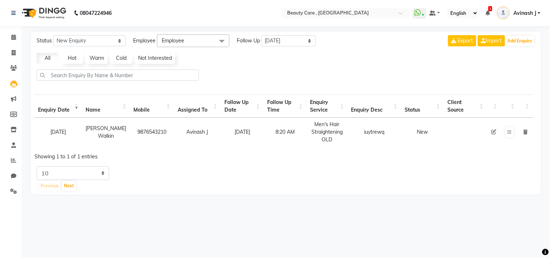
click at [492, 128] on td at bounding box center [494, 132] width 14 height 29
click at [494, 131] on icon at bounding box center [493, 131] width 5 height 5
select select "88832"
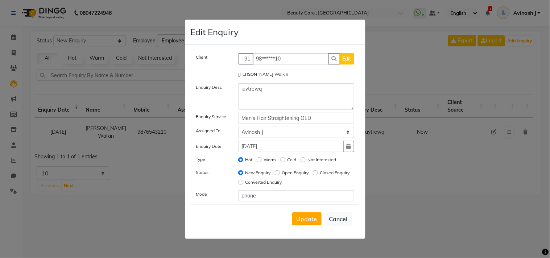
click at [194, 171] on div "Status" at bounding box center [212, 178] width 42 height 19
click at [219, 177] on div "Status" at bounding box center [212, 178] width 42 height 19
click at [277, 174] on input "Open Enquiry" at bounding box center [277, 172] width 5 height 5
radio input "true"
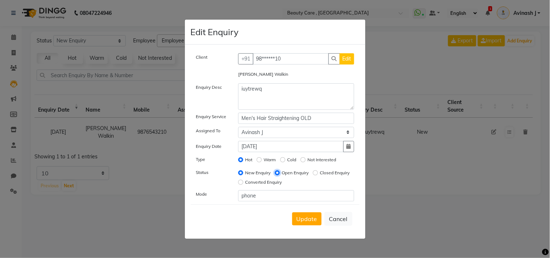
radio input "false"
click at [313, 177] on div "Closed Enquiry" at bounding box center [331, 173] width 37 height 9
click at [313, 175] on input "Closed Enquiry" at bounding box center [315, 172] width 5 height 5
radio input "true"
radio input "false"
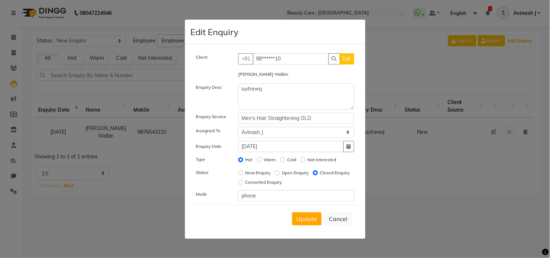
click at [278, 181] on div "New Enquiry Open Enquiry Closed Enquiry Converted Enquiry" at bounding box center [296, 178] width 127 height 19
click at [243, 183] on input "Converted Enquiry" at bounding box center [240, 182] width 5 height 5
radio input "true"
radio input "false"
click at [332, 221] on button "Cancel" at bounding box center [338, 219] width 28 height 14
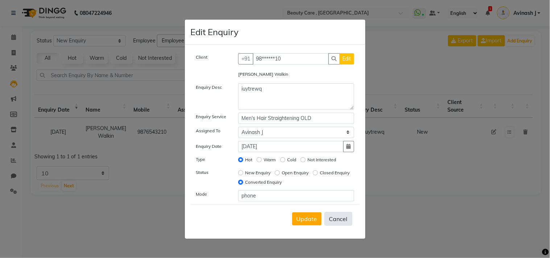
select select
radio input "false"
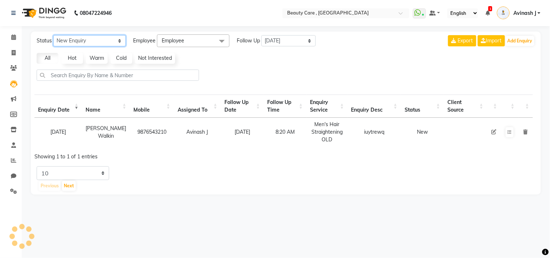
click at [121, 39] on select "New Enquiry Open Enquiry Converted Enquiry All" at bounding box center [89, 40] width 72 height 11
click at [252, 61] on div "All Hot Warm Cold Not Interested" at bounding box center [286, 58] width 504 height 11
click at [9, 148] on span at bounding box center [13, 145] width 13 height 8
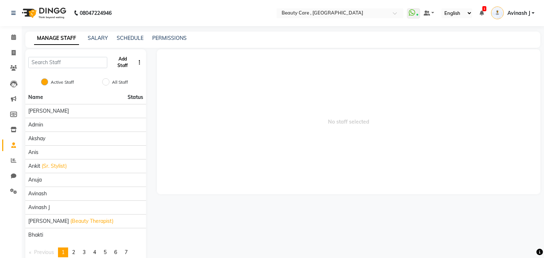
click at [121, 61] on button "Add Staff" at bounding box center [122, 62] width 25 height 19
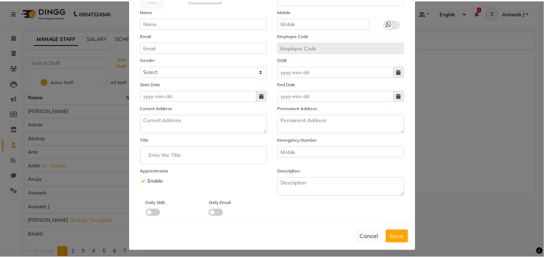
scroll to position [62, 0]
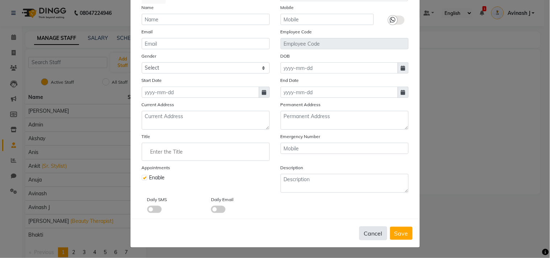
click at [367, 231] on button "Cancel" at bounding box center [373, 234] width 28 height 14
checkbox input "false"
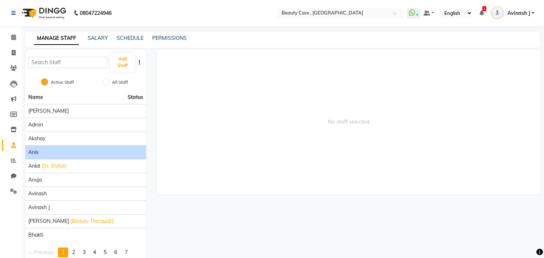
click at [59, 152] on div "Anis" at bounding box center [85, 153] width 115 height 8
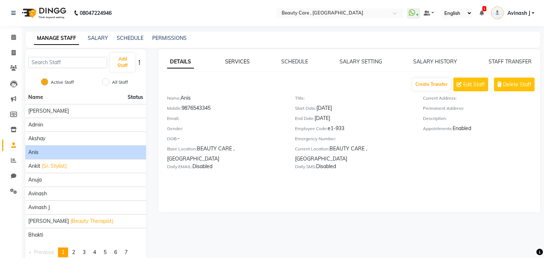
click at [234, 61] on link "SERVICES" at bounding box center [237, 61] width 25 height 7
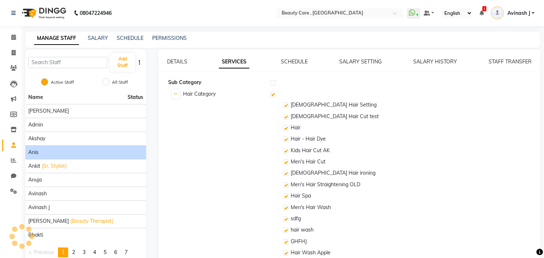
checkbox input "true"
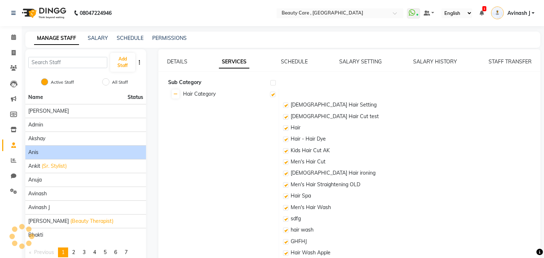
checkbox input "true"
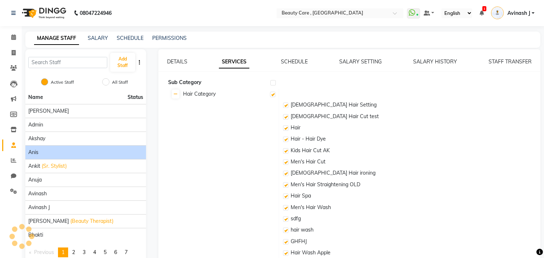
checkbox input "true"
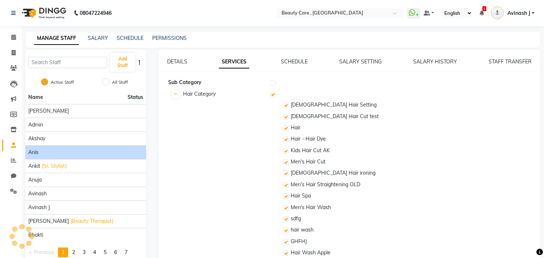
checkbox input "true"
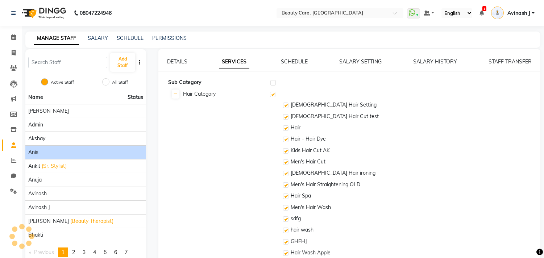
checkbox input "true"
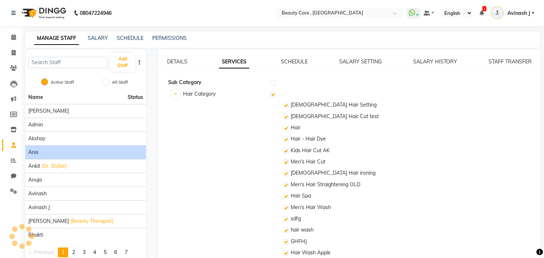
checkbox input "true"
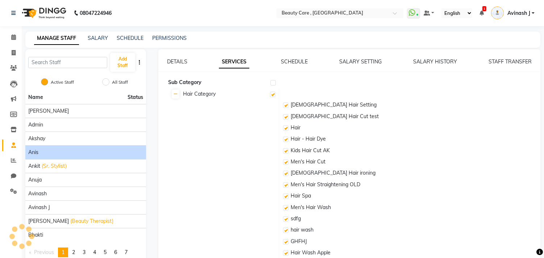
checkbox input "true"
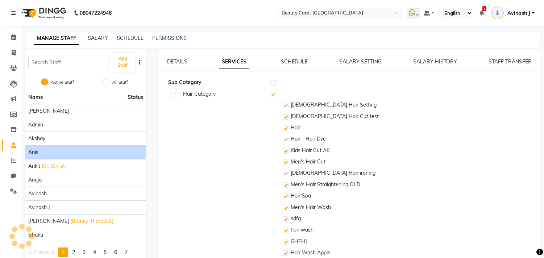
checkbox input "true"
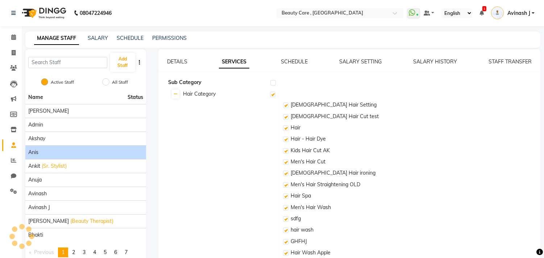
checkbox input "true"
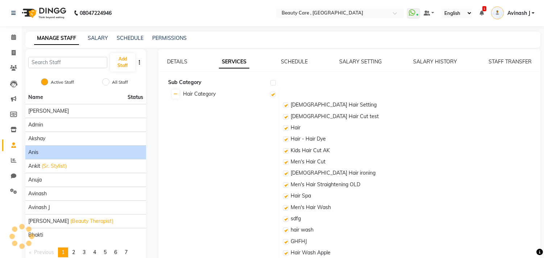
checkbox input "true"
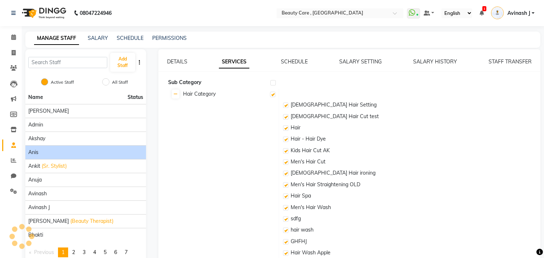
checkbox input "true"
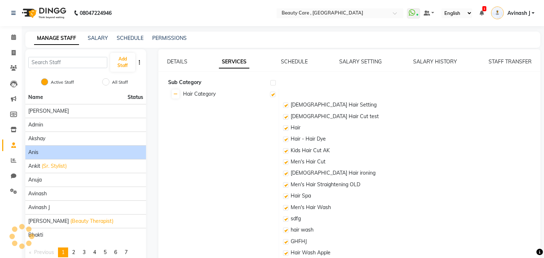
checkbox input "true"
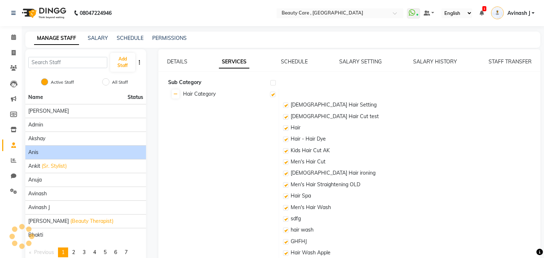
checkbox input "true"
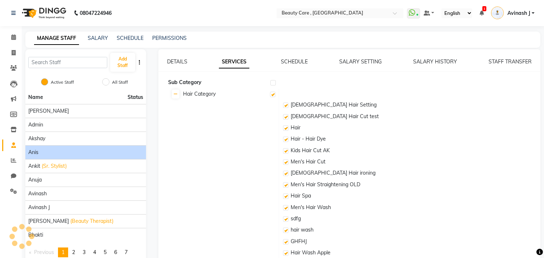
checkbox input "true"
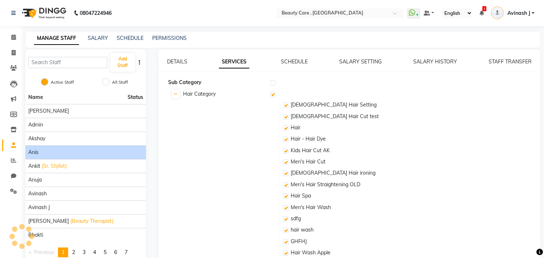
checkbox input "true"
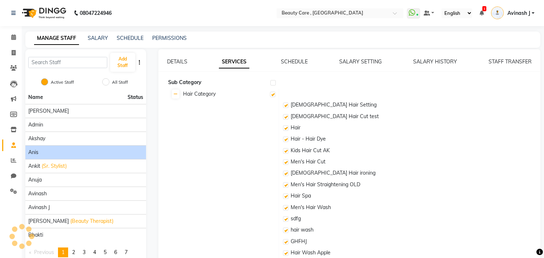
checkbox input "true"
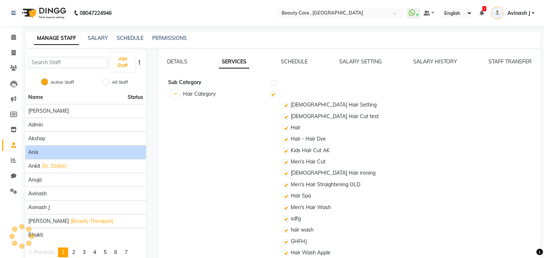
checkbox input "true"
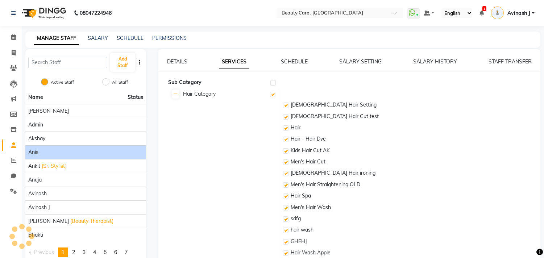
checkbox input "true"
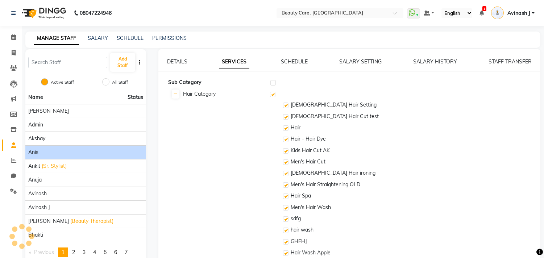
checkbox input "true"
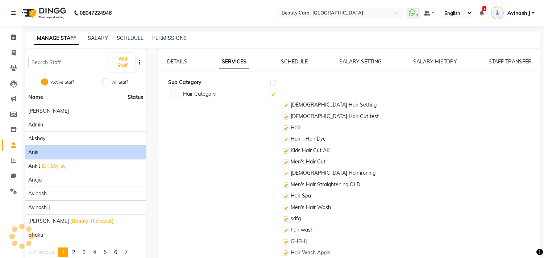
checkbox input "true"
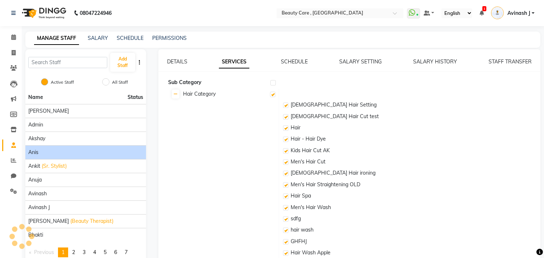
checkbox input "true"
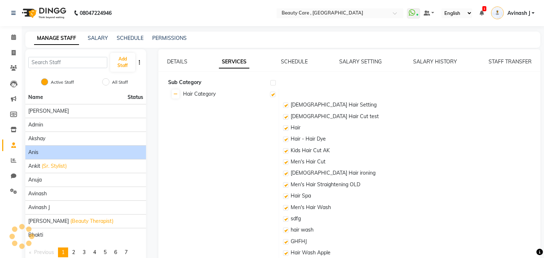
checkbox input "true"
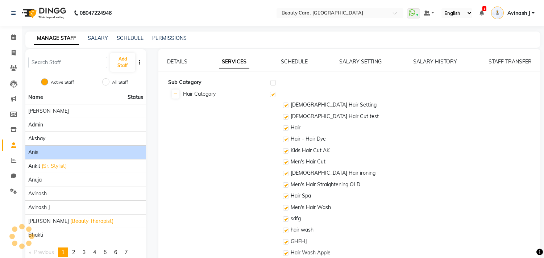
checkbox input "true"
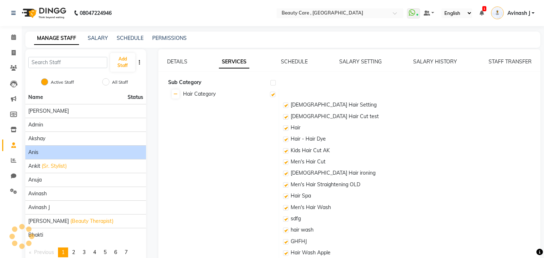
checkbox input "true"
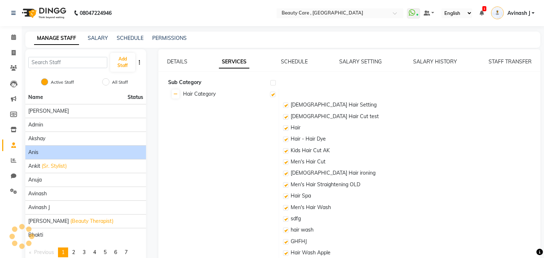
checkbox input "true"
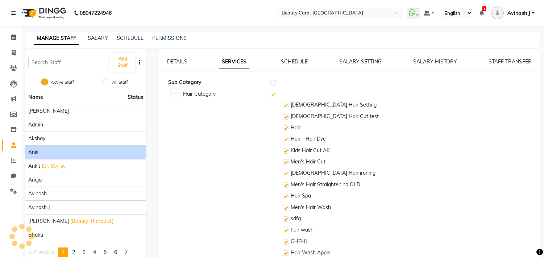
checkbox input "true"
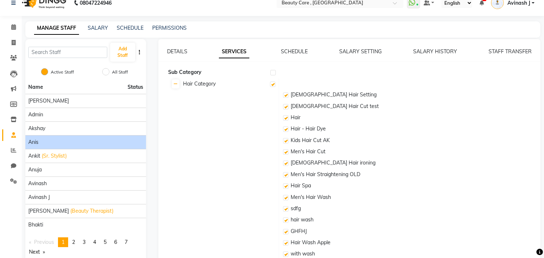
scroll to position [0, 0]
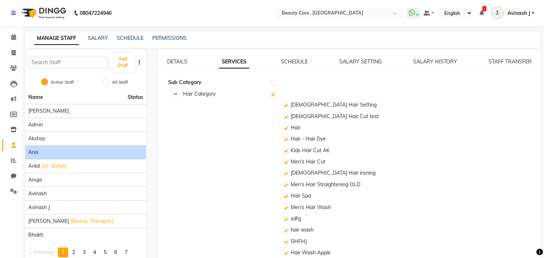
click at [173, 96] on link at bounding box center [176, 94] width 8 height 9
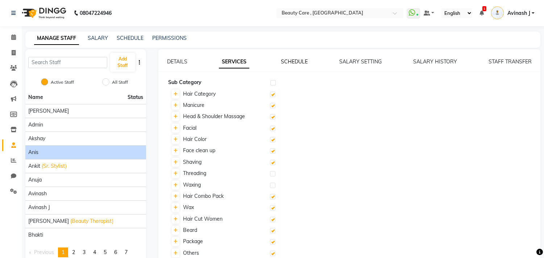
click at [289, 62] on link "SCHEDULE" at bounding box center [294, 61] width 27 height 7
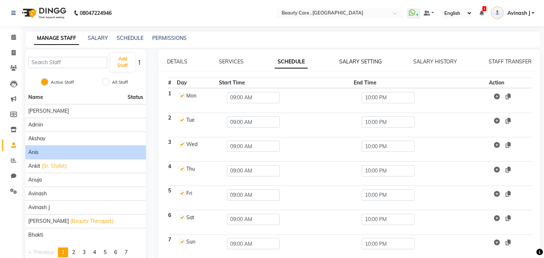
click at [360, 62] on link "SALARY SETTING" at bounding box center [360, 61] width 42 height 7
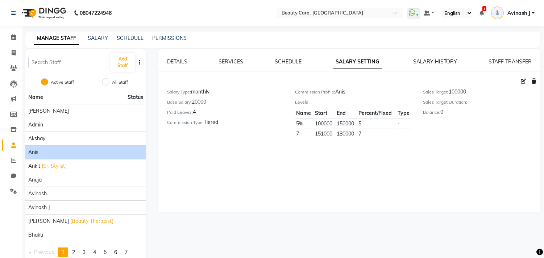
click at [423, 63] on link "SALARY HISTORY" at bounding box center [436, 61] width 44 height 7
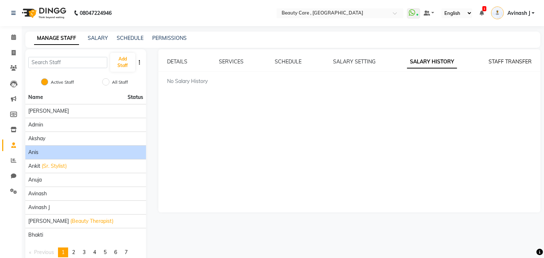
click at [494, 62] on link "STAFF TRANSFER" at bounding box center [510, 61] width 43 height 7
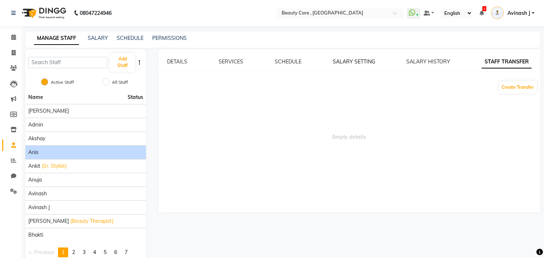
click at [369, 61] on link "SALARY SETTING" at bounding box center [354, 61] width 42 height 7
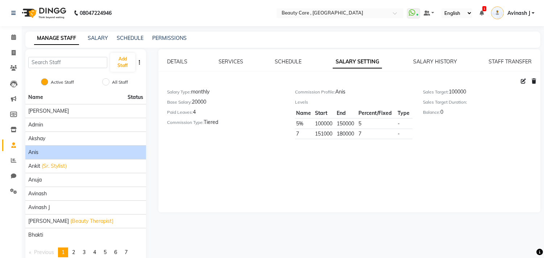
click at [523, 80] on icon at bounding box center [523, 81] width 5 height 5
select select "monthly"
select select "1009"
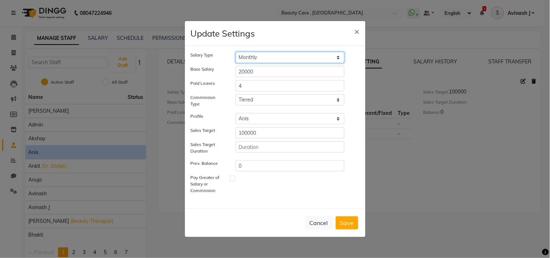
click at [254, 55] on select "Hourly Rate Bi-Weekly Twice Monthly Monthly Yearly" at bounding box center [290, 57] width 109 height 11
click at [255, 73] on input "20000" at bounding box center [290, 71] width 109 height 11
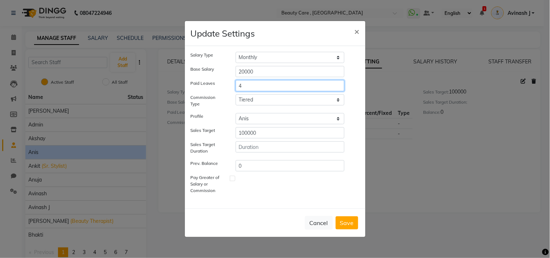
click at [252, 86] on input "4" at bounding box center [290, 85] width 109 height 11
click at [255, 98] on select "Tiered Fixed" at bounding box center [290, 99] width 109 height 11
click at [256, 94] on select "Tiered Fixed" at bounding box center [290, 99] width 109 height 11
select select "flat"
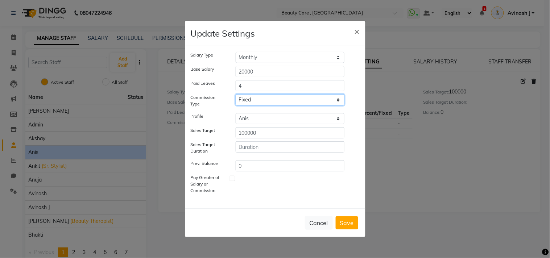
click at [236, 94] on select "Tiered Fixed" at bounding box center [290, 99] width 109 height 11
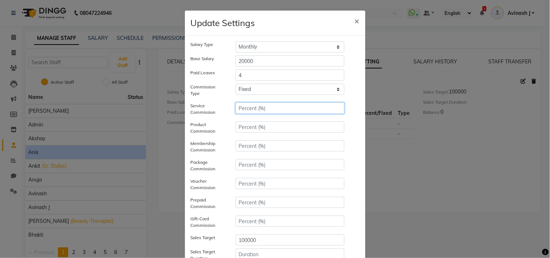
click at [248, 111] on input "number" at bounding box center [290, 108] width 109 height 11
click at [247, 125] on input "number" at bounding box center [290, 126] width 109 height 11
click at [248, 144] on input "number" at bounding box center [290, 145] width 109 height 11
click at [246, 166] on input "number" at bounding box center [290, 164] width 109 height 11
click at [245, 191] on div at bounding box center [290, 186] width 120 height 16
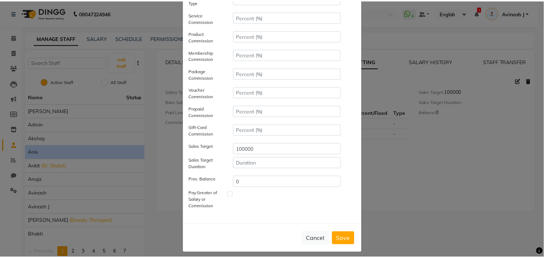
scroll to position [96, 0]
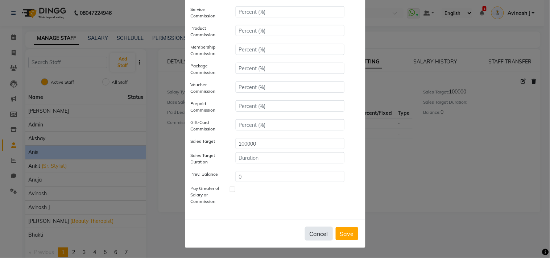
click at [321, 235] on button "Cancel" at bounding box center [319, 234] width 28 height 14
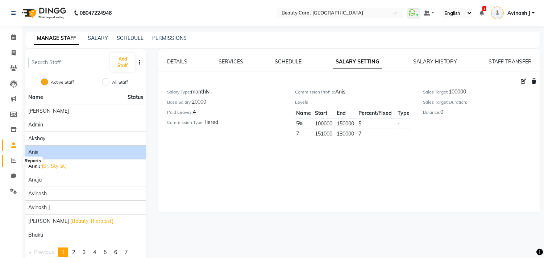
click at [9, 161] on span at bounding box center [13, 161] width 13 height 8
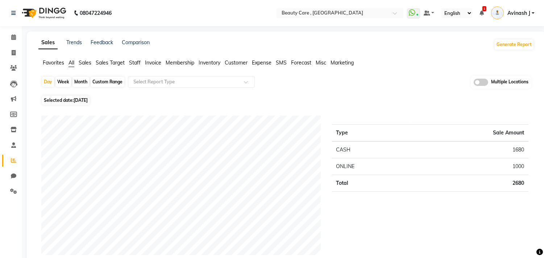
click at [74, 84] on div "Month" at bounding box center [80, 82] width 17 height 10
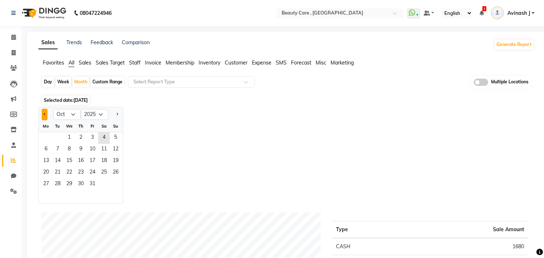
click at [42, 112] on button "Previous month" at bounding box center [45, 115] width 6 height 12
click at [42, 143] on span "1" at bounding box center [46, 138] width 12 height 12
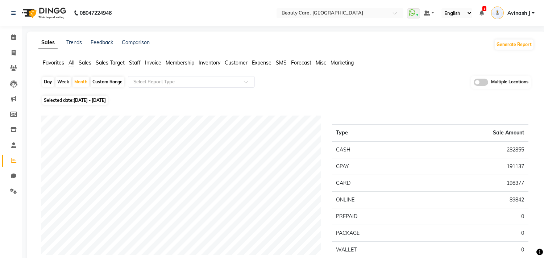
click at [87, 63] on span "Sales" at bounding box center [85, 62] width 13 height 7
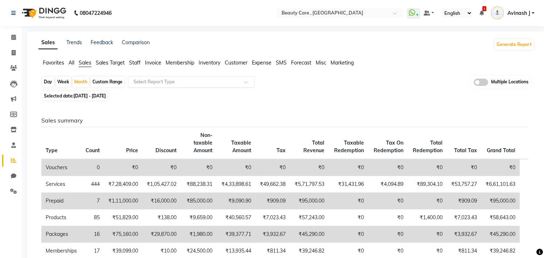
click at [152, 81] on input "text" at bounding box center [184, 81] width 104 height 7
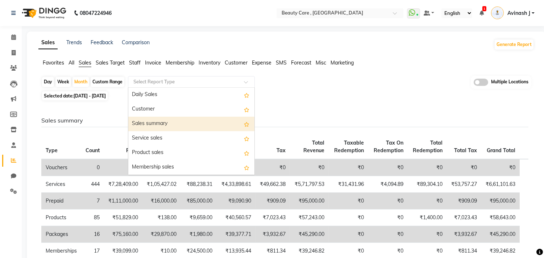
click at [145, 126] on div "Sales summary" at bounding box center [191, 124] width 126 height 14
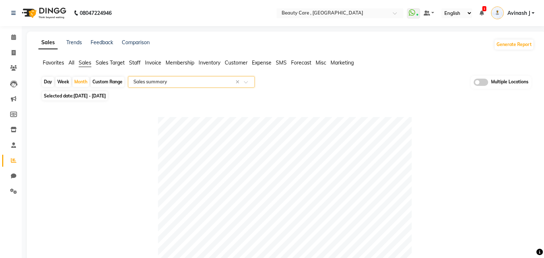
click at [155, 80] on input "text" at bounding box center [184, 81] width 104 height 7
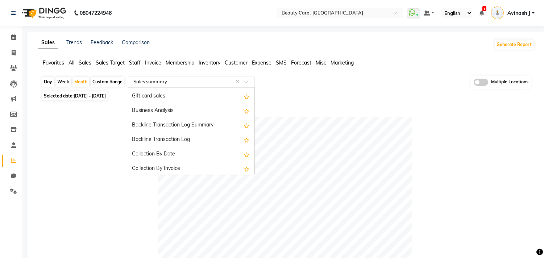
scroll to position [173, 0]
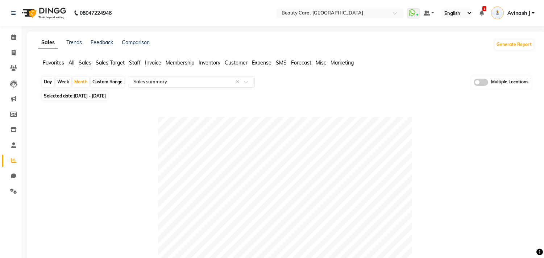
click at [130, 62] on span "Staff" at bounding box center [135, 62] width 12 height 7
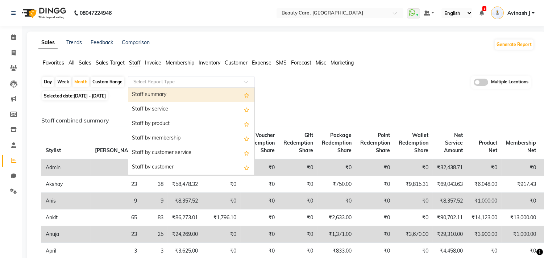
click at [144, 80] on input "text" at bounding box center [184, 81] width 104 height 7
click at [146, 95] on div "Staff summary" at bounding box center [191, 95] width 126 height 14
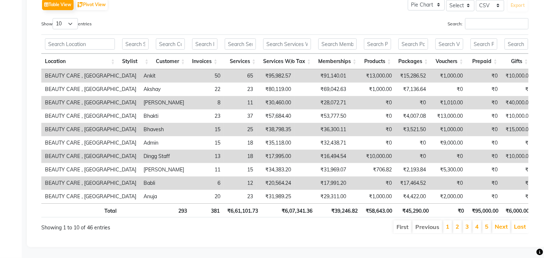
scroll to position [0, 0]
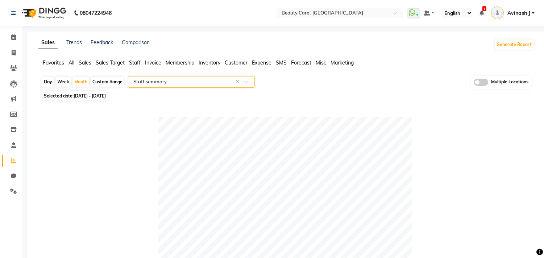
click at [149, 79] on input "text" at bounding box center [184, 81] width 104 height 7
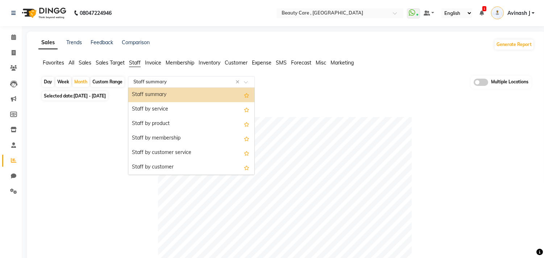
click at [150, 62] on span "Invoice" at bounding box center [153, 62] width 16 height 7
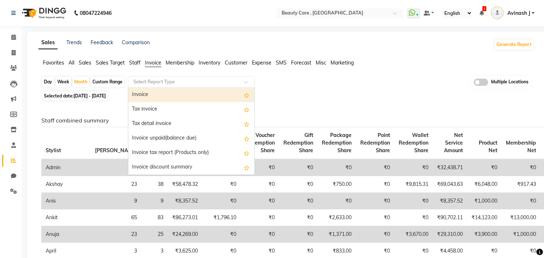
click at [153, 84] on input "text" at bounding box center [184, 81] width 104 height 7
click at [143, 99] on div "Invoice" at bounding box center [191, 95] width 126 height 14
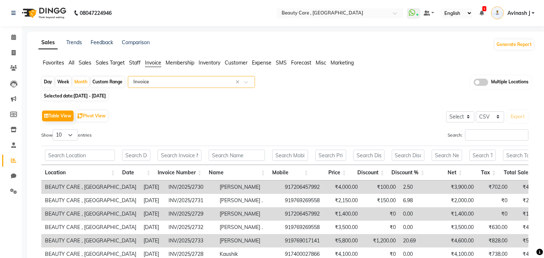
click at [176, 62] on span "Membership" at bounding box center [180, 62] width 29 height 7
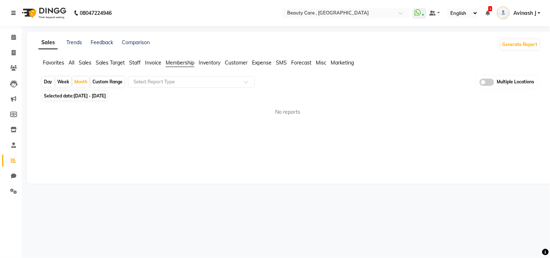
click at [12, 10] on link at bounding box center [14, 13] width 7 height 20
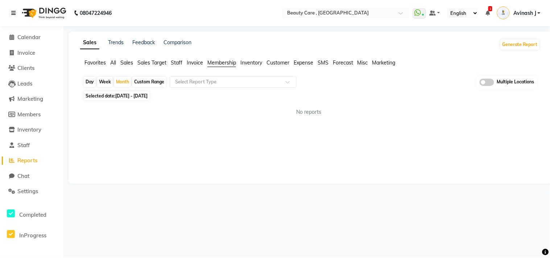
click at [12, 10] on link at bounding box center [14, 13] width 7 height 20
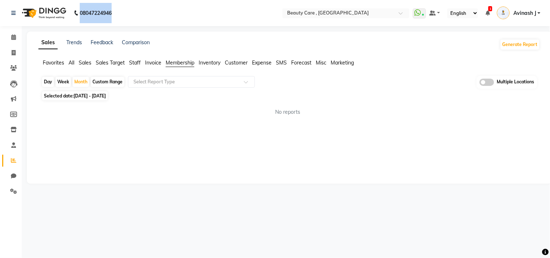
drag, startPoint x: 80, startPoint y: 13, endPoint x: 128, endPoint y: 19, distance: 48.2
click at [128, 19] on nav "08047224946 Select Location × Beauty Care , Kandivali East WhatsApp Status ✕ St…" at bounding box center [275, 13] width 550 height 26
click at [117, 16] on div "08047224946" at bounding box center [61, 13] width 111 height 20
drag, startPoint x: 117, startPoint y: 16, endPoint x: 78, endPoint y: 20, distance: 39.0
click at [78, 20] on div "08047224946 Need Help? Call us on 08047224946" at bounding box center [61, 13] width 111 height 20
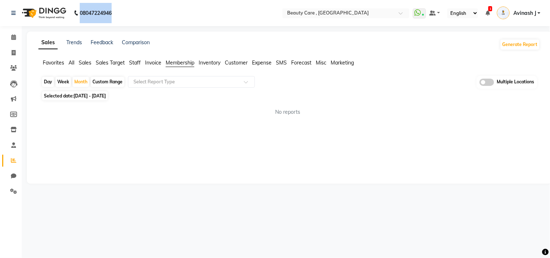
click at [148, 17] on nav "08047224946 Select Location × Beauty Care , Kandivali East WhatsApp Status ✕ St…" at bounding box center [275, 13] width 550 height 26
click at [13, 8] on link at bounding box center [14, 13] width 7 height 20
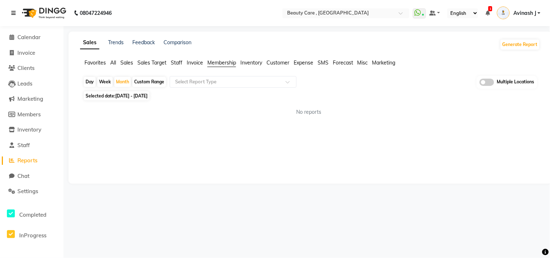
click at [13, 8] on link at bounding box center [14, 13] width 7 height 20
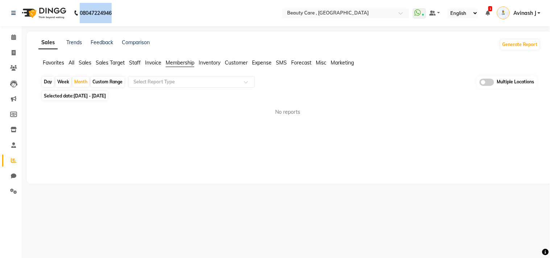
drag, startPoint x: 79, startPoint y: 13, endPoint x: 139, endPoint y: 17, distance: 60.7
click at [139, 17] on nav "08047224946 Need Help? Call us on 08047224946 Select Location × Beauty Care , K…" at bounding box center [275, 13] width 550 height 26
click at [100, 11] on b "08047224946" at bounding box center [96, 13] width 32 height 20
click at [114, 15] on div "08047224946" at bounding box center [61, 13] width 111 height 20
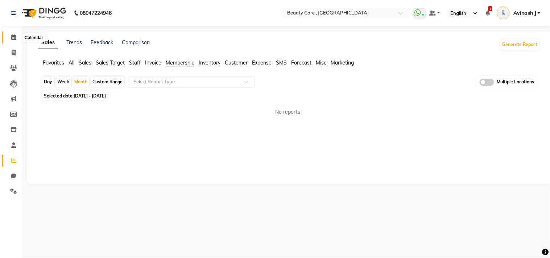
click at [11, 39] on icon at bounding box center [13, 36] width 5 height 5
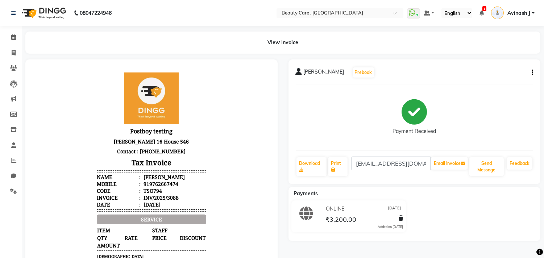
click at [532, 72] on icon "button" at bounding box center [532, 72] width 1 height 0
